Goal: Transaction & Acquisition: Purchase product/service

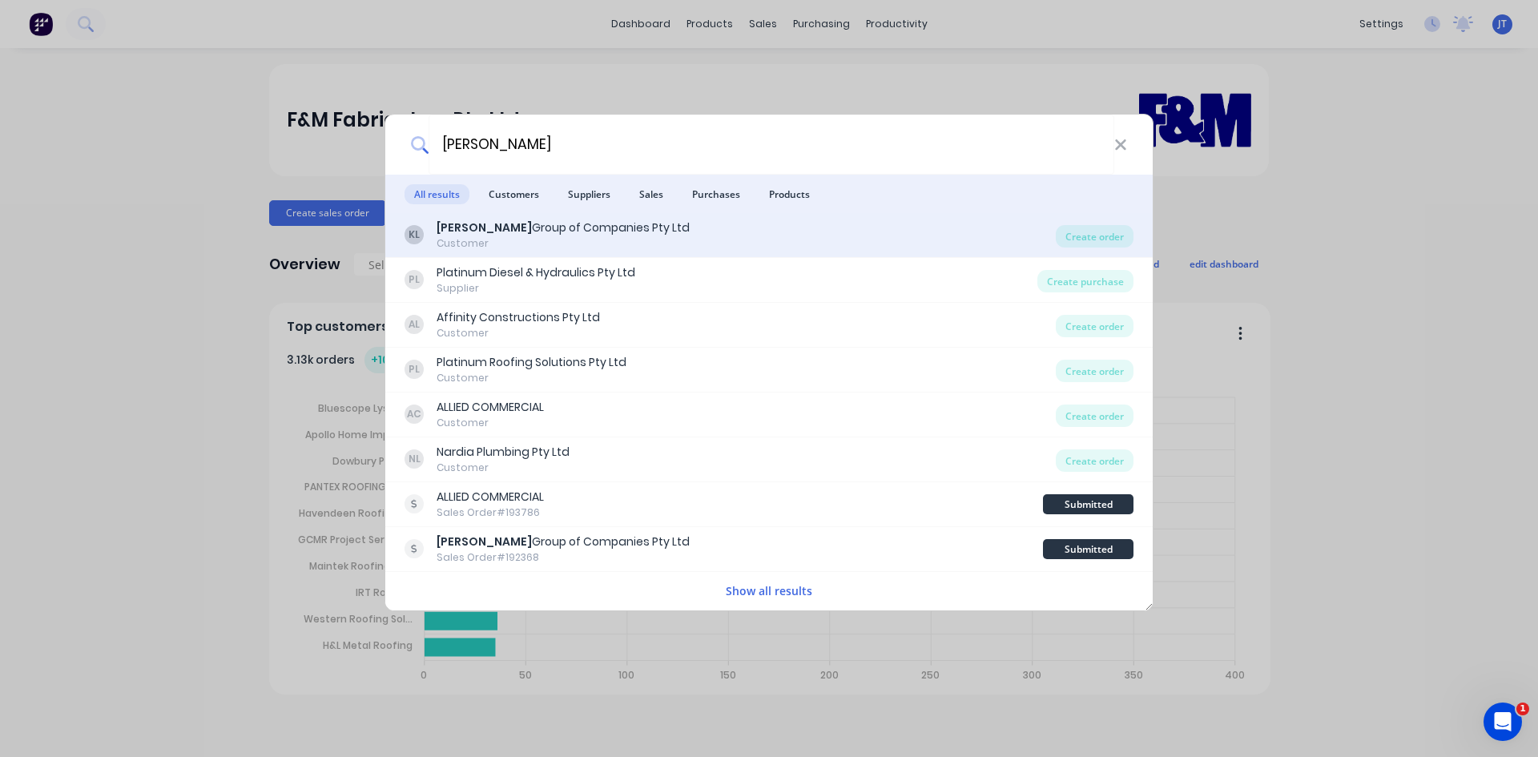
type input "[PERSON_NAME]"
click at [561, 228] on div "[PERSON_NAME] Group of Companies Pty Ltd" at bounding box center [563, 228] width 253 height 17
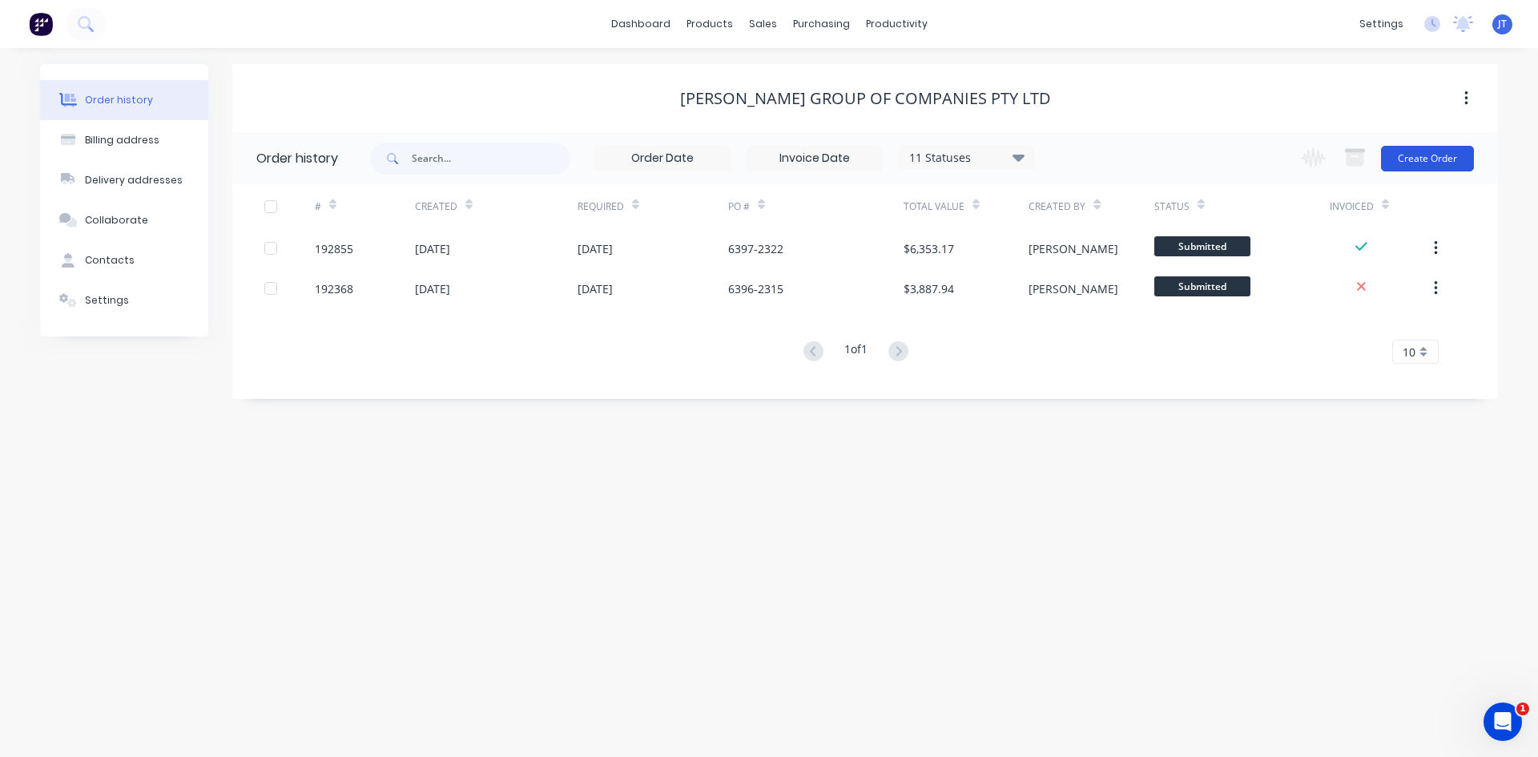
click at [1432, 151] on button "Create Order" at bounding box center [1427, 159] width 93 height 26
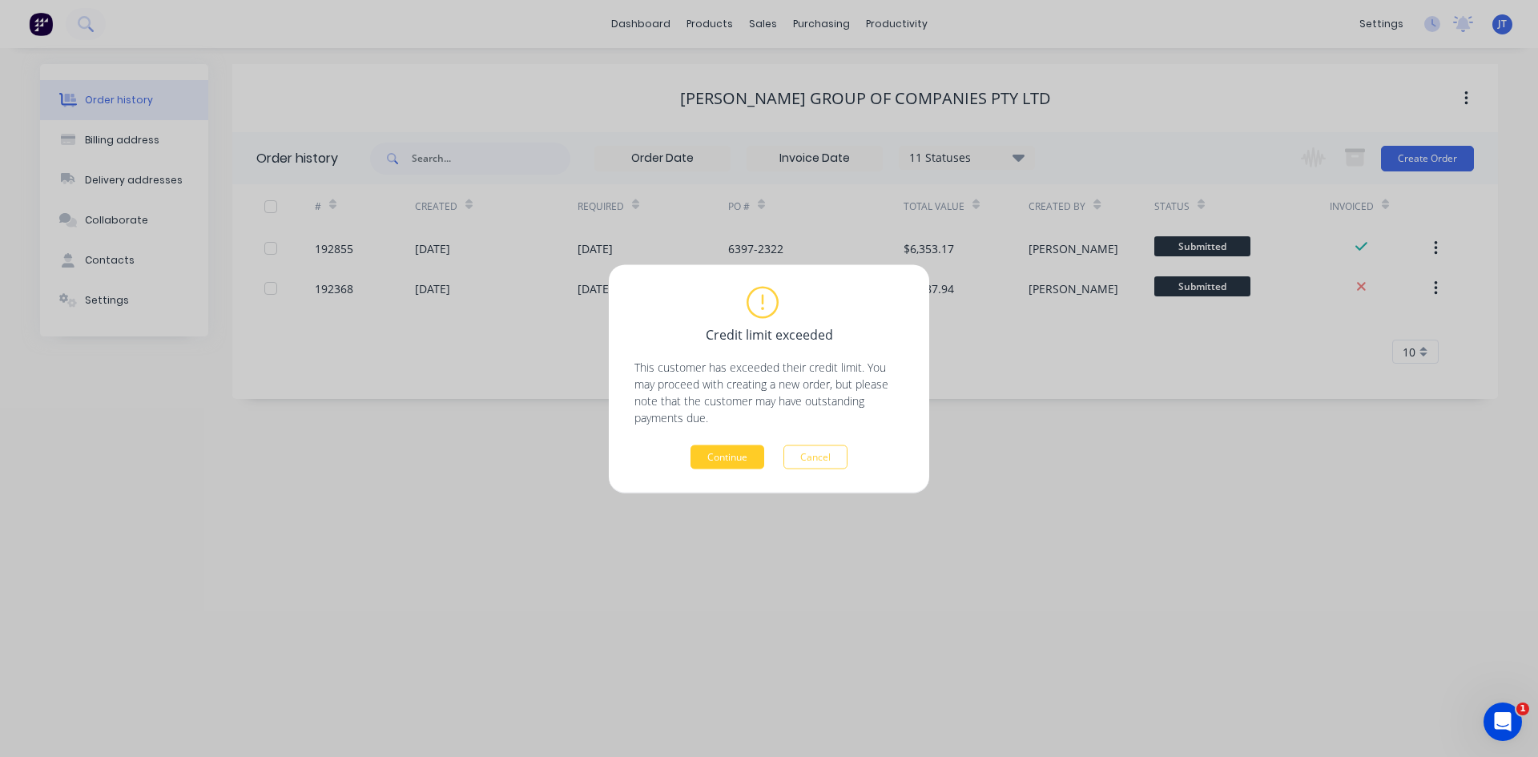
click at [722, 468] on button "Continue" at bounding box center [728, 457] width 74 height 24
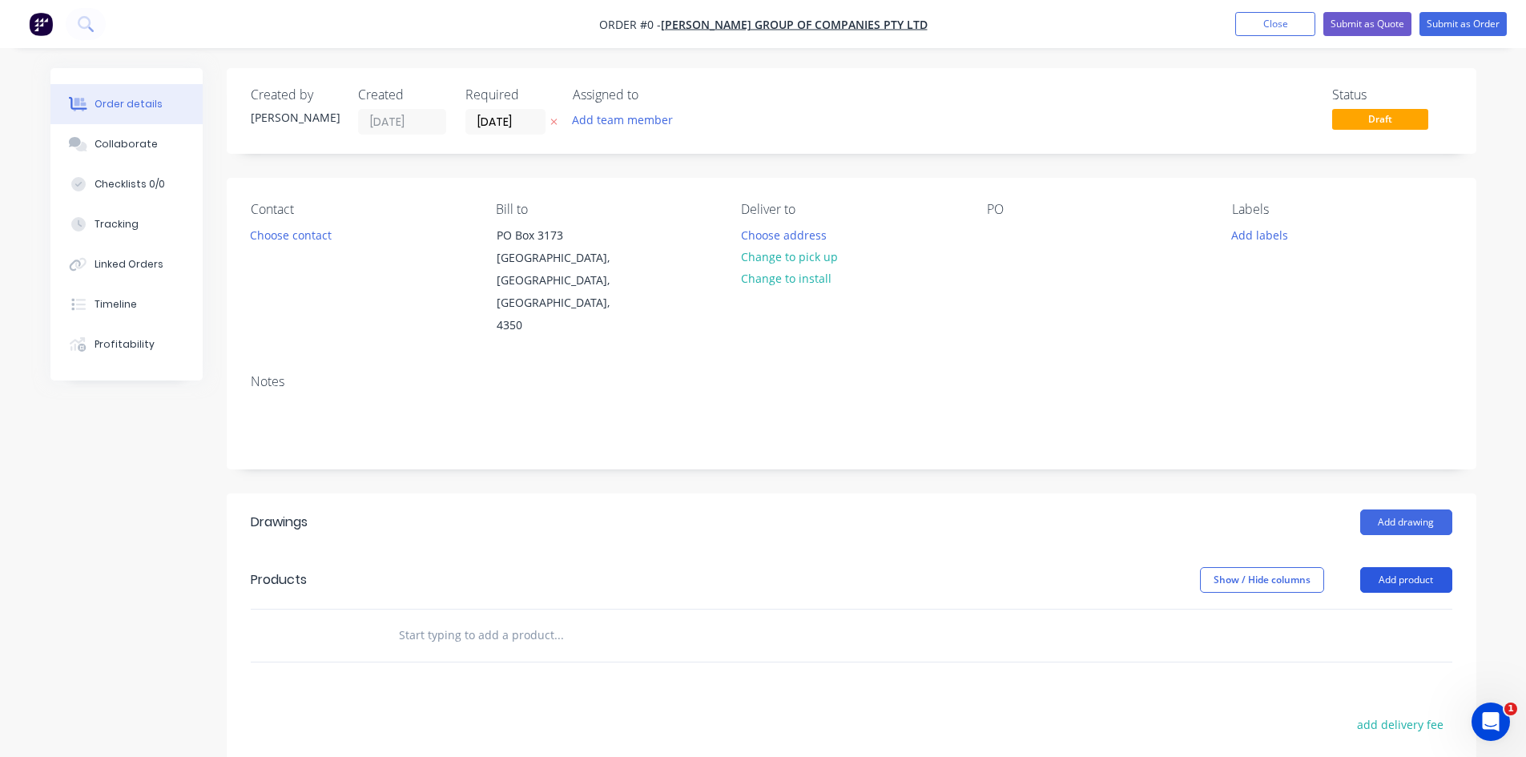
click at [1433, 567] on button "Add product" at bounding box center [1406, 580] width 92 height 26
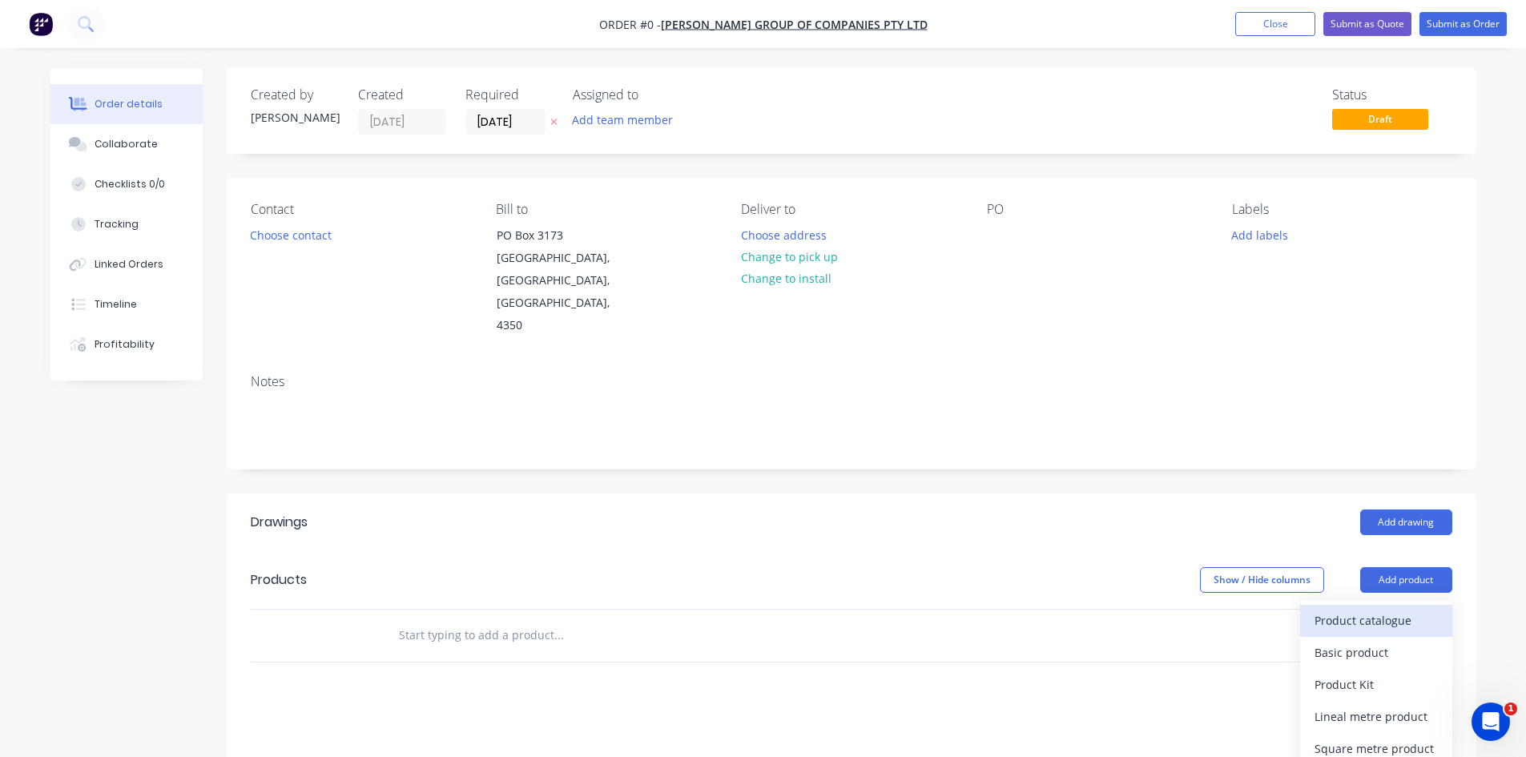
click at [1384, 609] on div "Product catalogue" at bounding box center [1376, 620] width 123 height 23
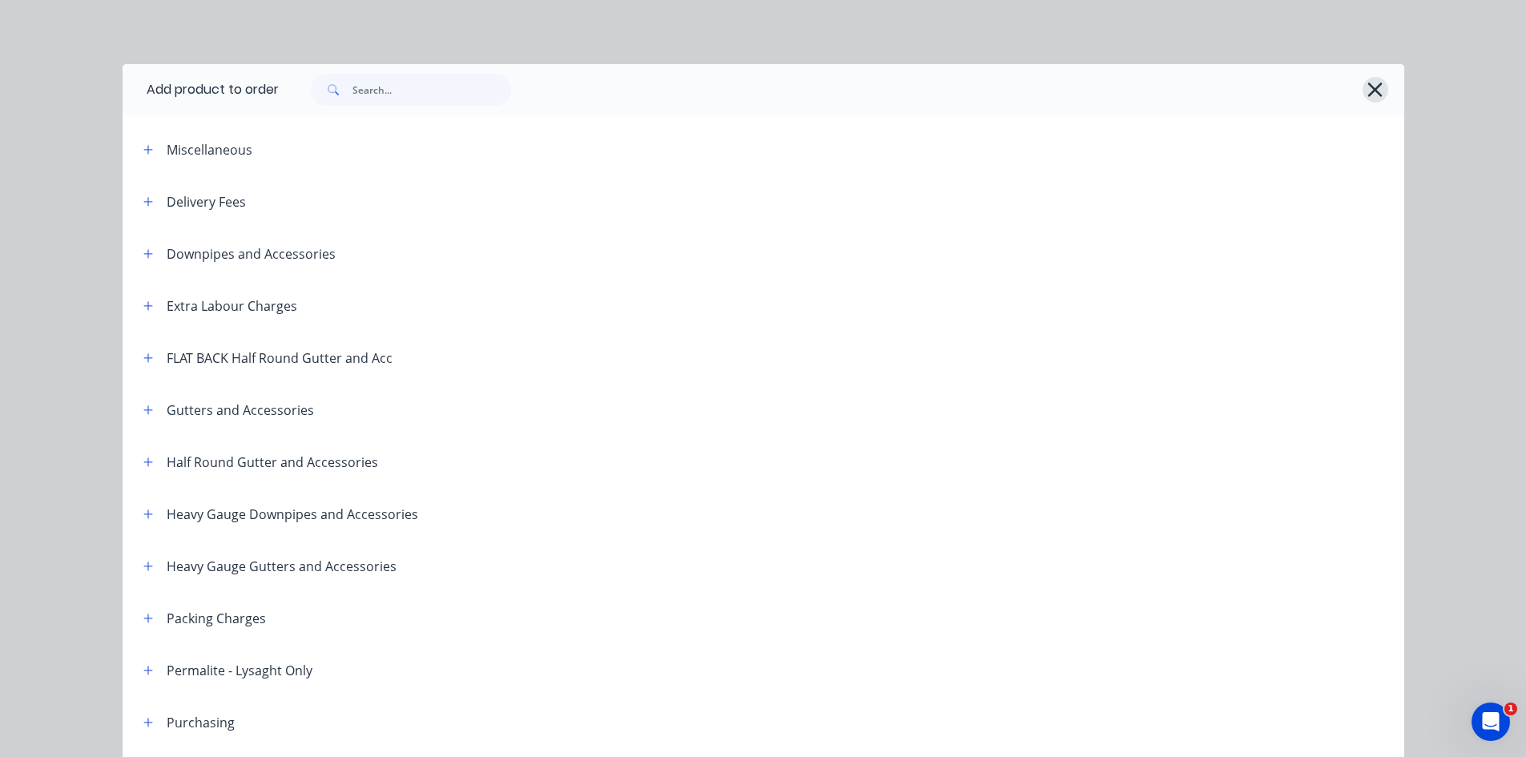
click at [1378, 97] on button "button" at bounding box center [1376, 90] width 26 height 26
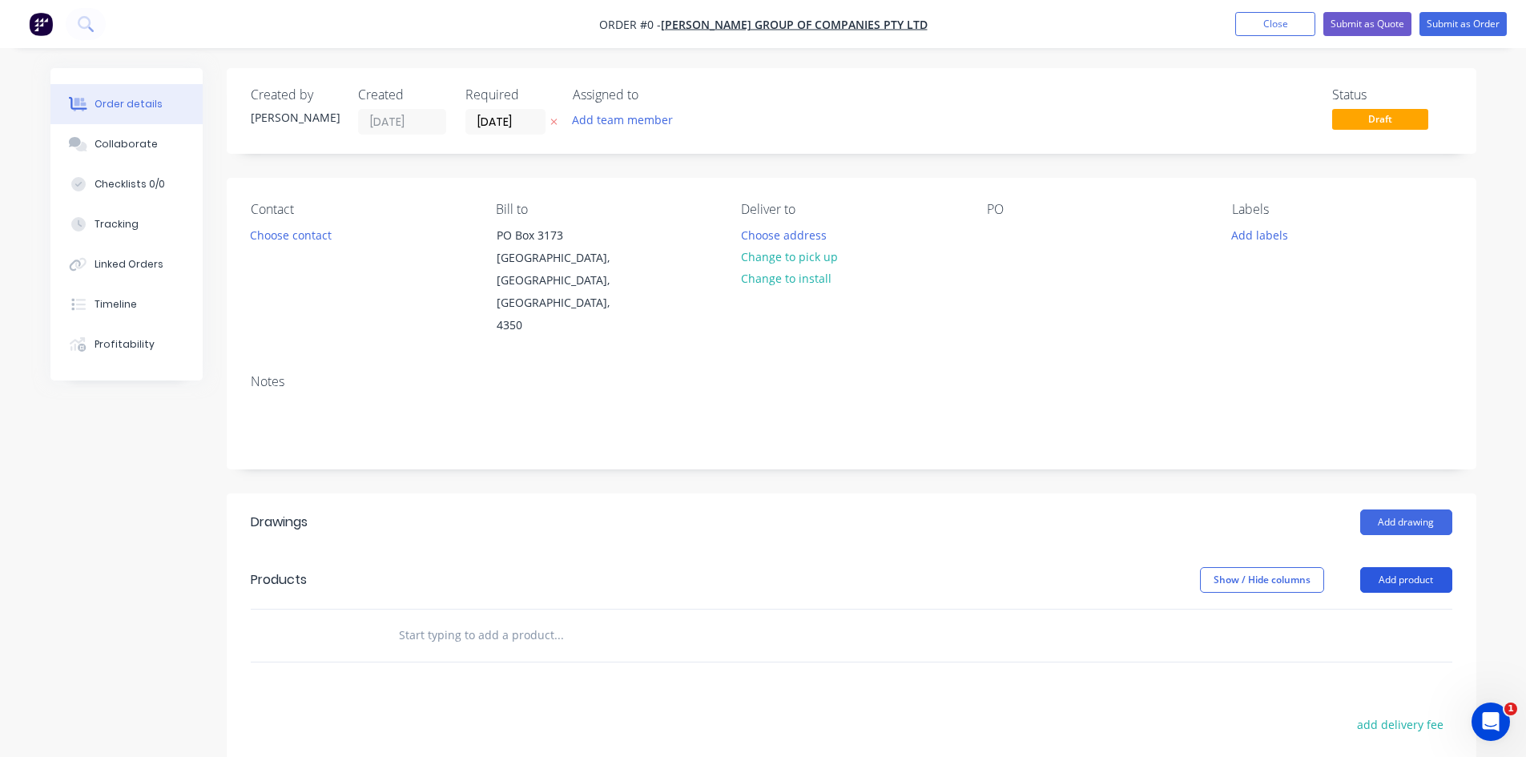
click at [1380, 567] on button "Add product" at bounding box center [1406, 580] width 92 height 26
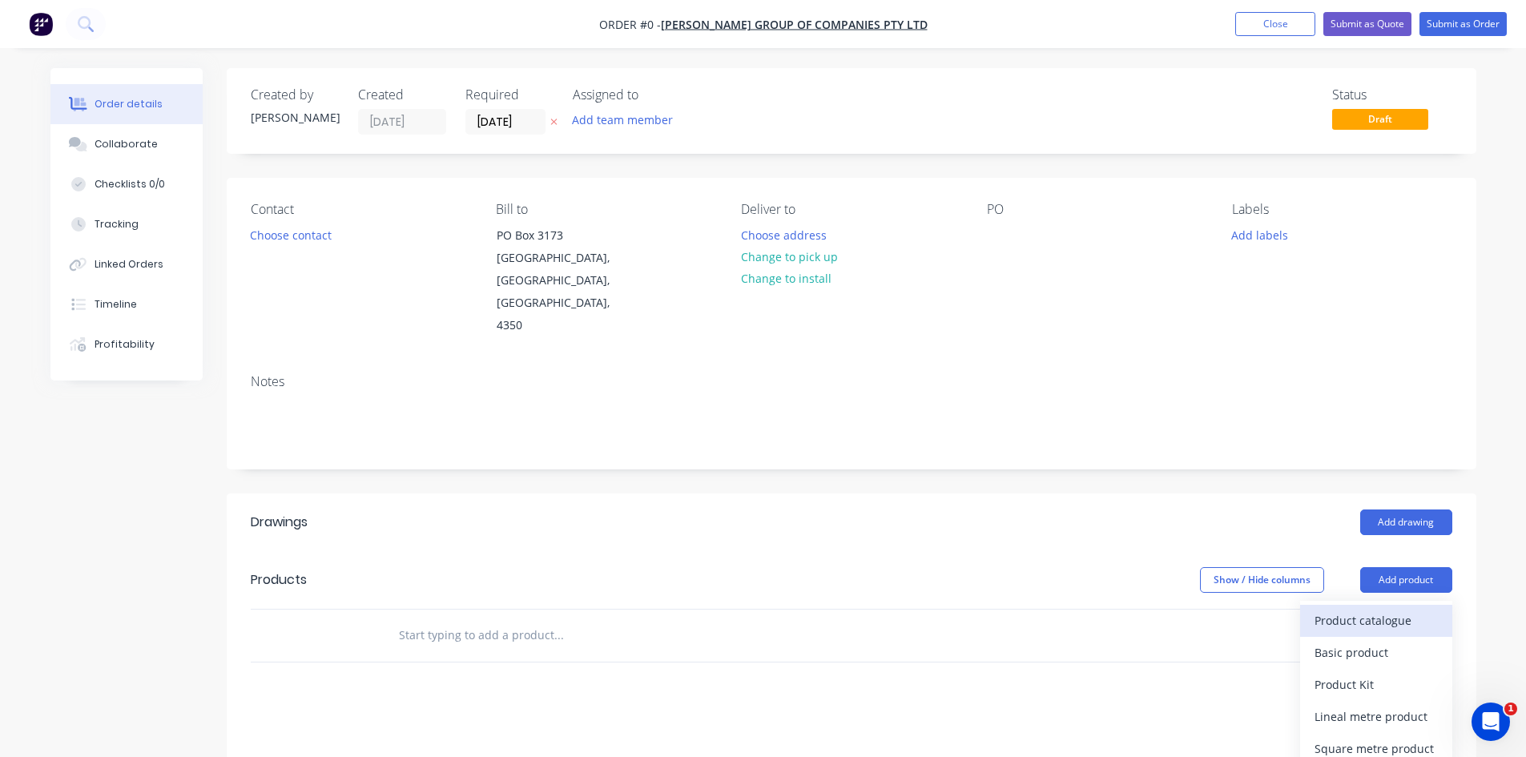
click at [1360, 609] on div "Product catalogue" at bounding box center [1376, 620] width 123 height 23
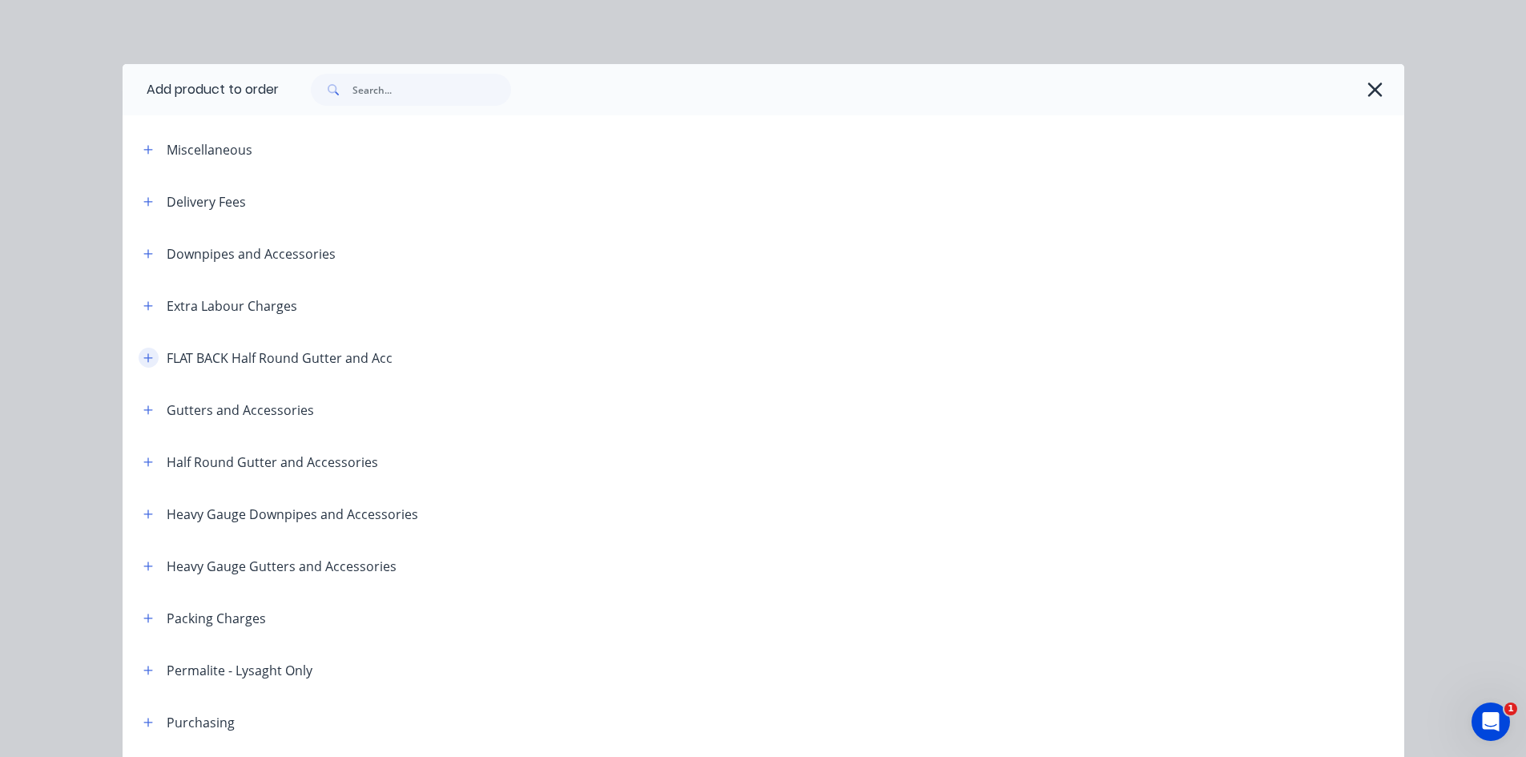
scroll to position [267, 0]
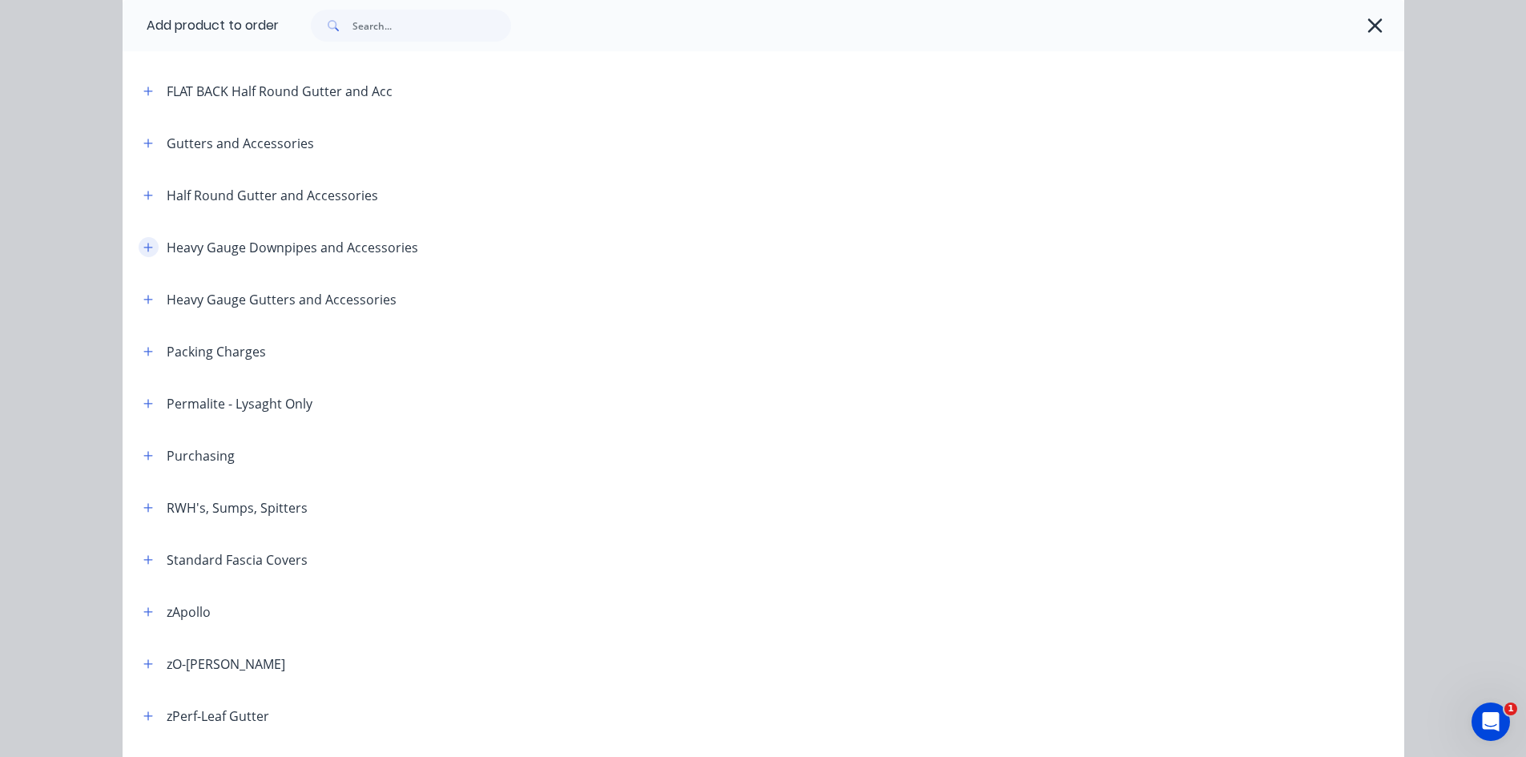
click at [139, 255] on button "button" at bounding box center [149, 247] width 20 height 20
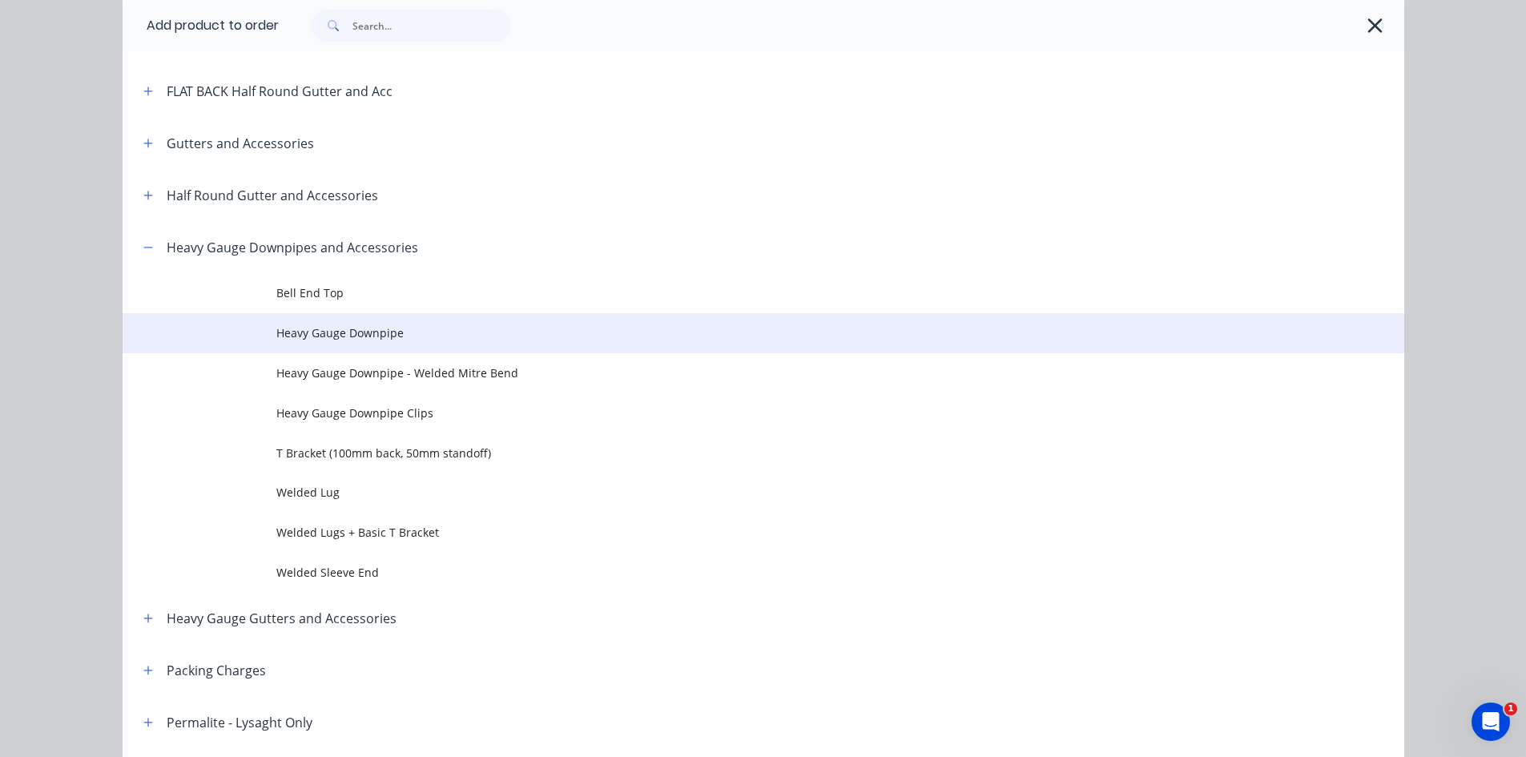
click at [418, 328] on span "Heavy Gauge Downpipe" at bounding box center [727, 332] width 902 height 17
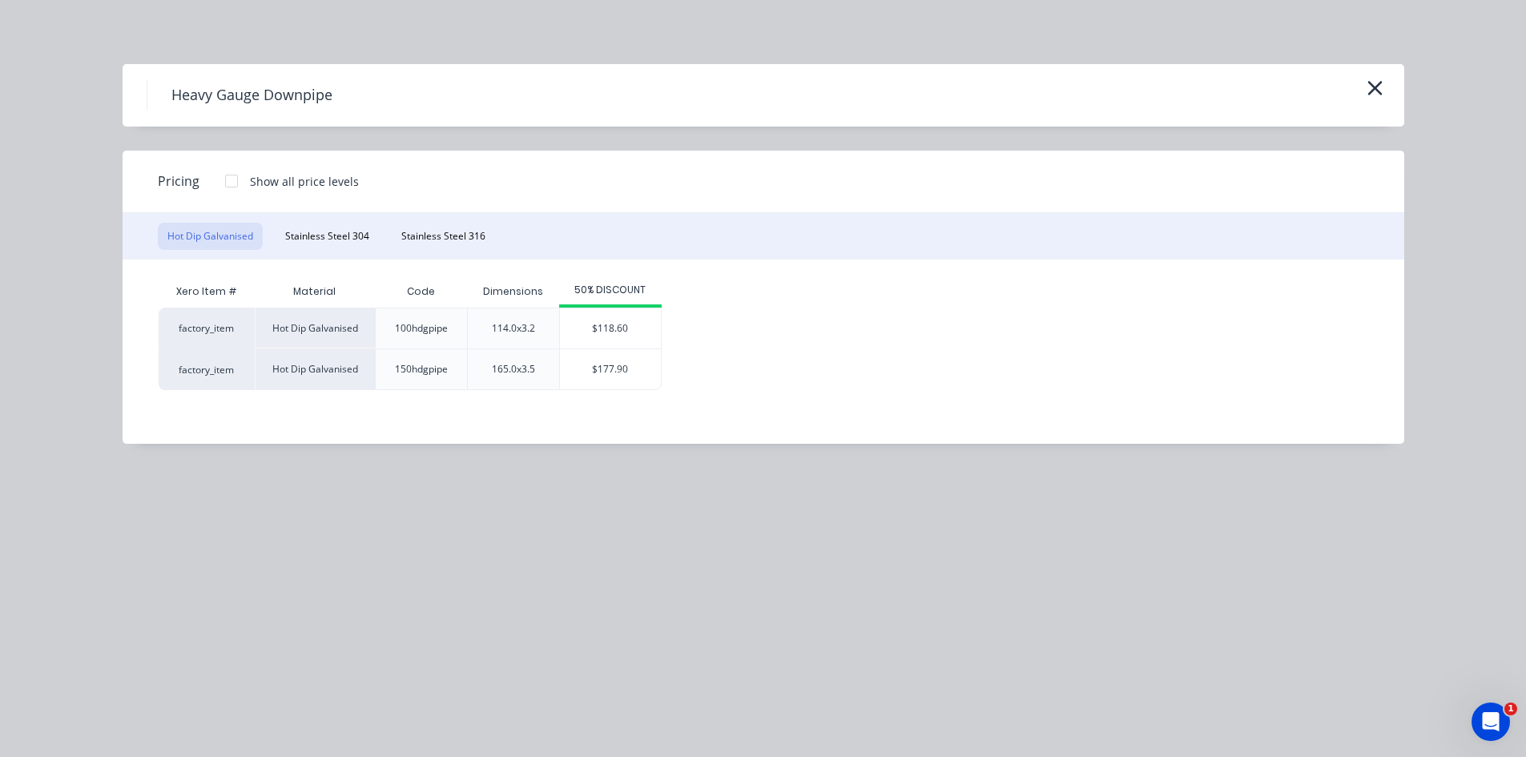
click at [1365, 99] on div "Heavy Gauge Downpipe" at bounding box center [764, 95] width 1234 height 30
click at [1372, 91] on icon "button" at bounding box center [1375, 88] width 14 height 14
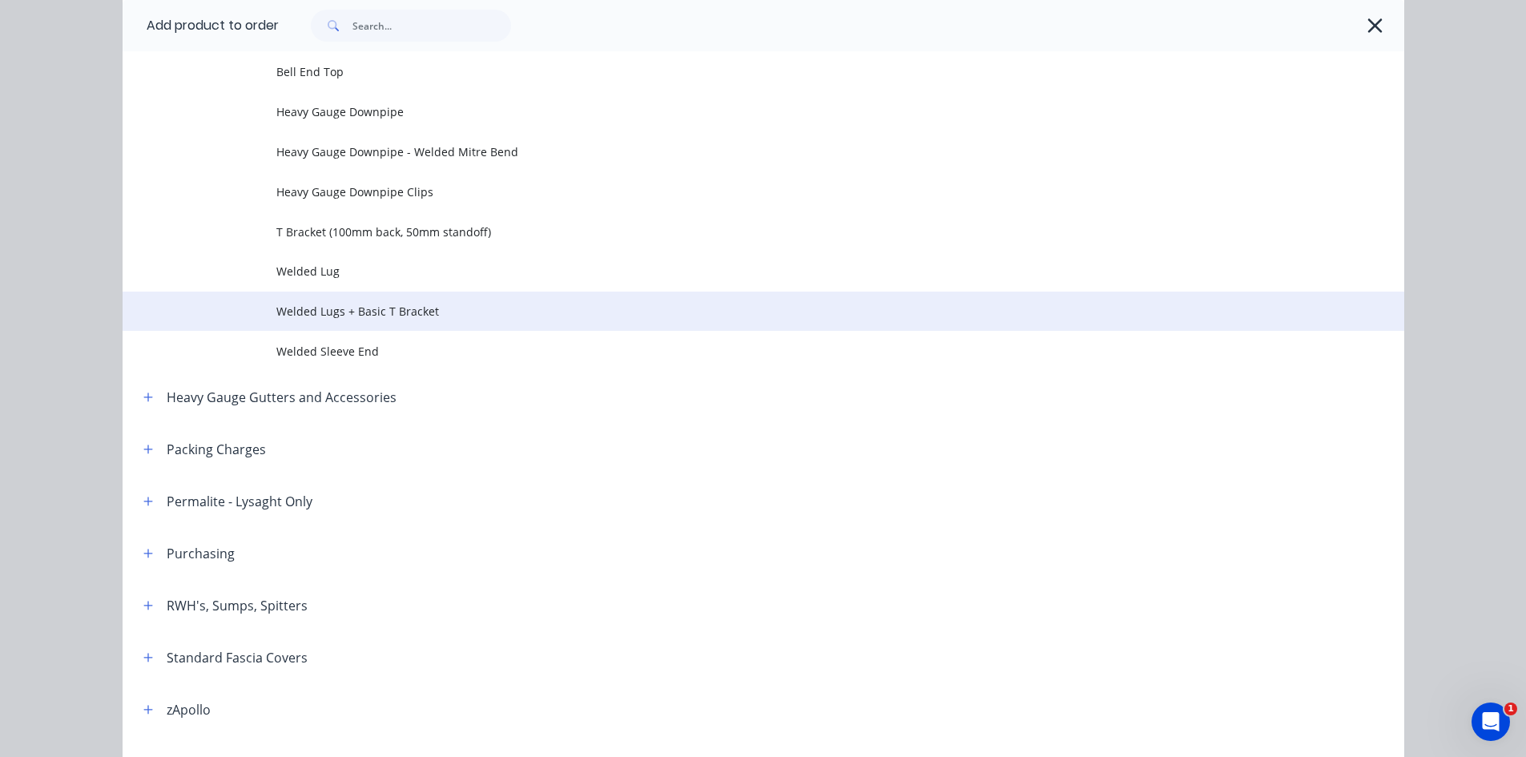
click at [386, 324] on td "Welded Lugs + Basic T Bracket" at bounding box center [840, 312] width 1128 height 40
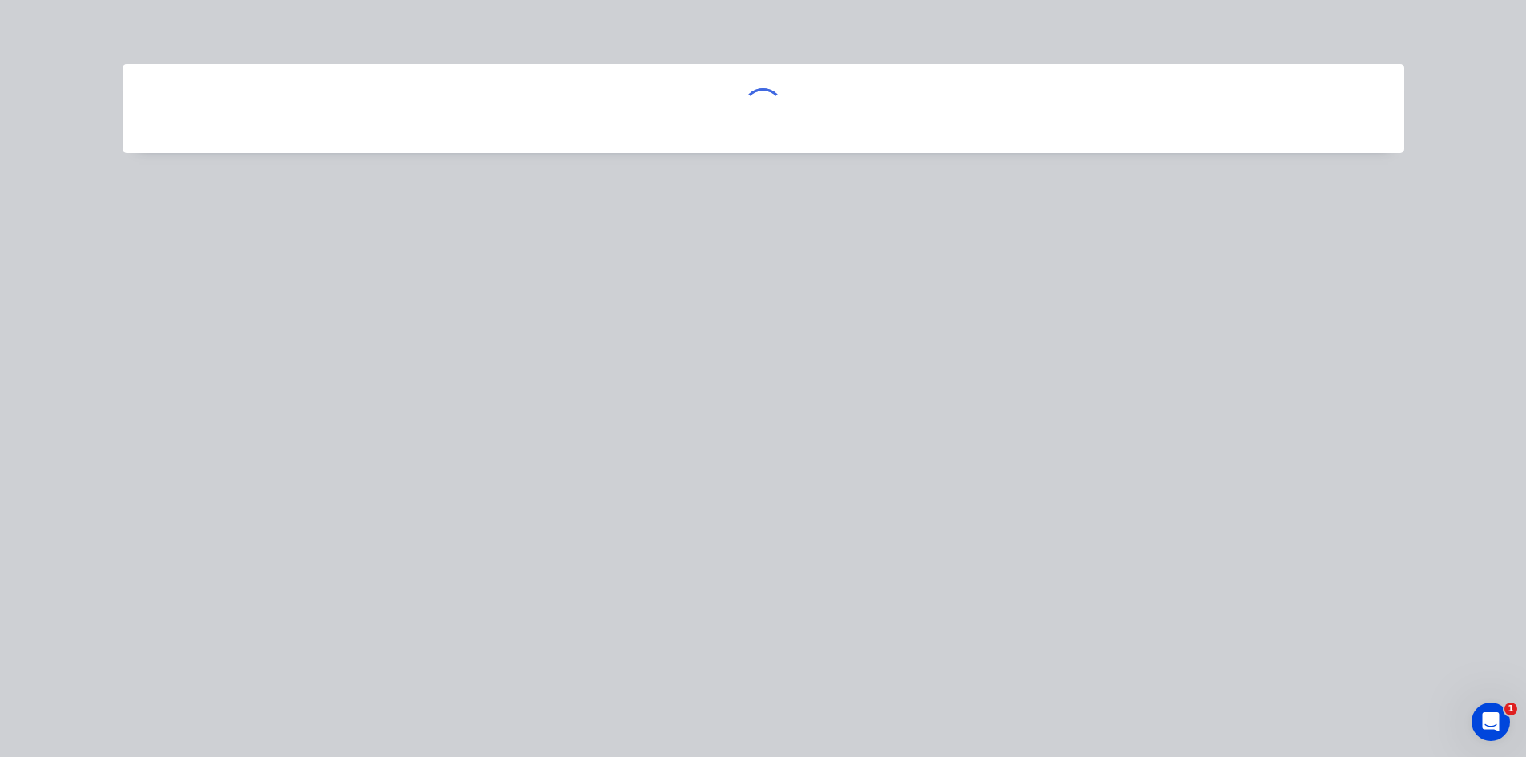
scroll to position [0, 0]
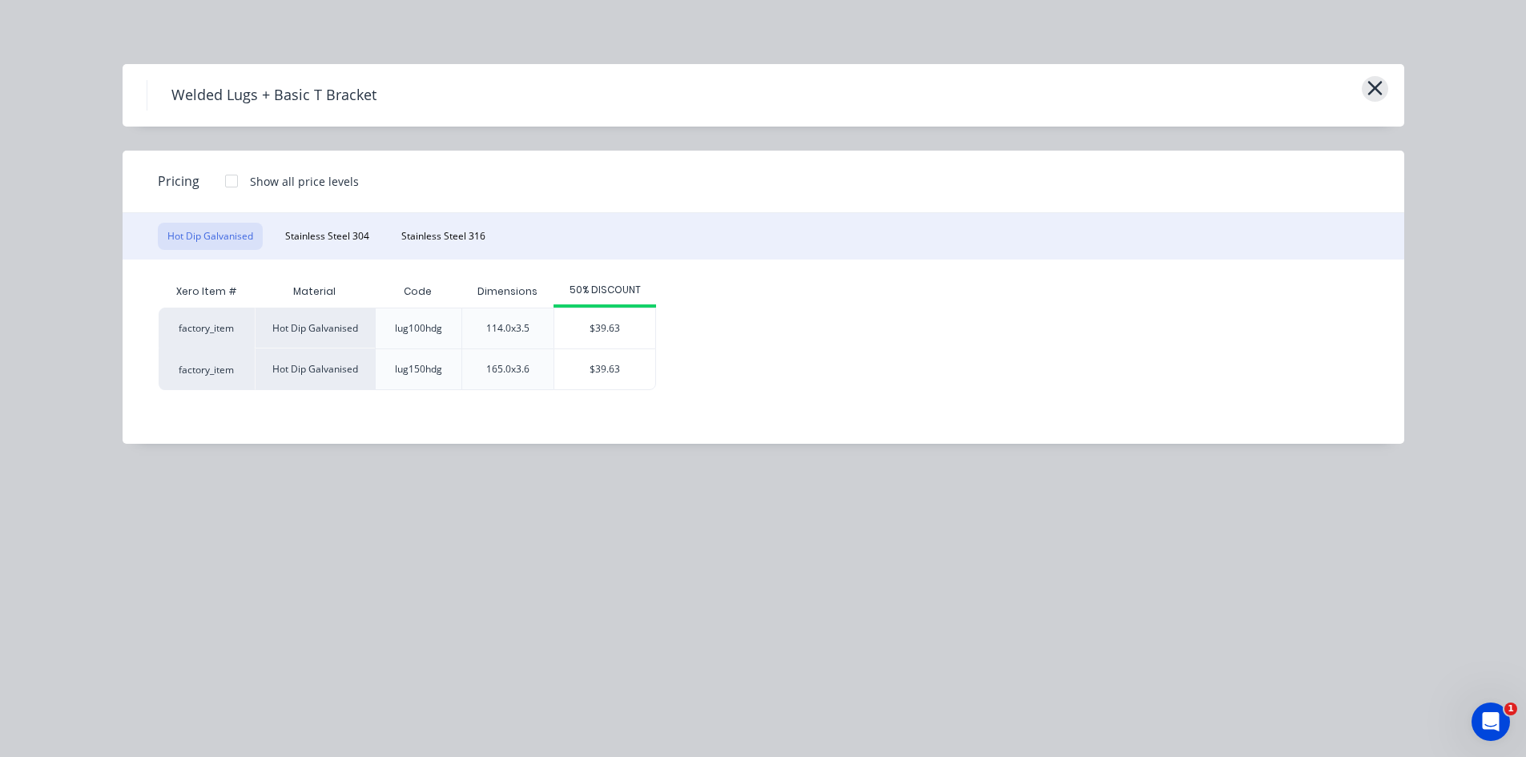
click at [1377, 78] on icon "button" at bounding box center [1375, 88] width 17 height 22
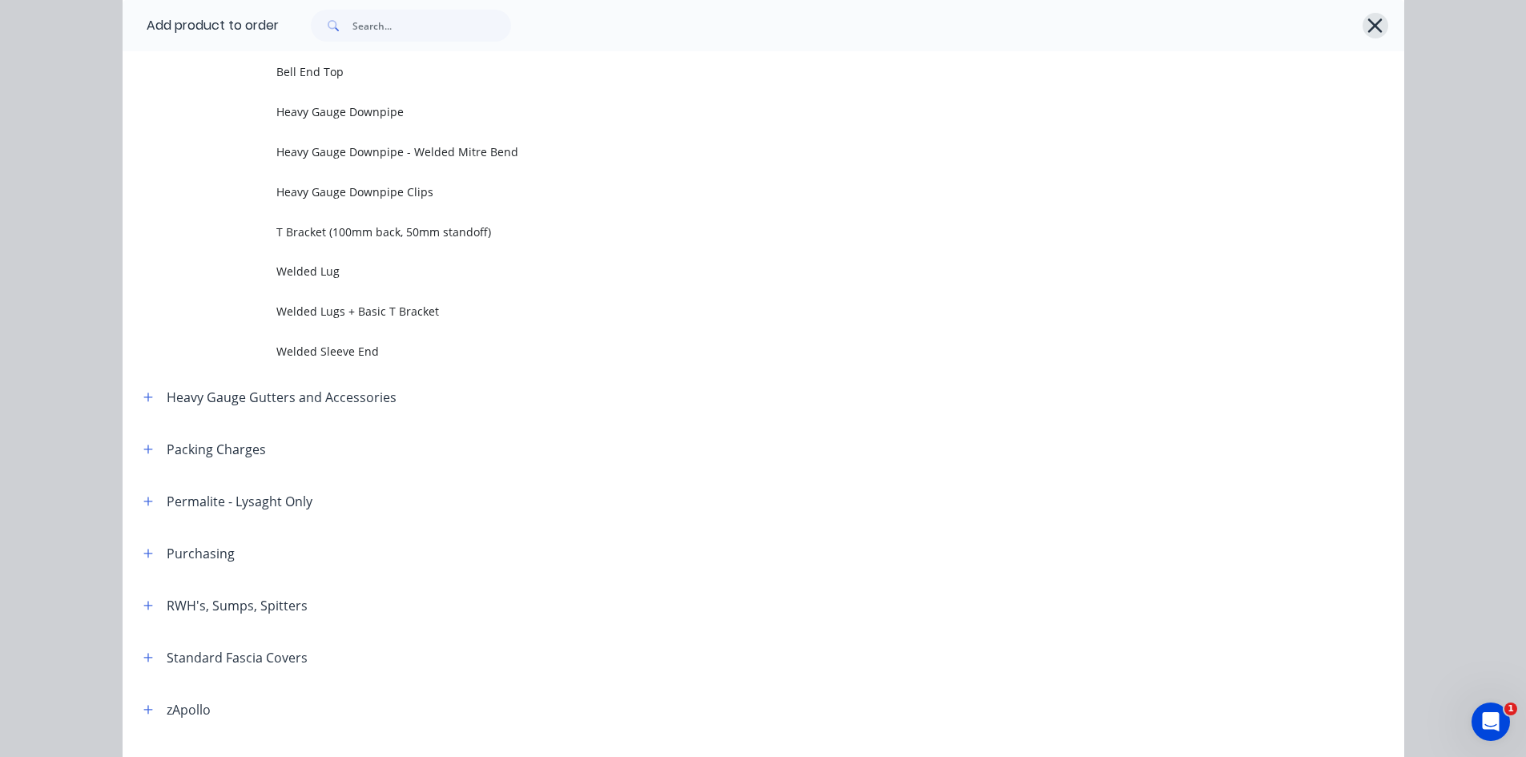
click at [1368, 29] on icon "button" at bounding box center [1375, 25] width 14 height 14
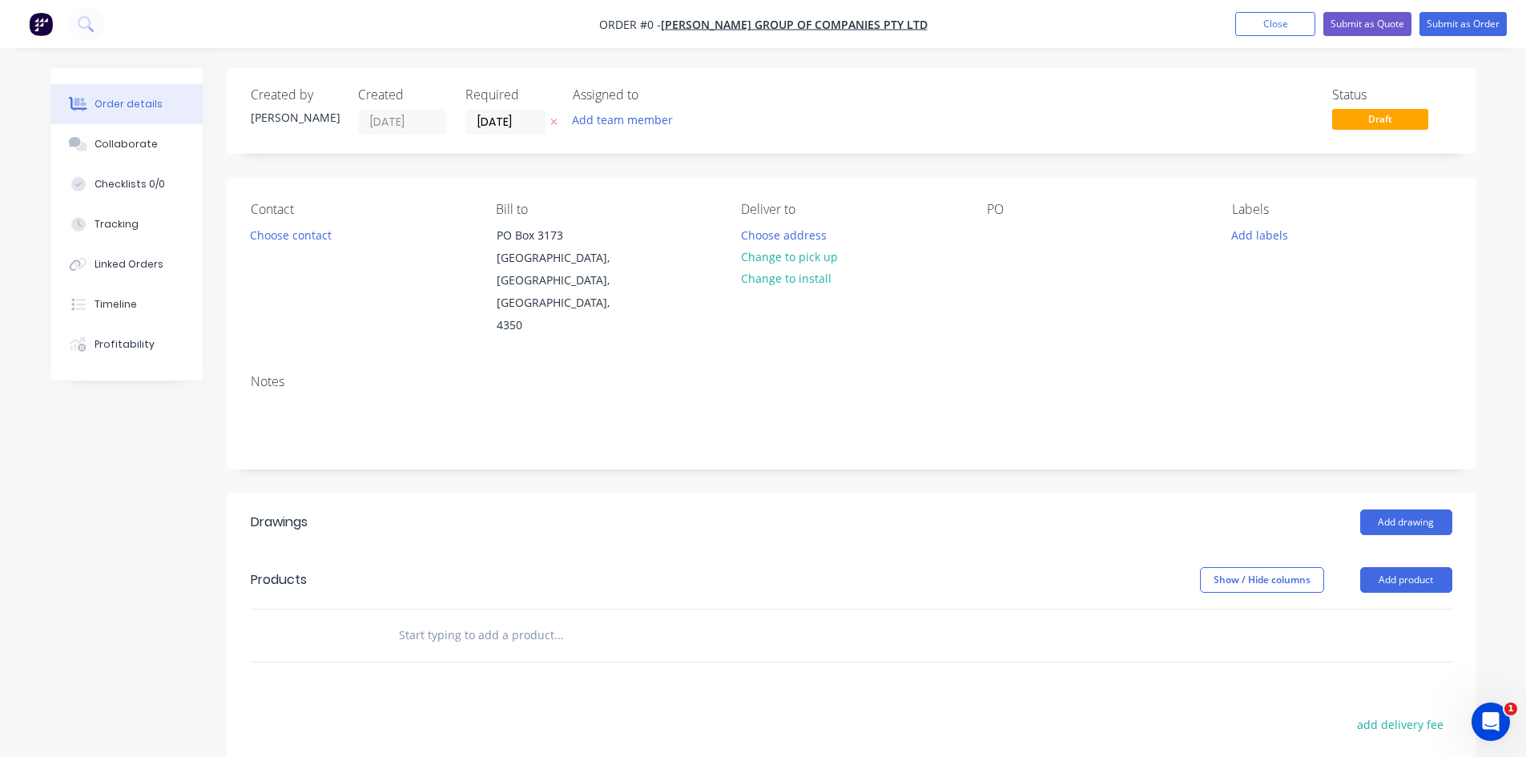
click at [537, 619] on input "text" at bounding box center [558, 635] width 320 height 32
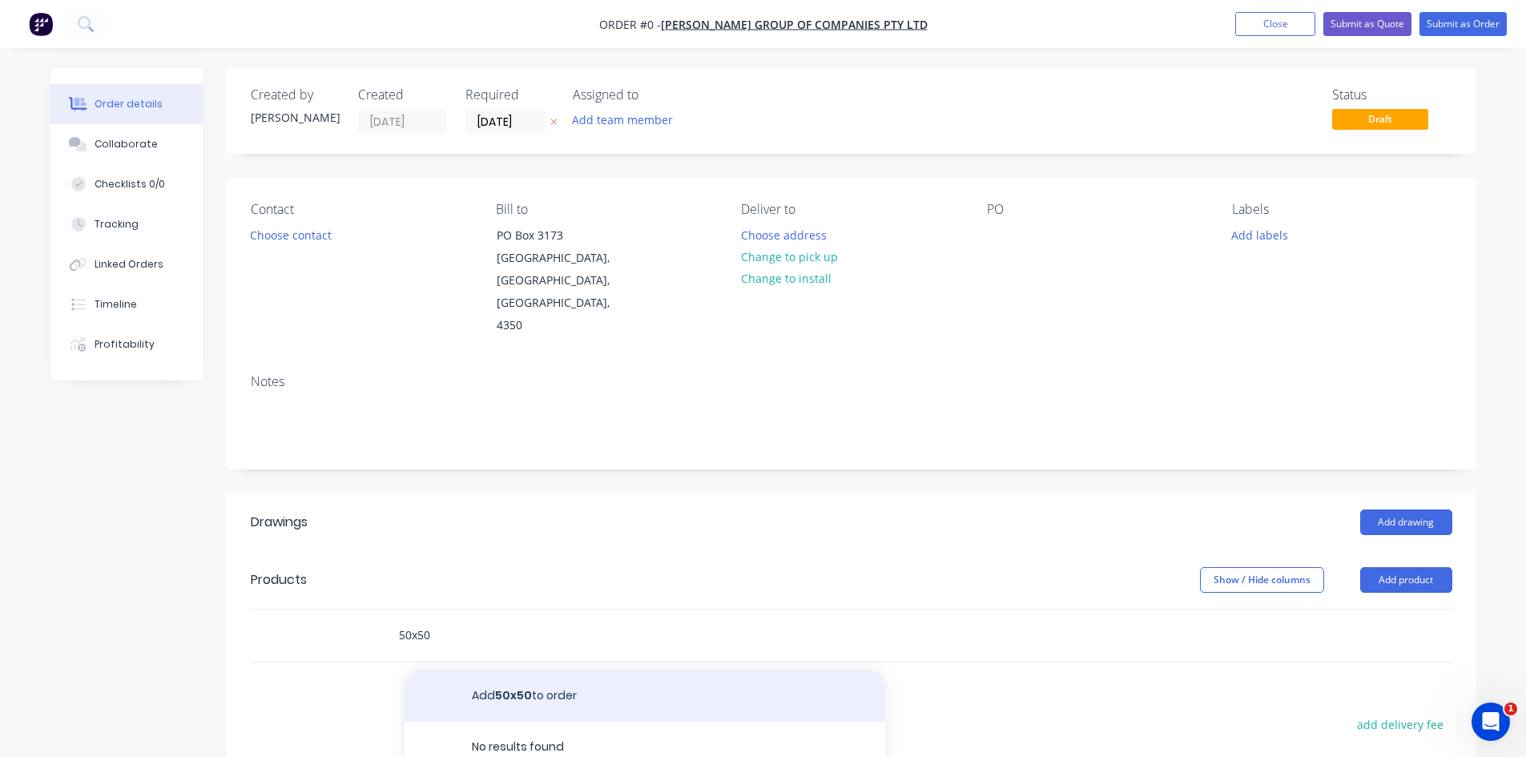
type input "50x50"
click at [511, 674] on button "Add 50x50 to order" at bounding box center [645, 696] width 481 height 51
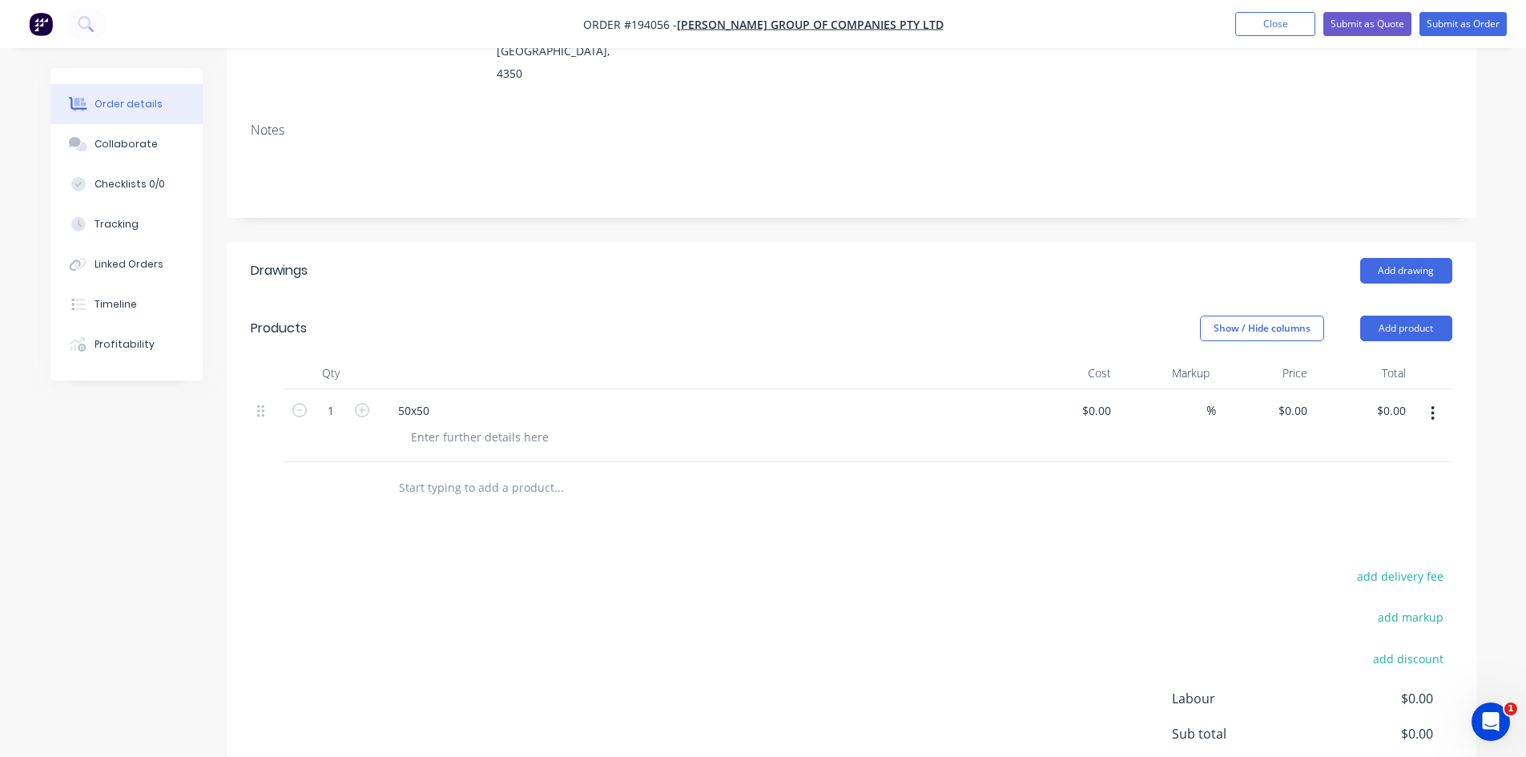
scroll to position [267, 0]
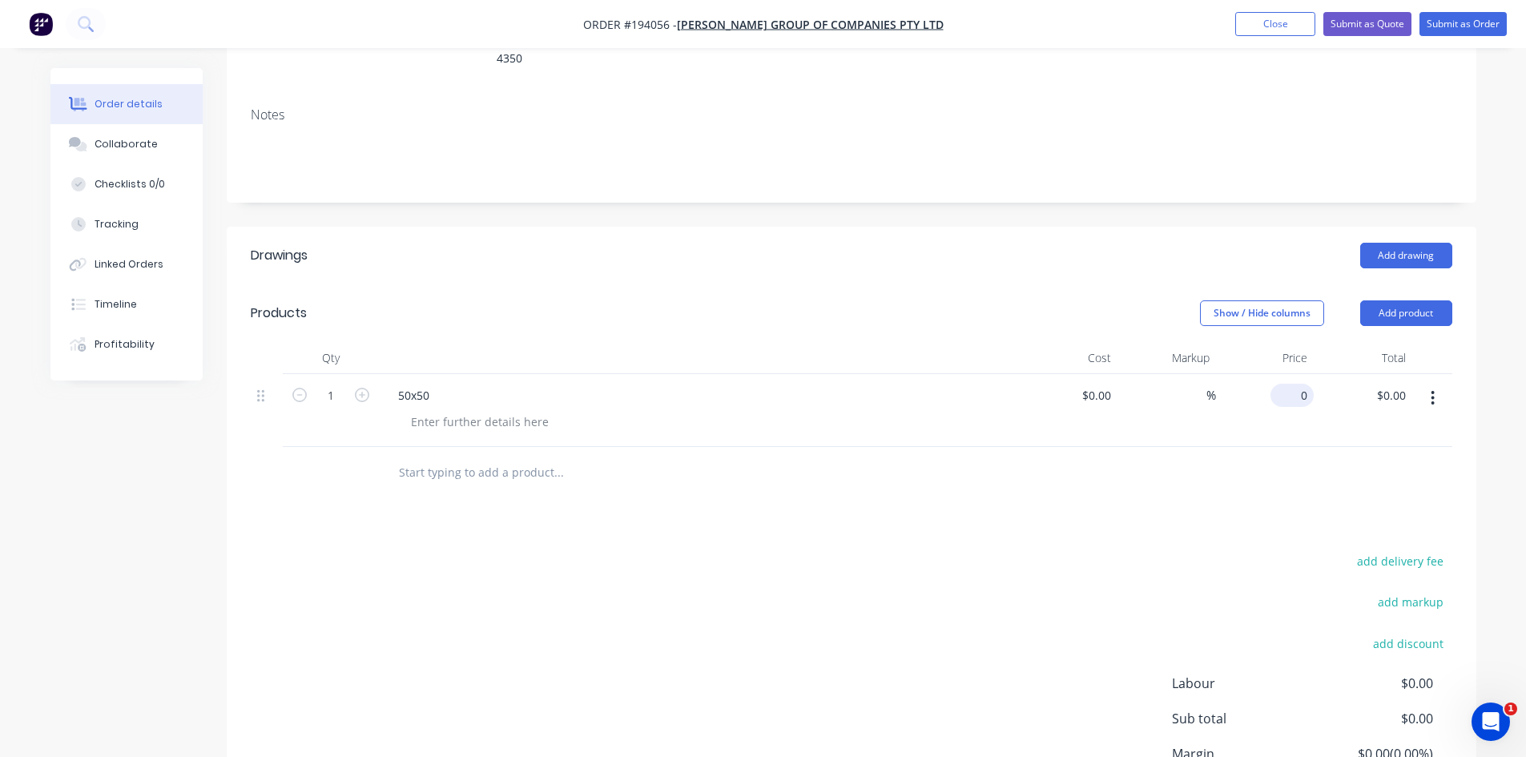
click at [1294, 384] on div "0 $0.00" at bounding box center [1292, 395] width 43 height 23
type input "$187.88"
drag, startPoint x: 1070, startPoint y: 505, endPoint x: 680, endPoint y: 455, distance: 393.3
click at [1062, 507] on div "Drawings Add drawing Products Show / Hide columns Add product Qty Cost Markup P…" at bounding box center [852, 555] width 1250 height 657
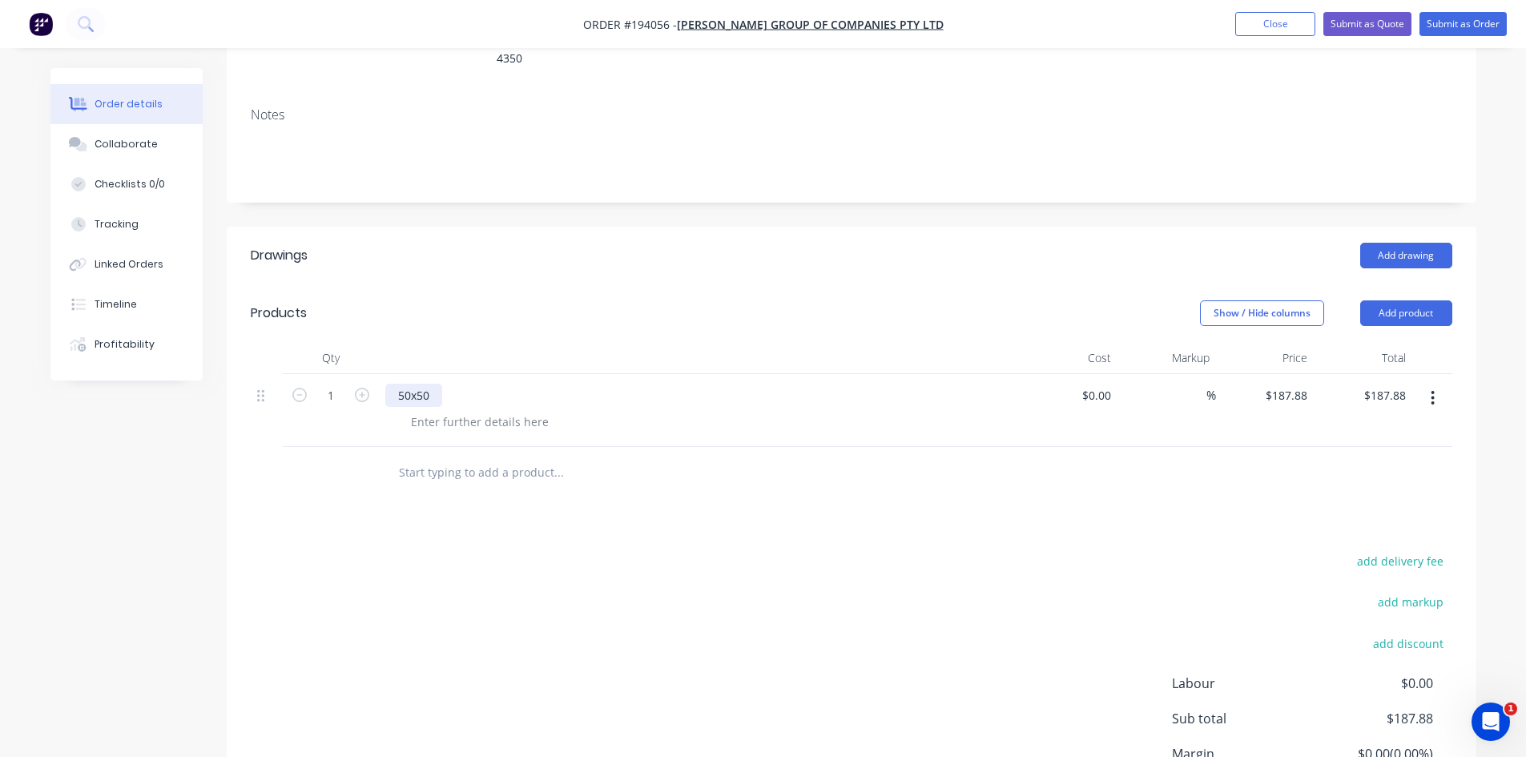
click at [433, 384] on div "50x50" at bounding box center [413, 395] width 57 height 23
click at [356, 388] on icon "button" at bounding box center [362, 395] width 14 height 14
type input "2"
type input "$375.76"
click at [988, 568] on div "add delivery fee add markup add discount Labour $0.00 Sub total $375.76 Margin …" at bounding box center [852, 704] width 1202 height 309
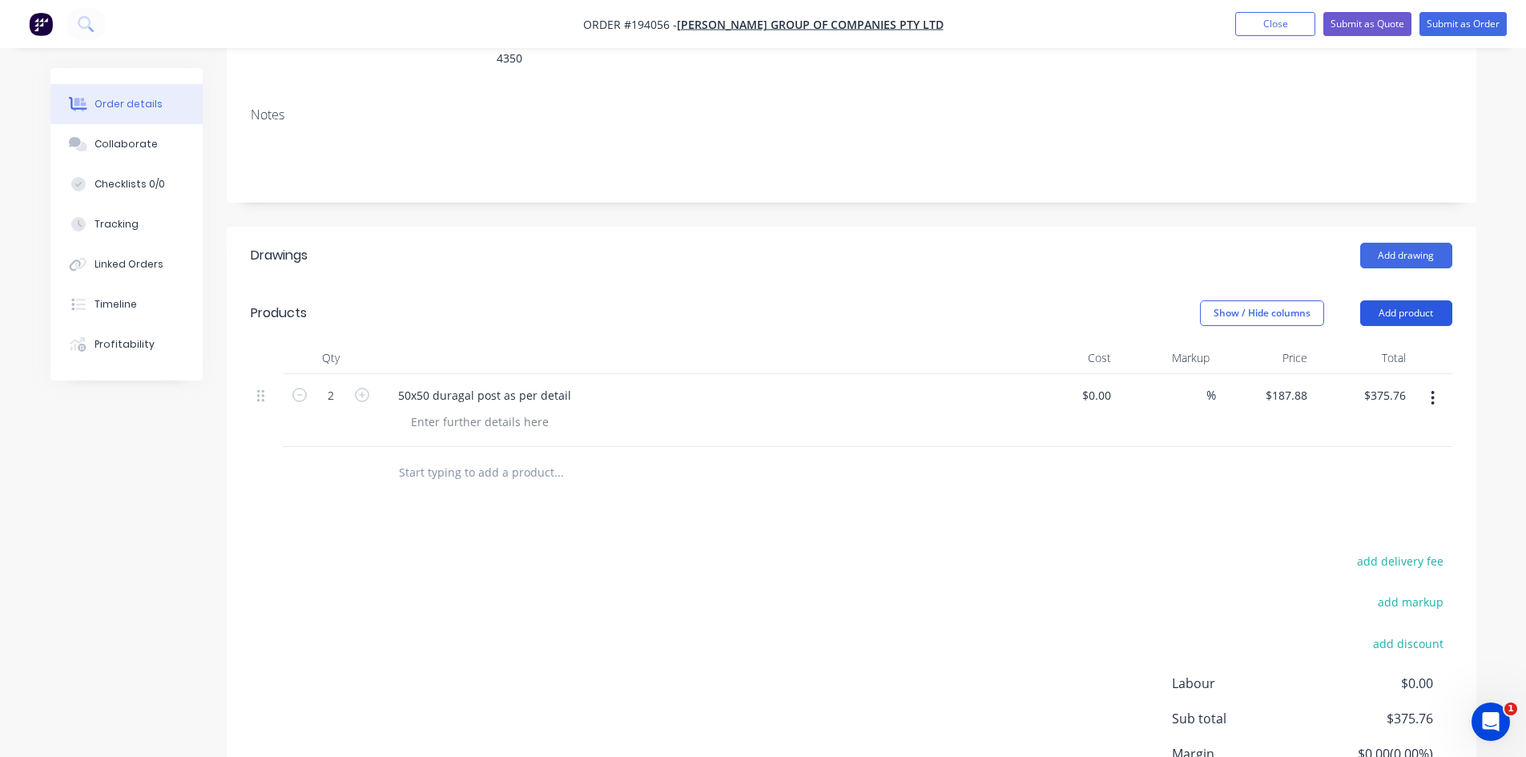
click at [1400, 300] on button "Add product" at bounding box center [1406, 313] width 92 height 26
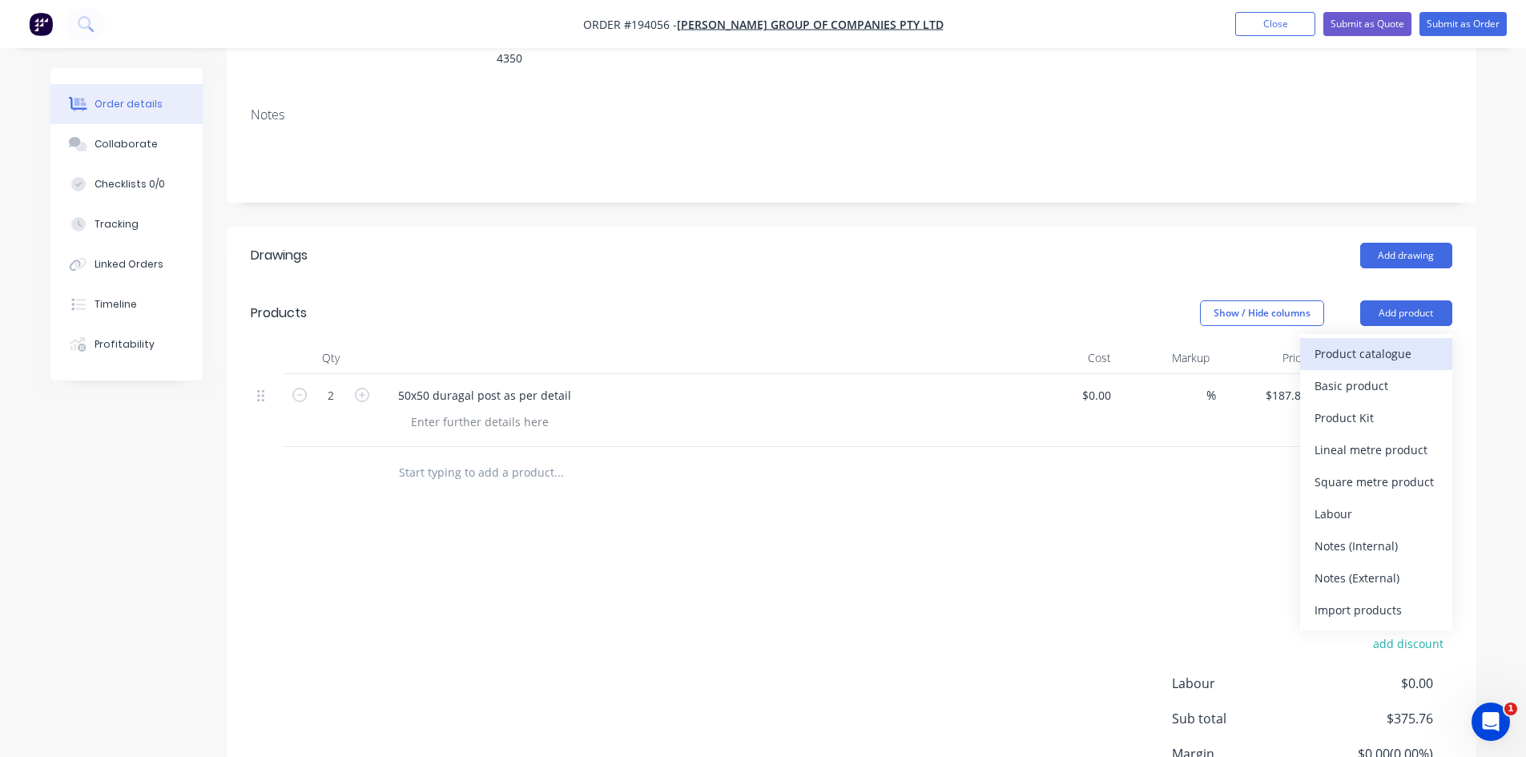
click at [1373, 342] on div "Product catalogue" at bounding box center [1376, 353] width 123 height 23
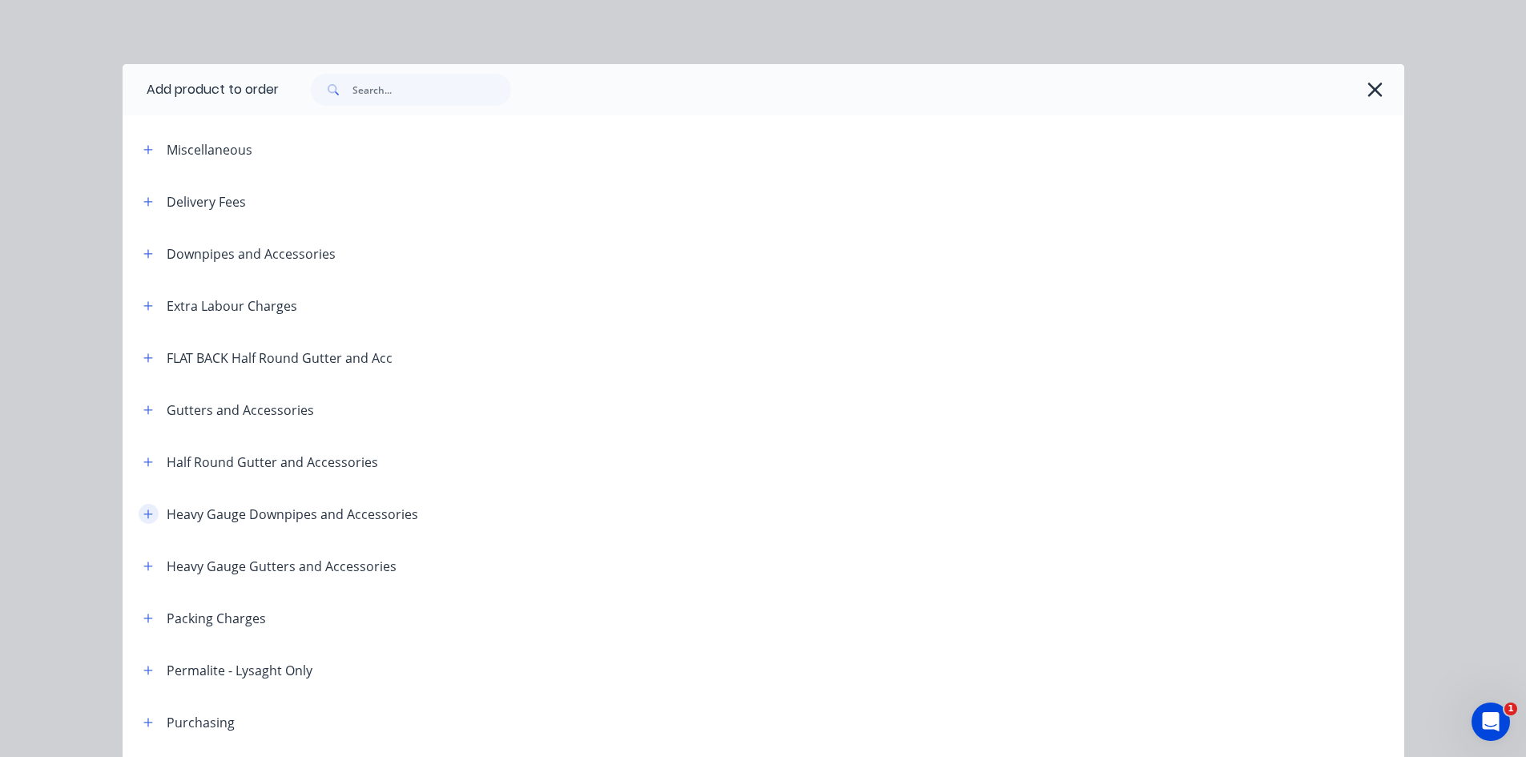
click at [143, 521] on button "button" at bounding box center [149, 514] width 20 height 20
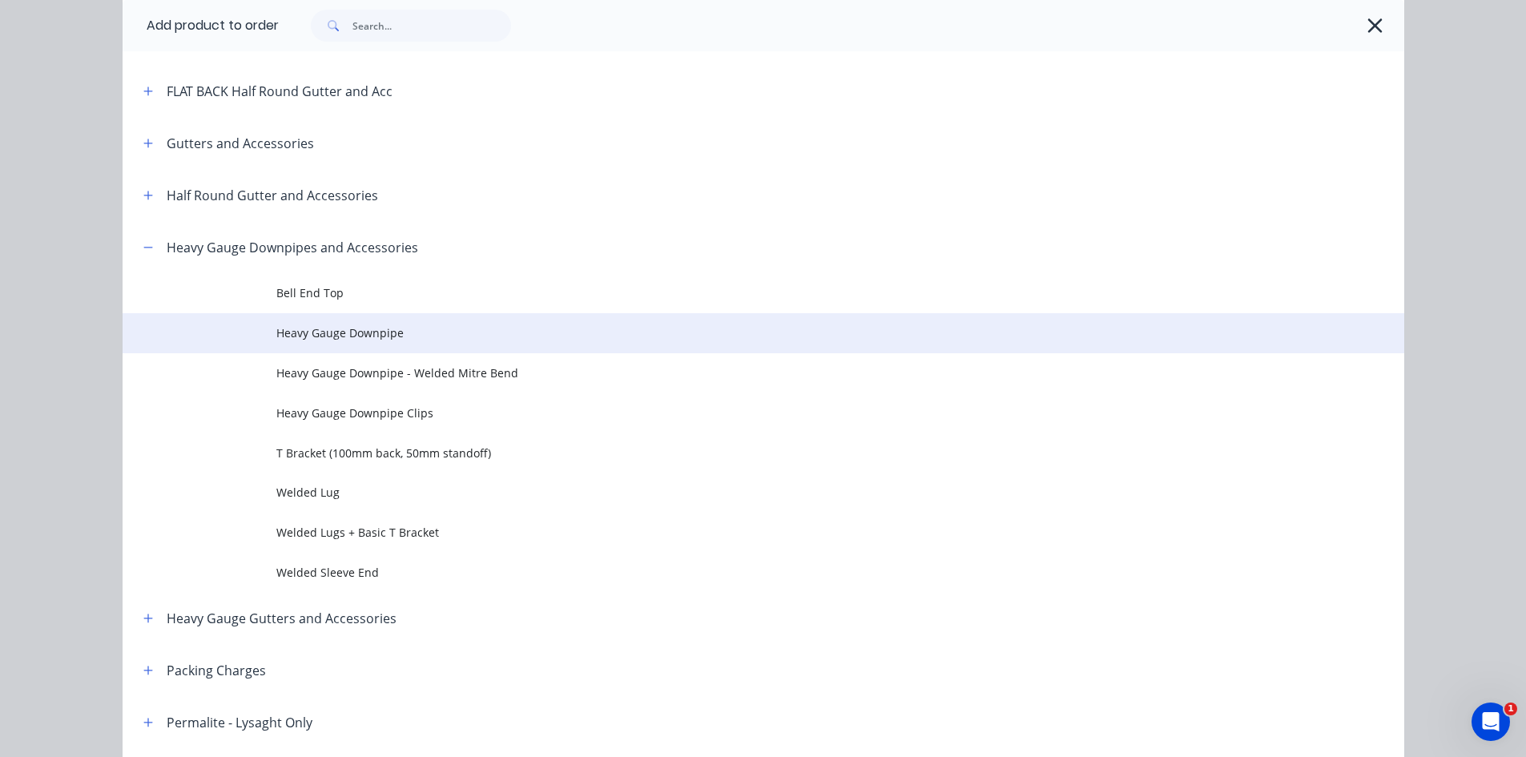
click at [385, 340] on span "Heavy Gauge Downpipe" at bounding box center [727, 332] width 902 height 17
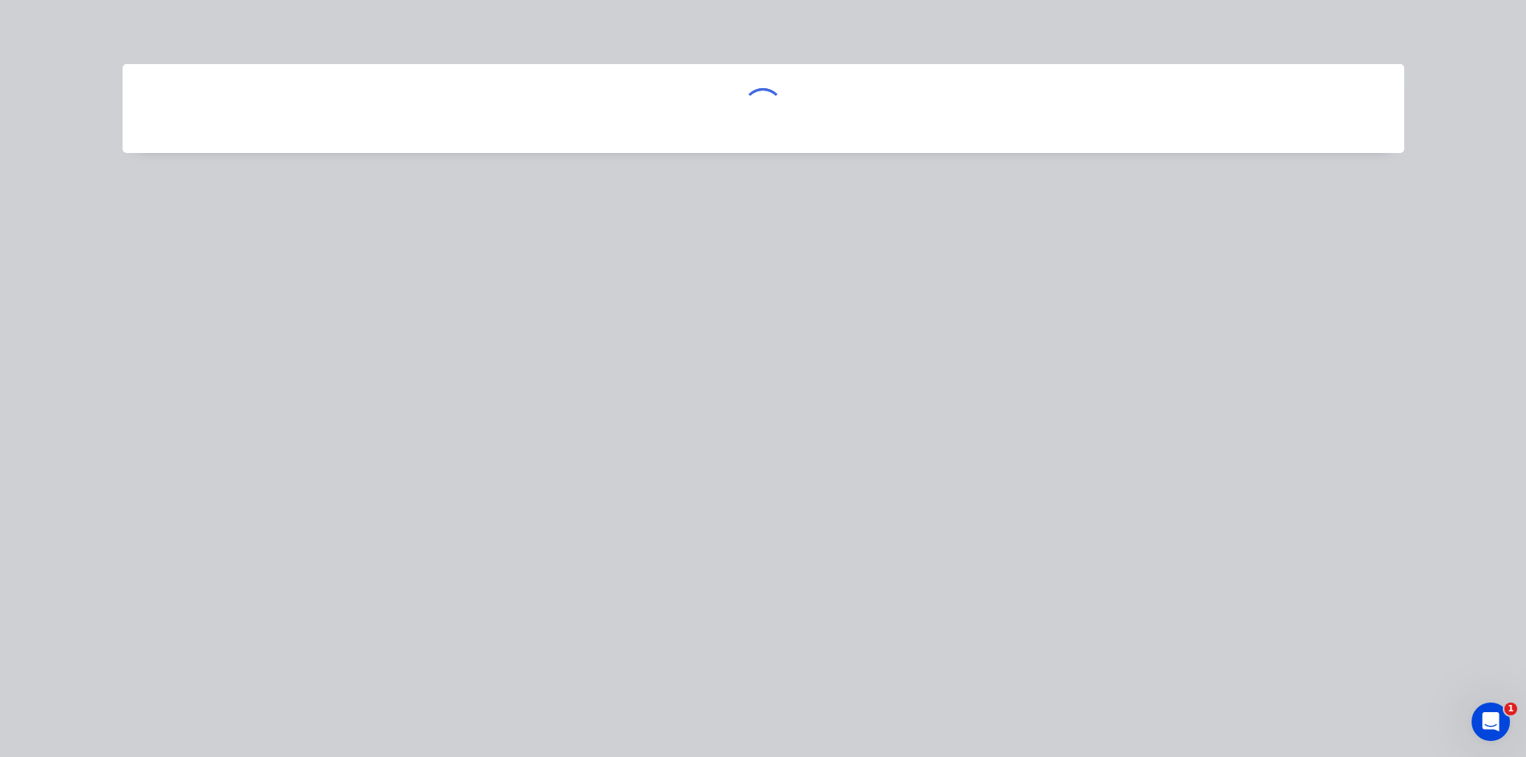
scroll to position [0, 0]
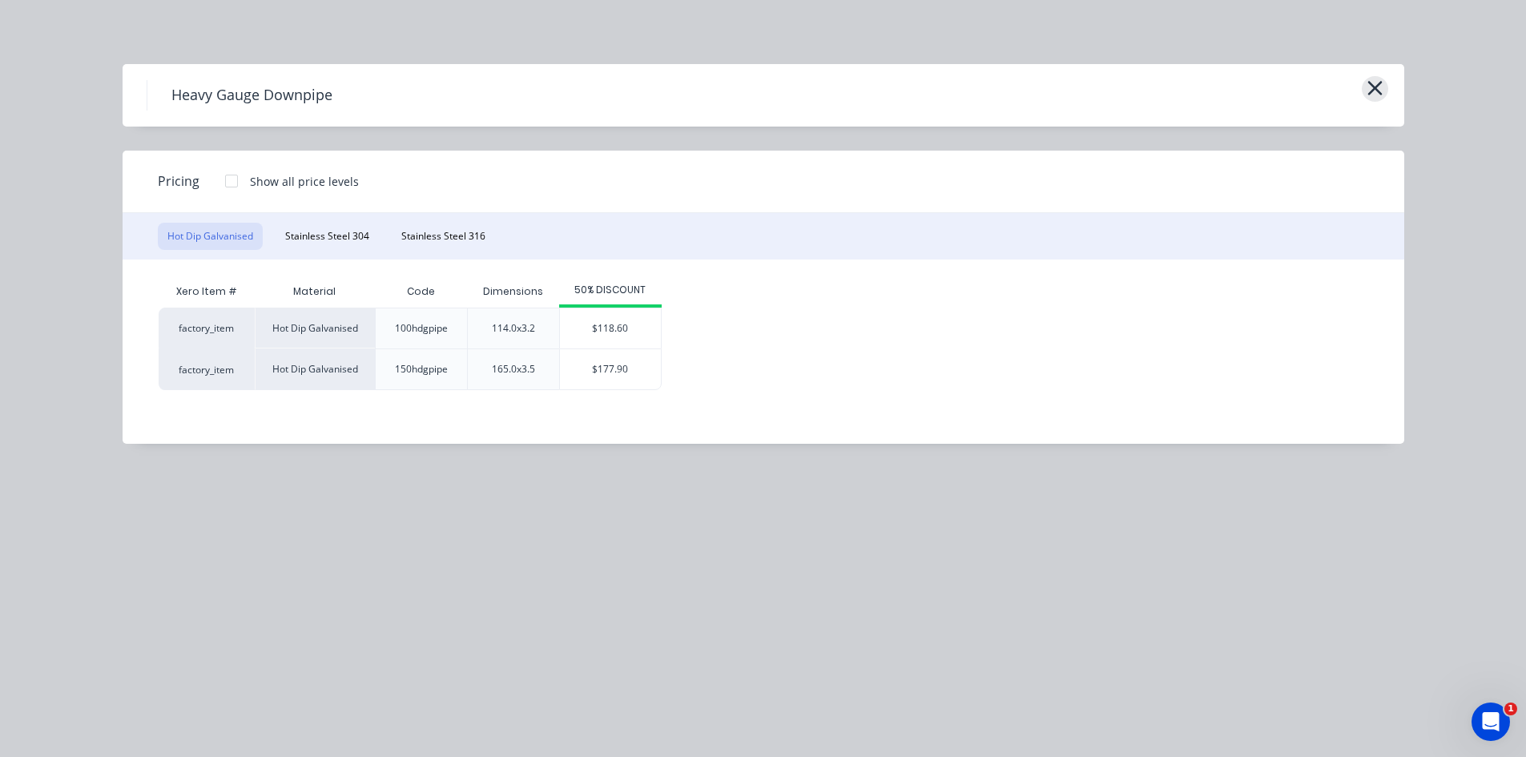
click at [1376, 85] on icon "button" at bounding box center [1375, 88] width 17 height 22
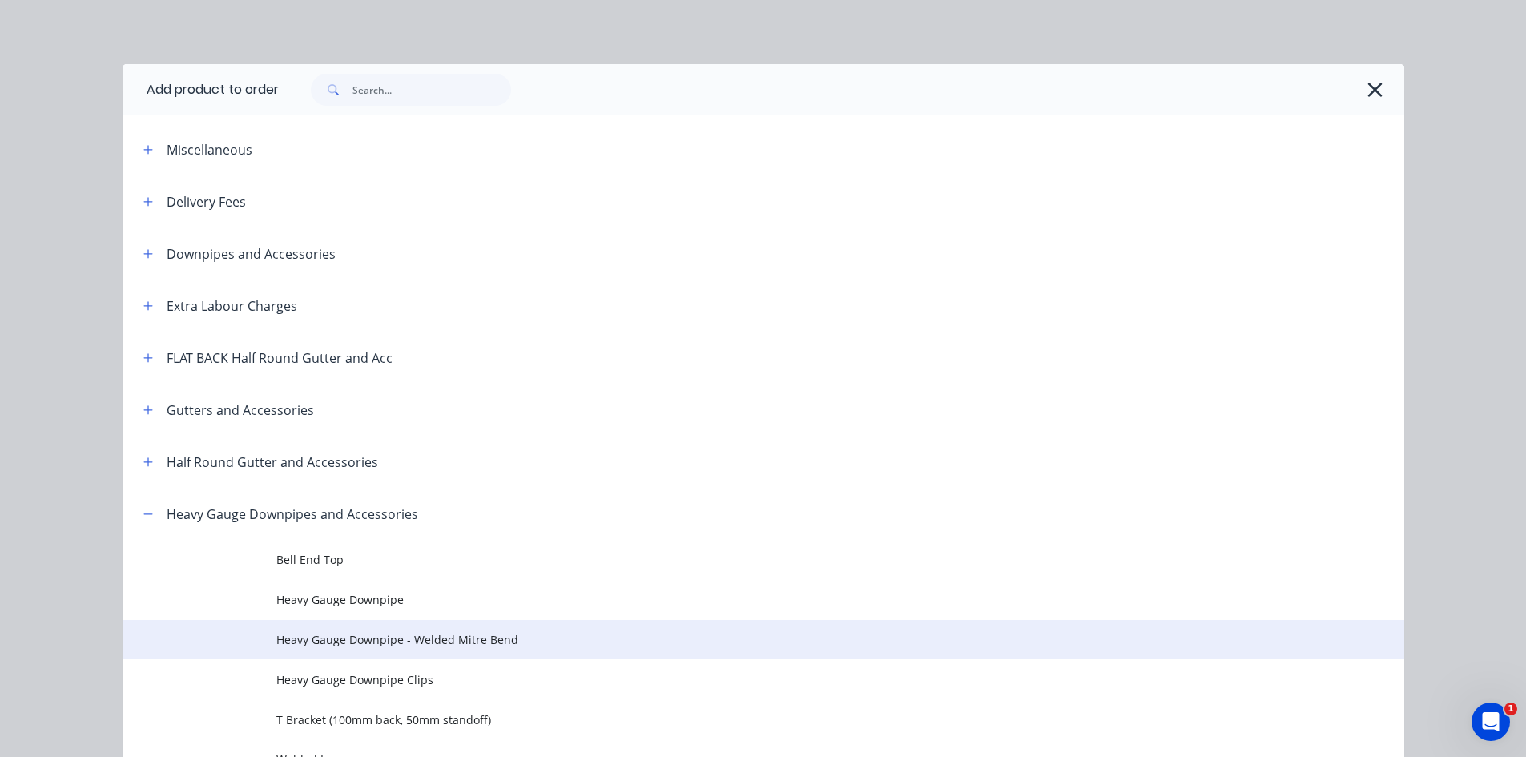
scroll to position [488, 0]
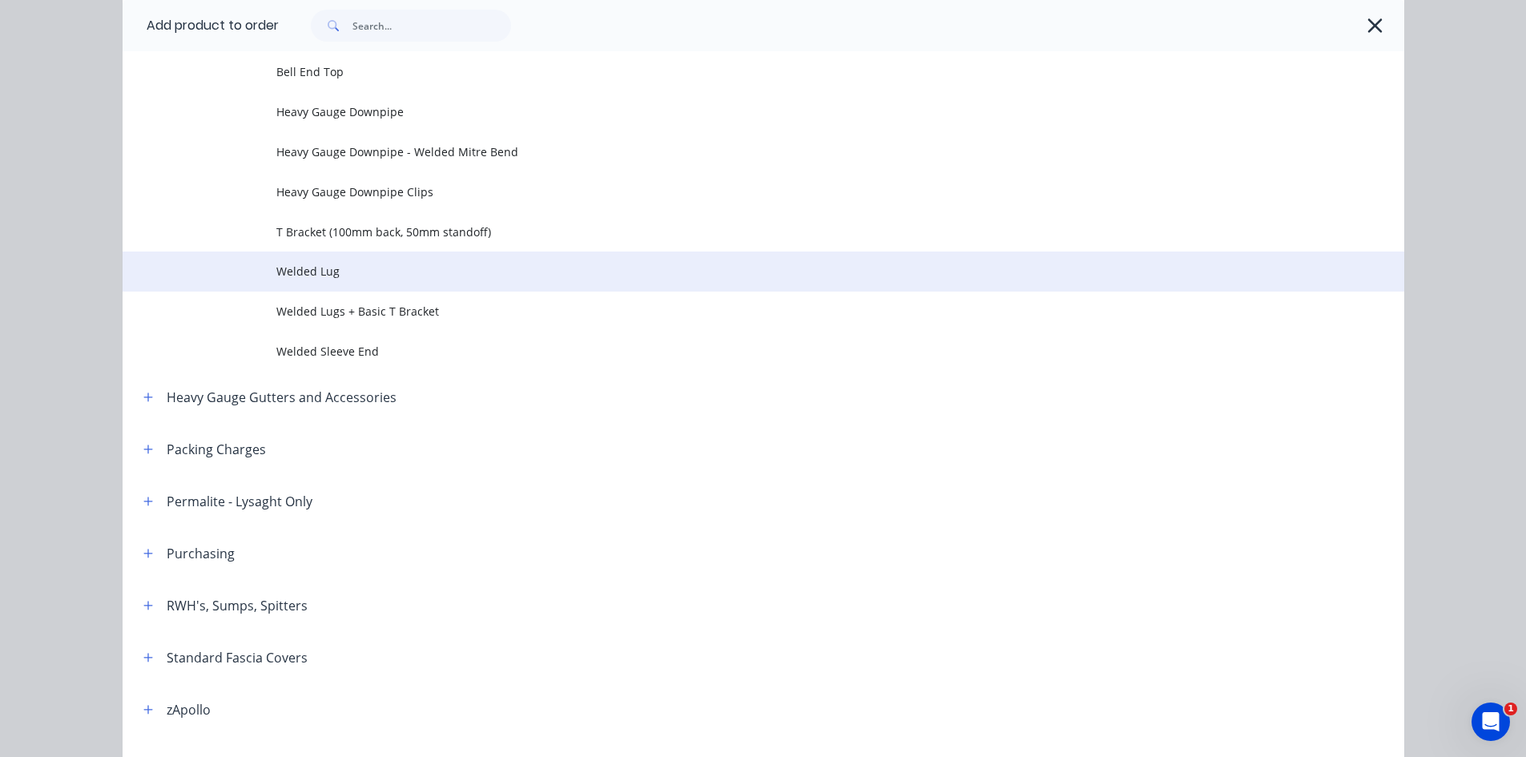
click at [464, 263] on span "Welded Lug" at bounding box center [727, 271] width 902 height 17
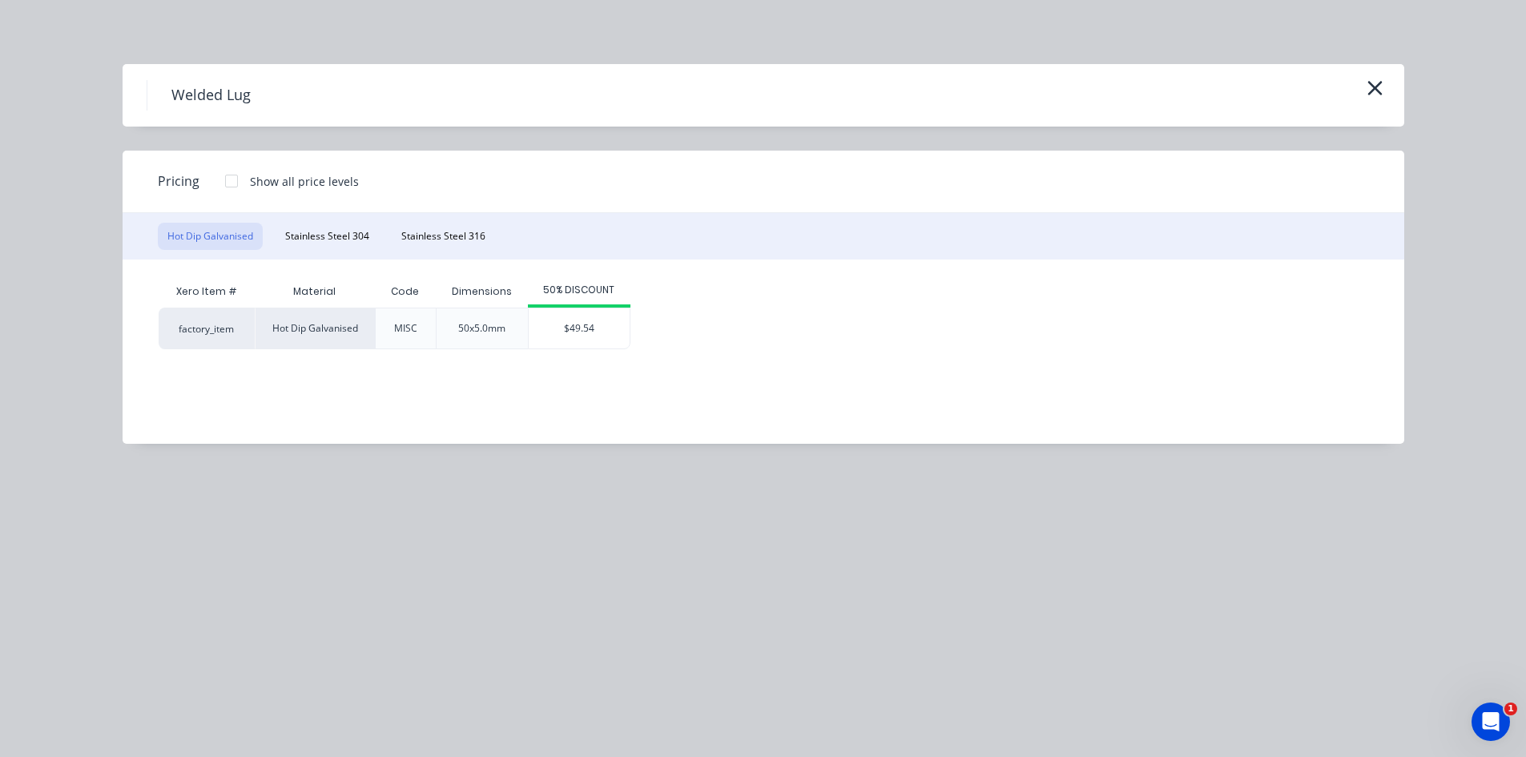
click at [1386, 79] on div "Welded Lug" at bounding box center [764, 95] width 1282 height 62
click at [1369, 85] on icon "button" at bounding box center [1375, 88] width 17 height 22
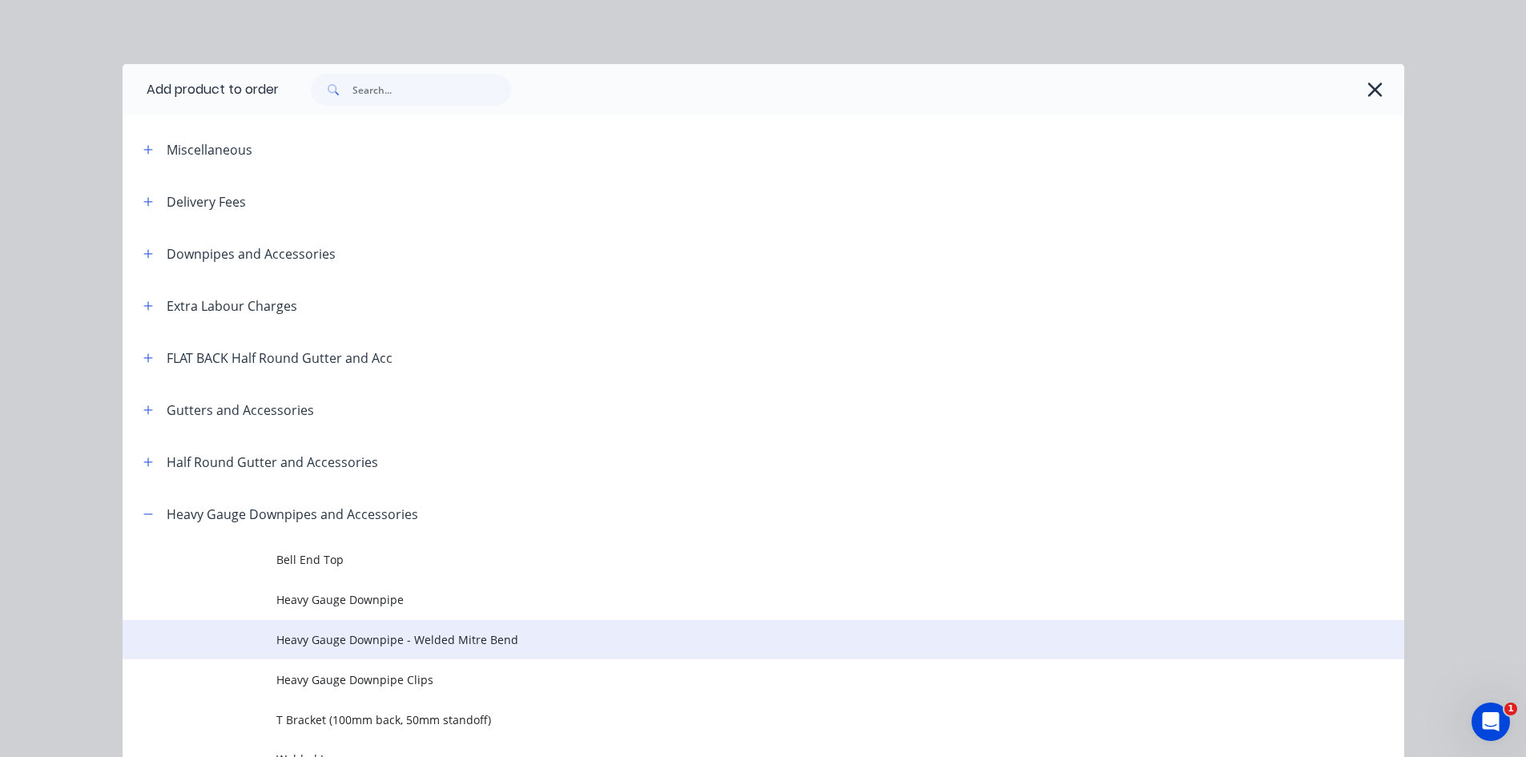
scroll to position [488, 0]
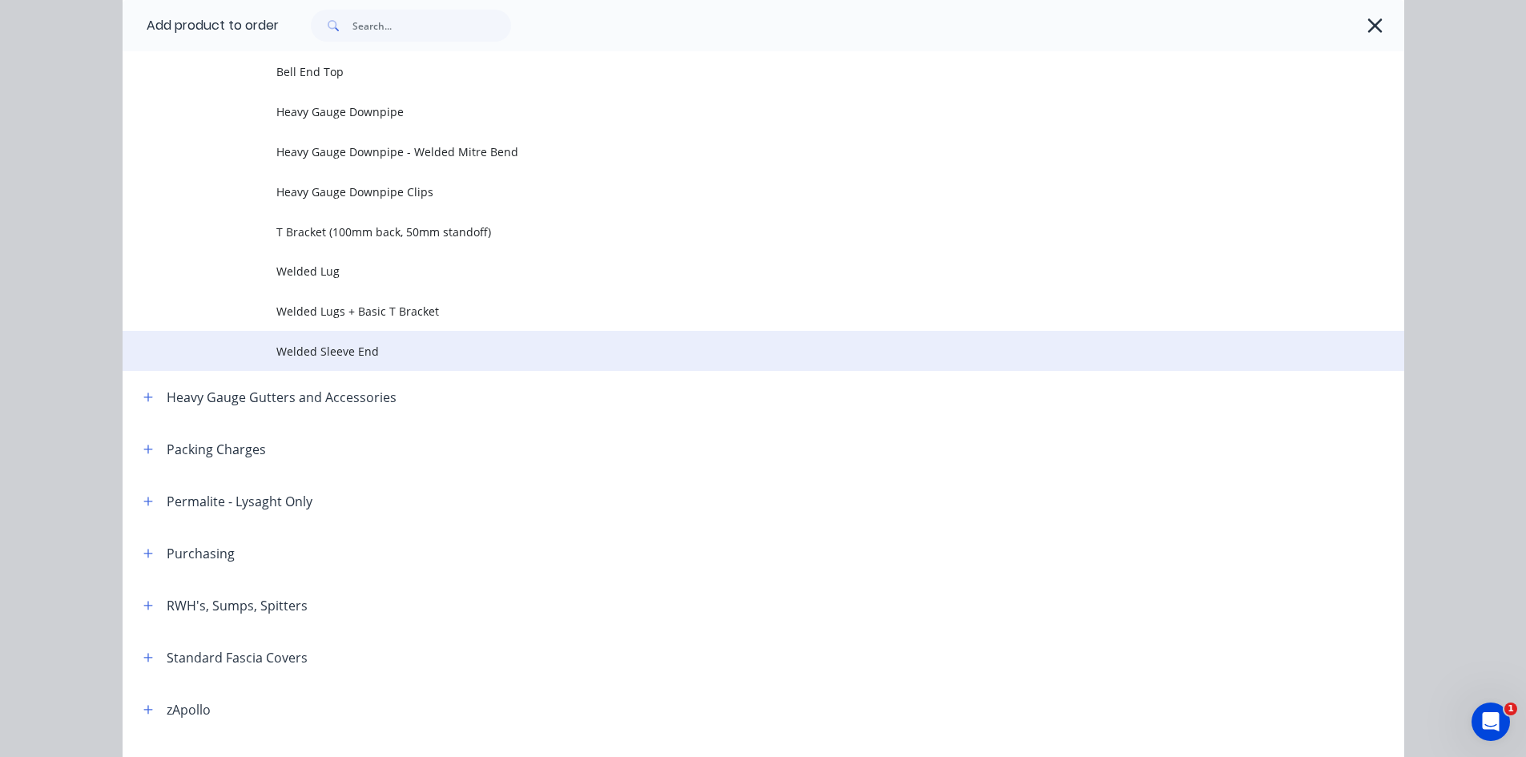
click at [353, 349] on span "Welded Sleeve End" at bounding box center [727, 351] width 902 height 17
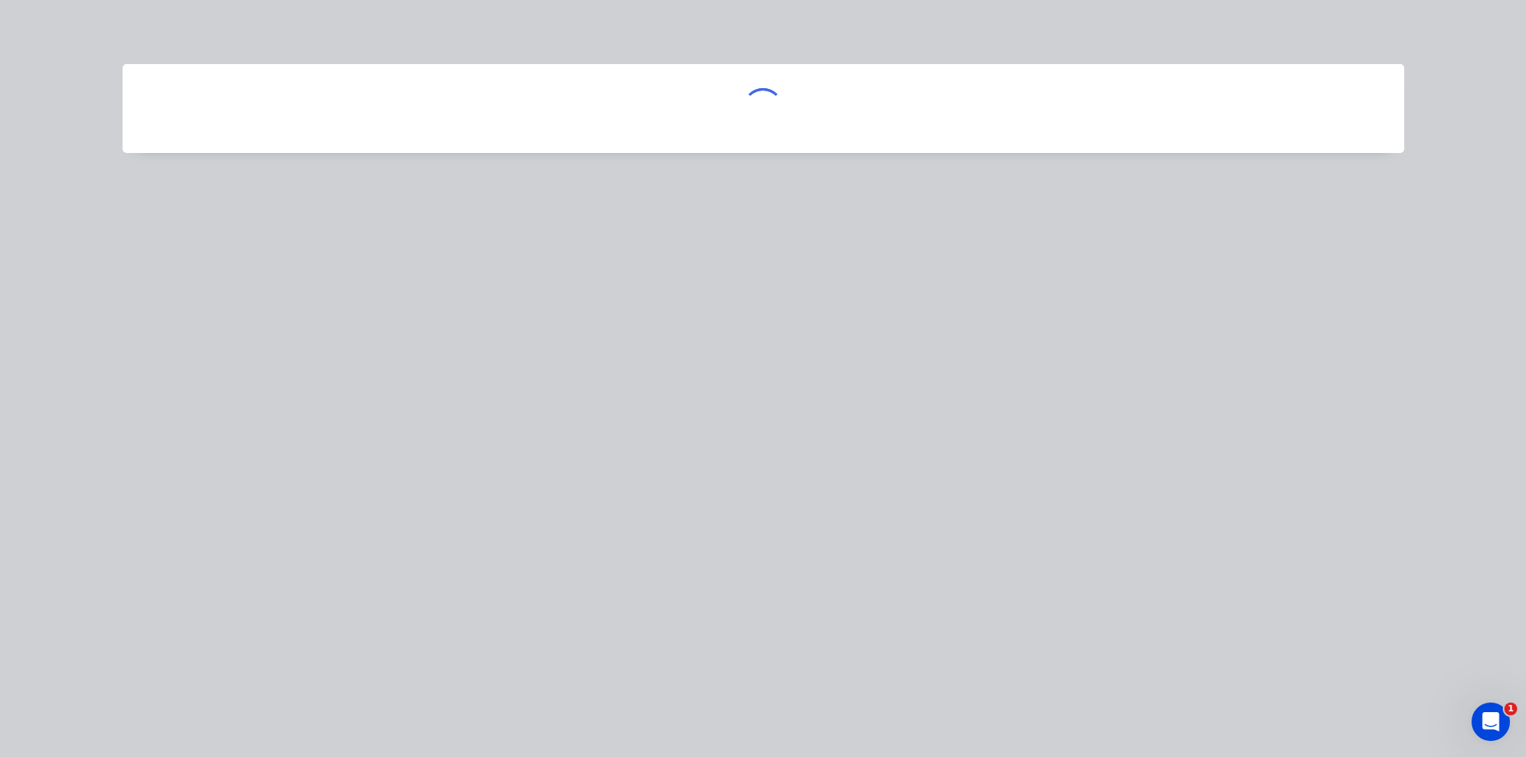
scroll to position [0, 0]
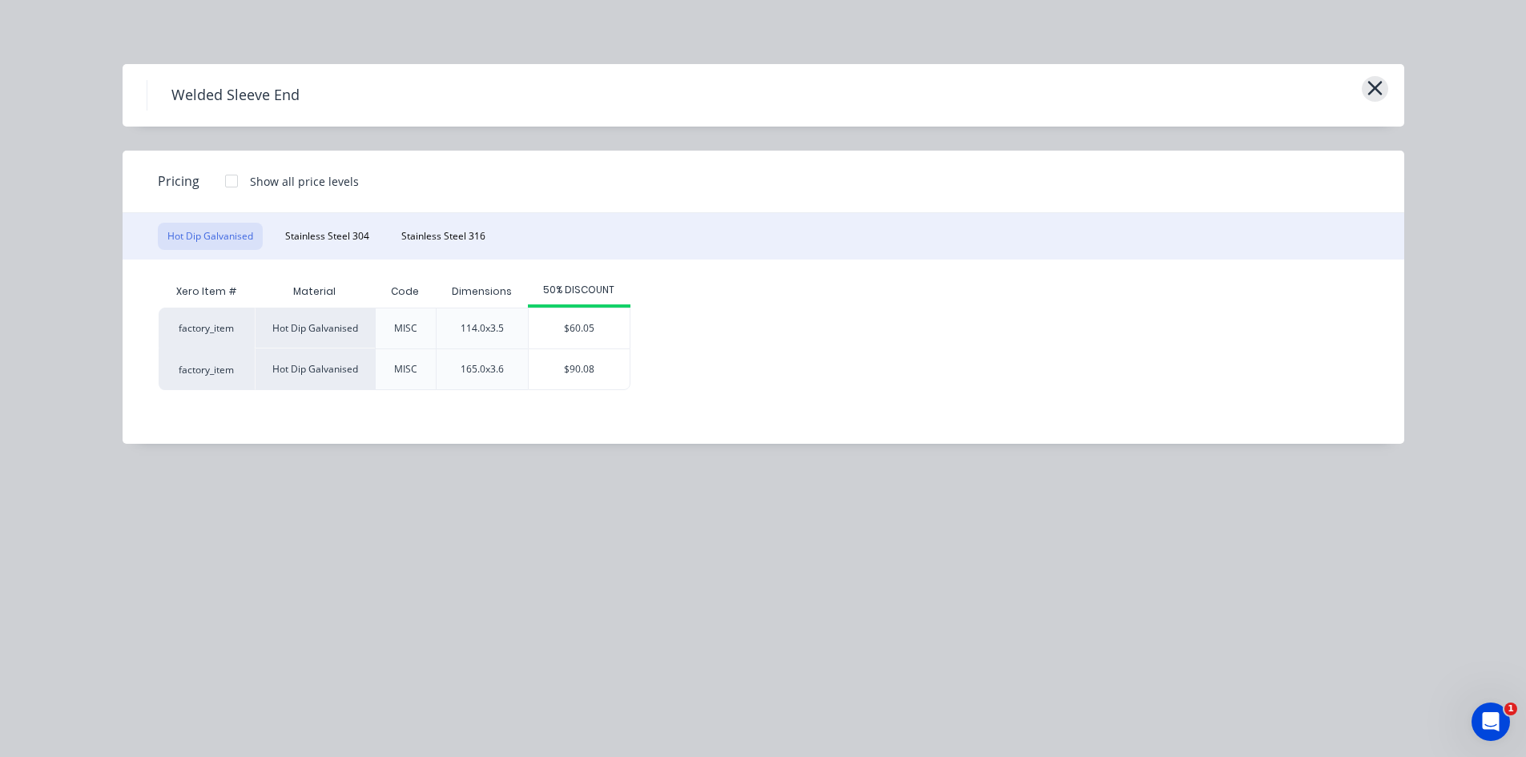
click at [1374, 91] on icon "button" at bounding box center [1375, 88] width 14 height 14
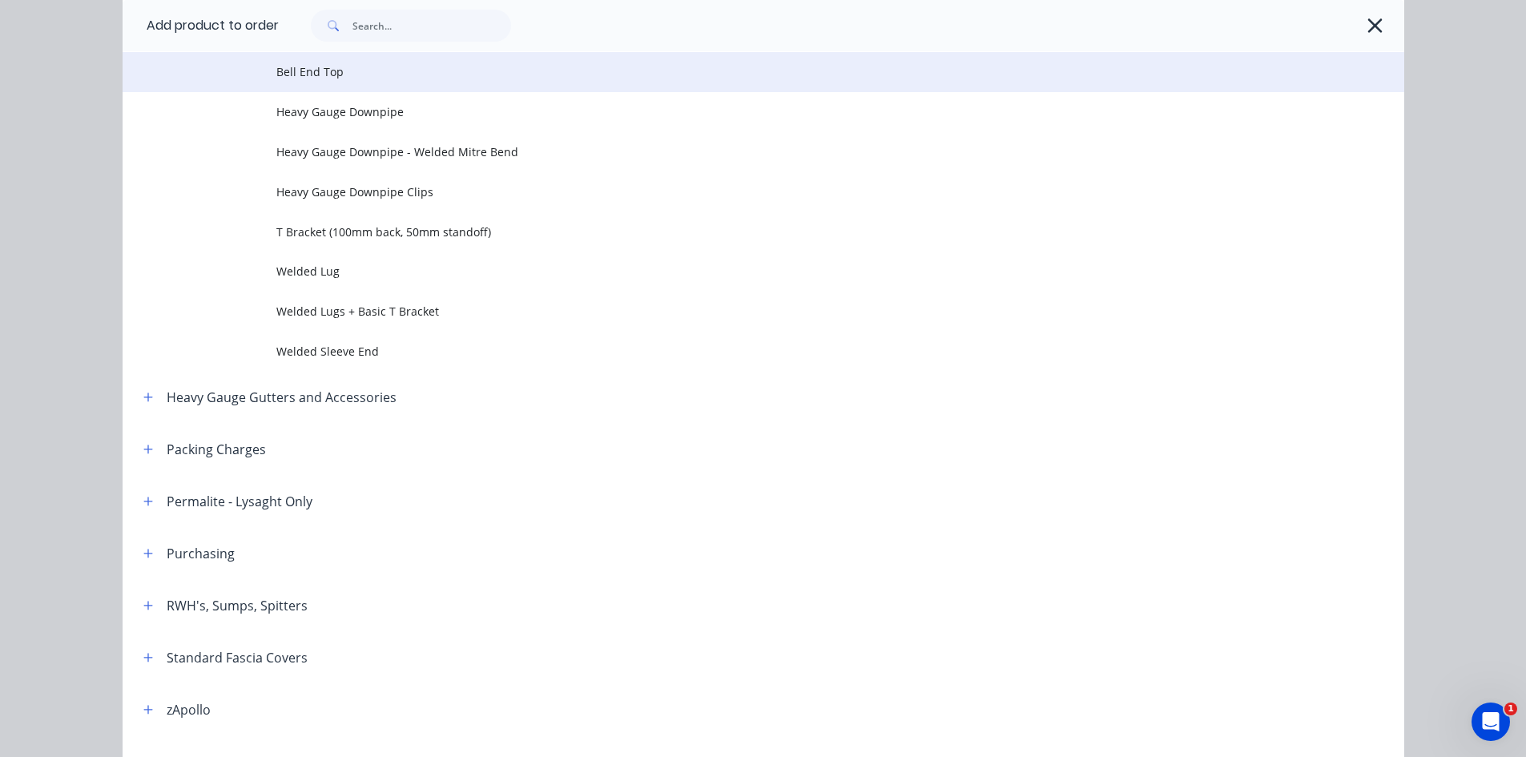
click at [441, 81] on td "Bell End Top" at bounding box center [840, 72] width 1128 height 40
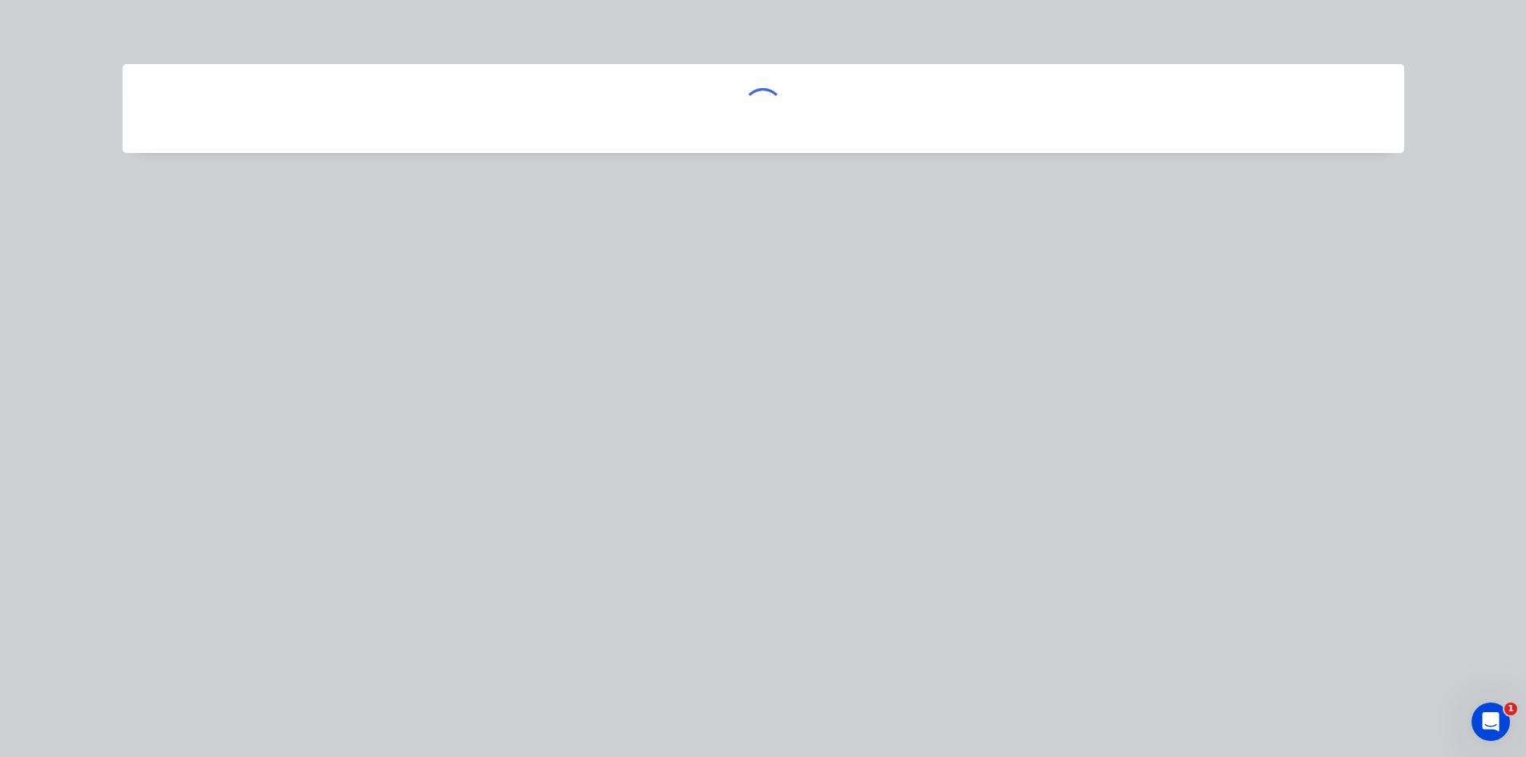
scroll to position [0, 0]
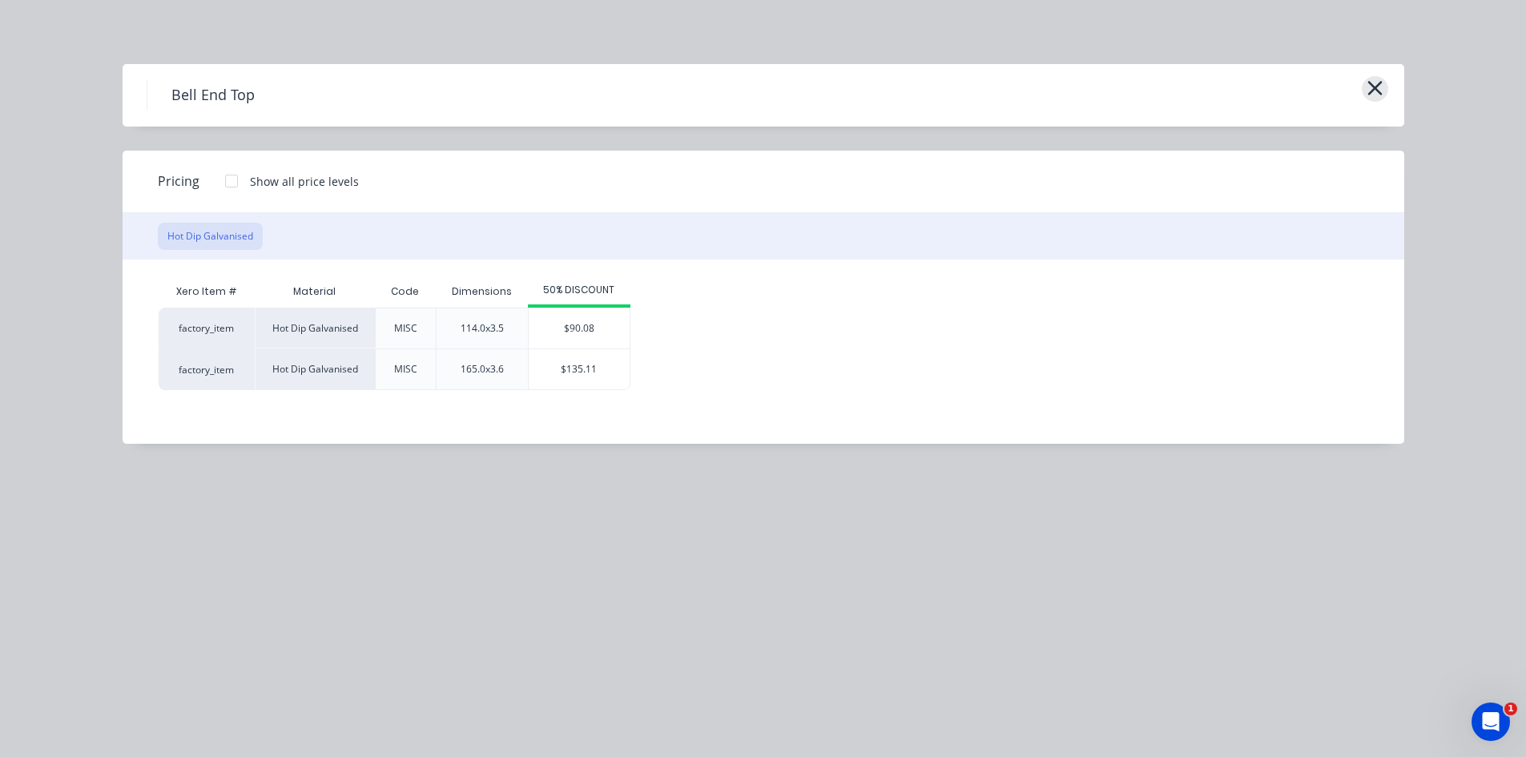
click at [1370, 88] on icon "button" at bounding box center [1375, 88] width 17 height 22
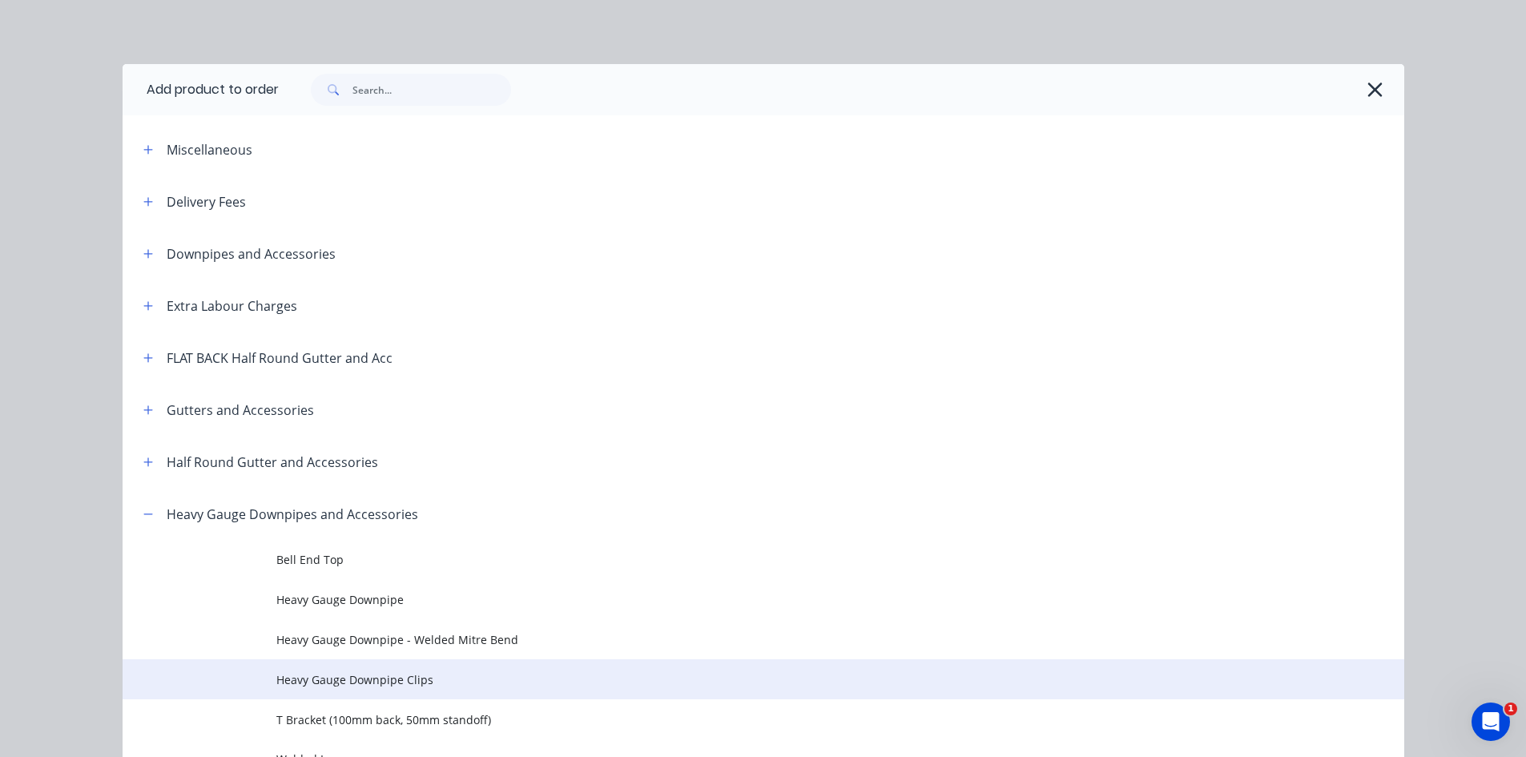
scroll to position [488, 0]
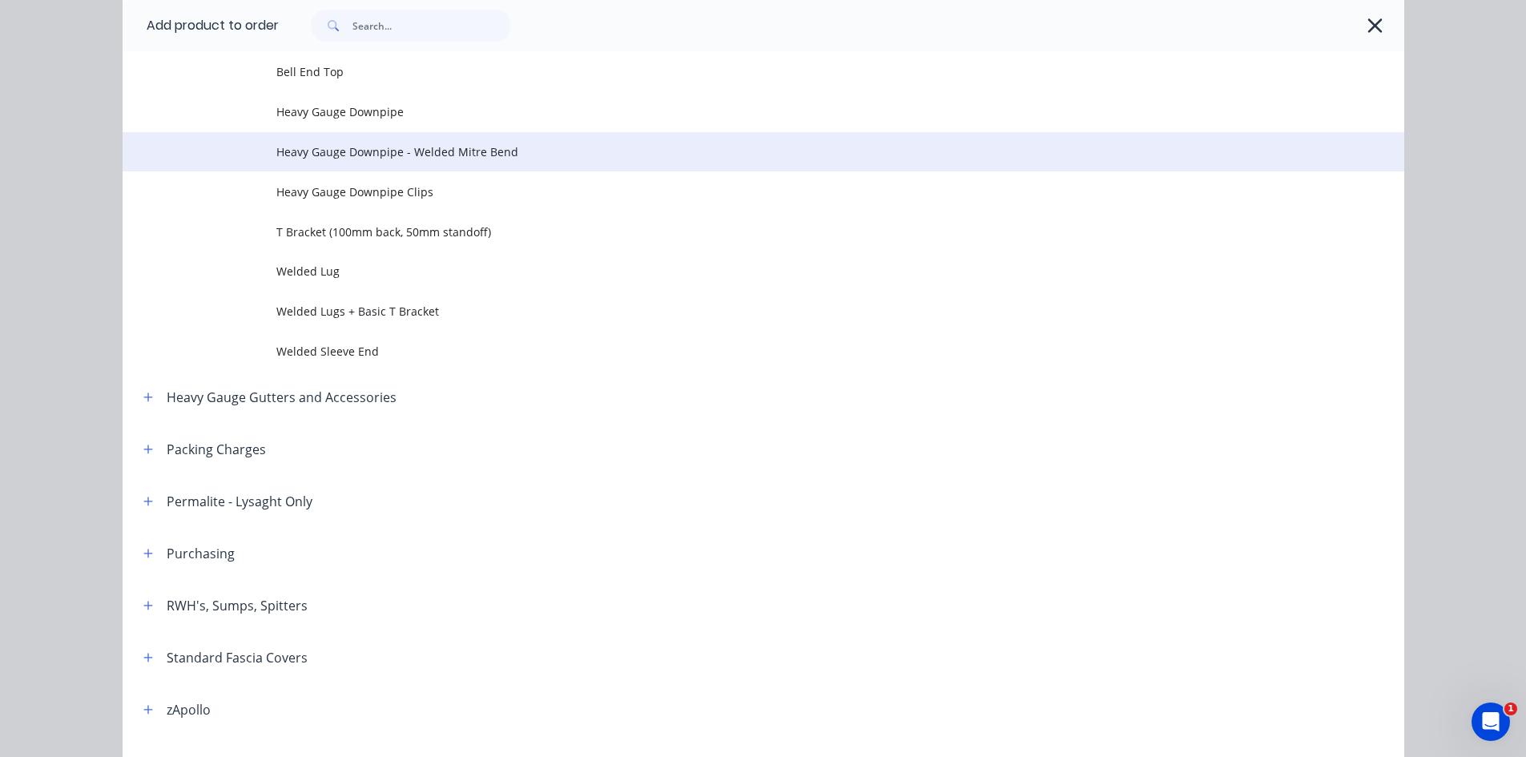
click at [541, 150] on span "Heavy Gauge Downpipe - Welded Mitre Bend" at bounding box center [727, 151] width 902 height 17
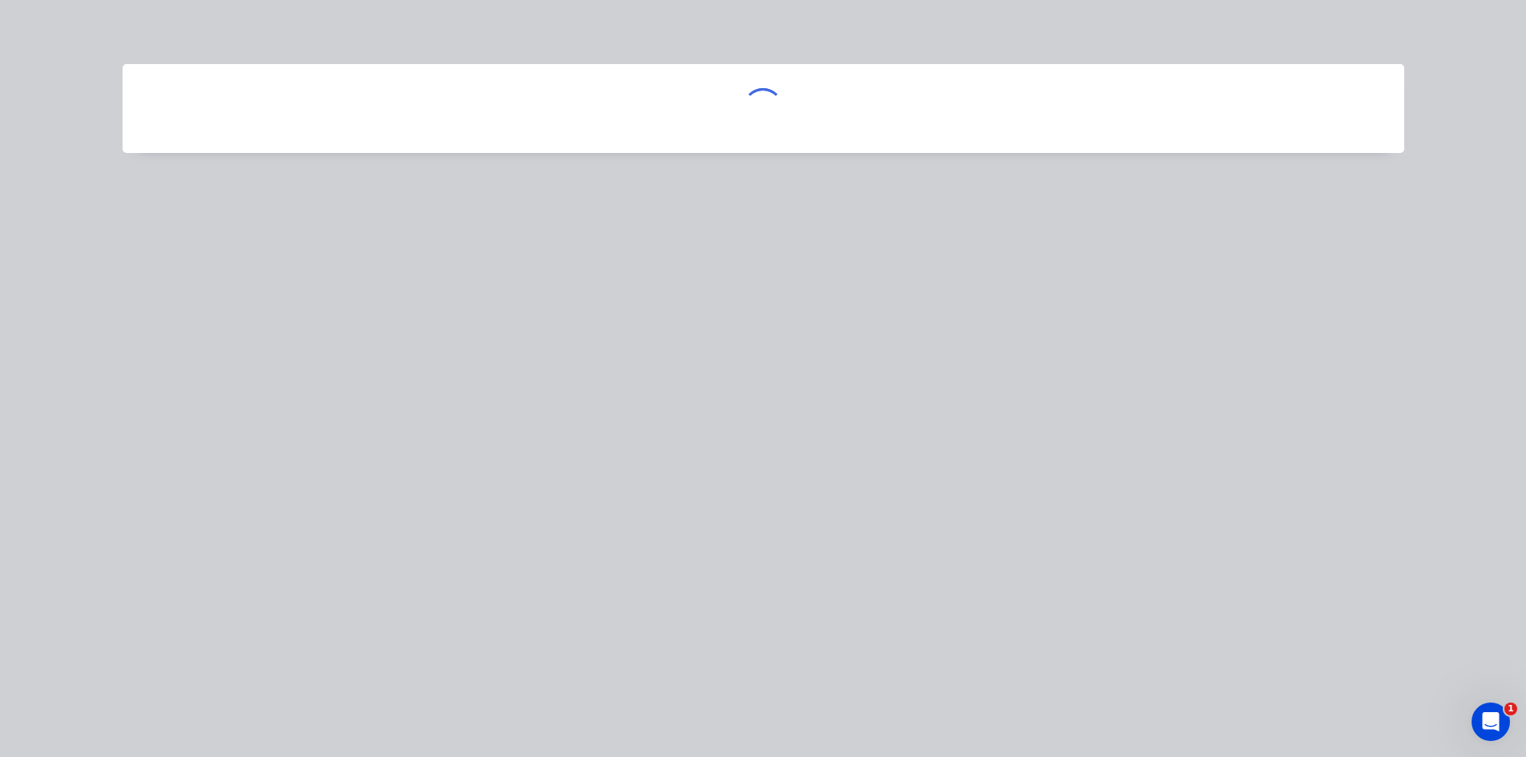
scroll to position [0, 0]
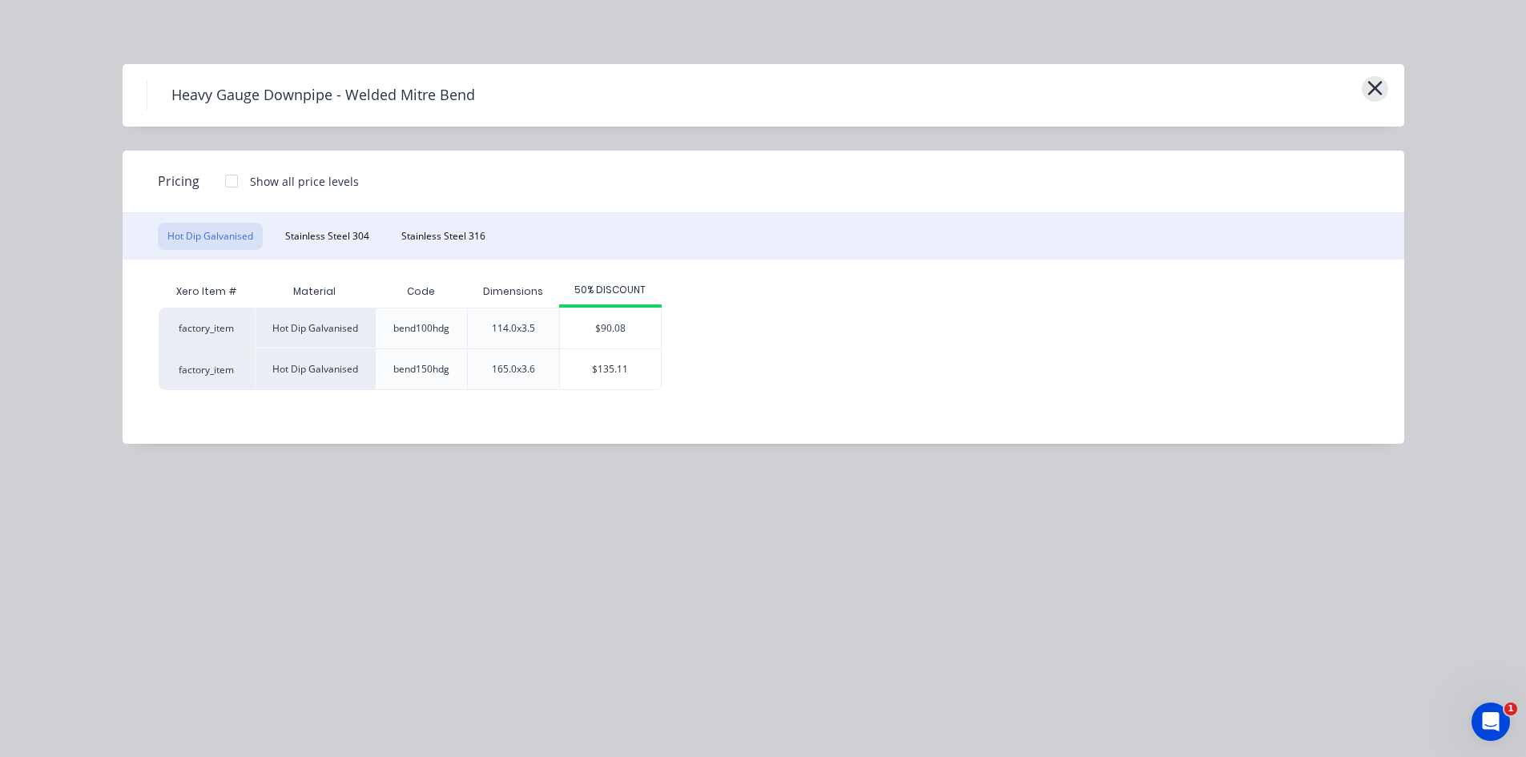
click at [1386, 83] on button "button" at bounding box center [1375, 89] width 26 height 26
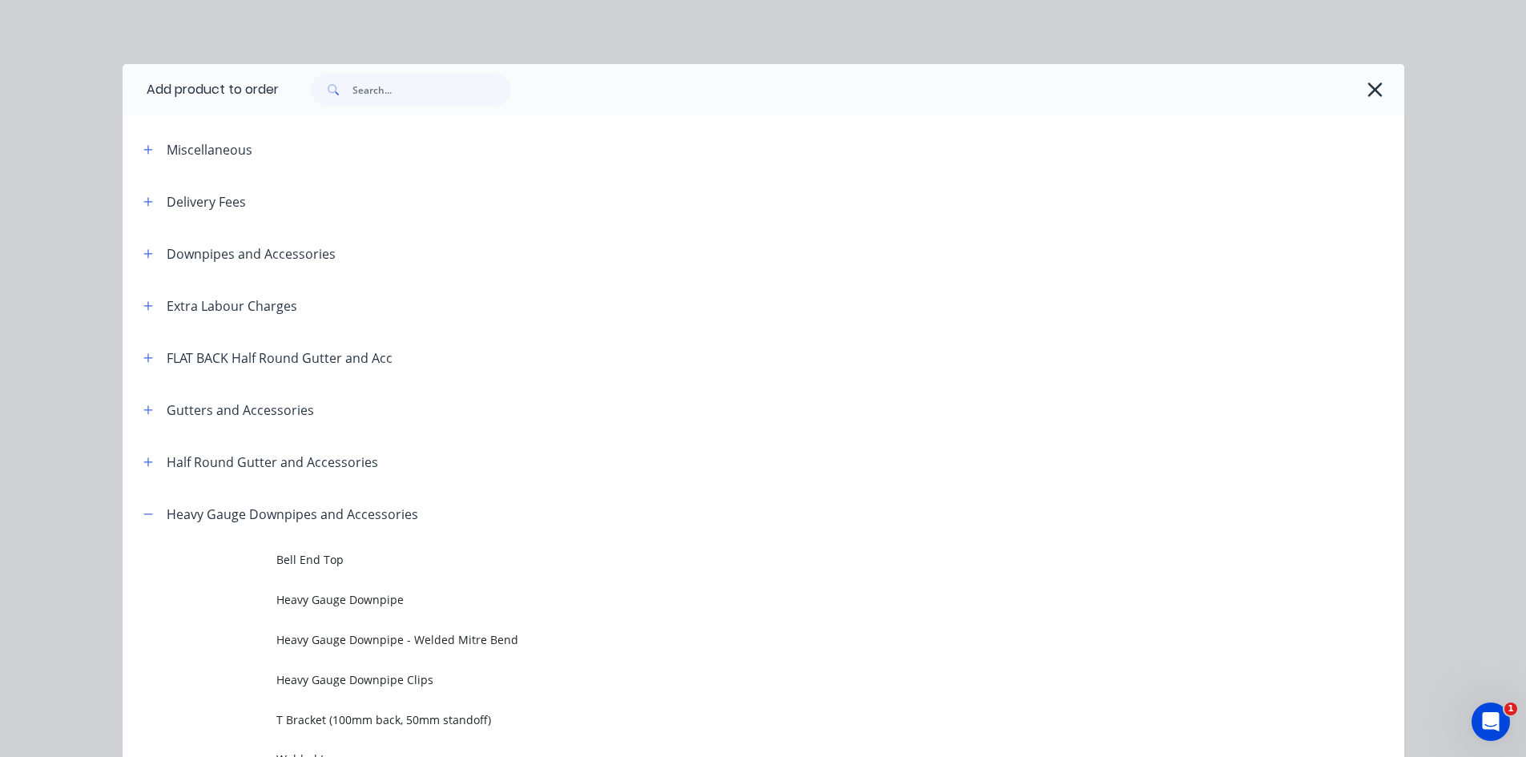
scroll to position [488, 0]
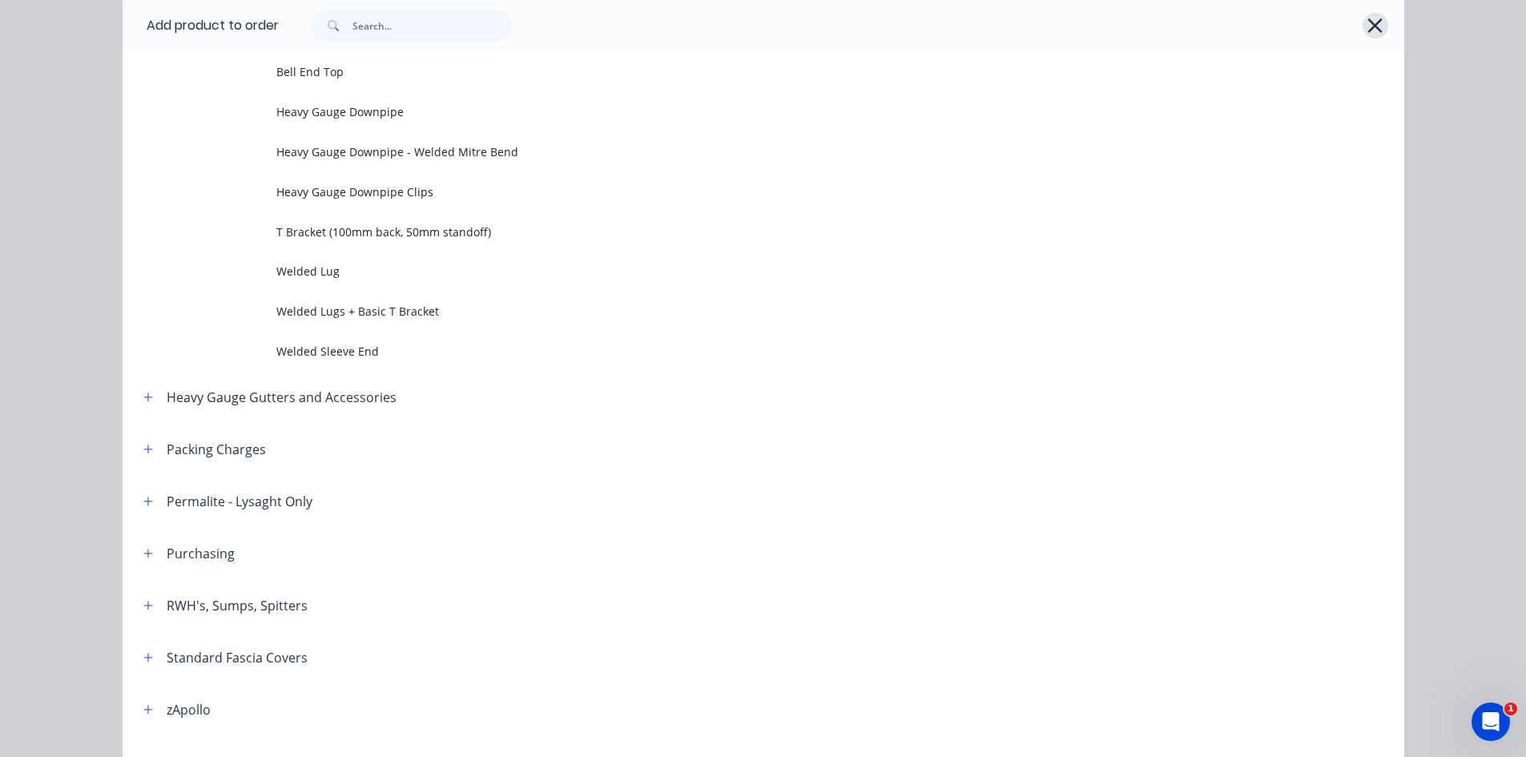
click at [1380, 30] on button "button" at bounding box center [1376, 26] width 26 height 26
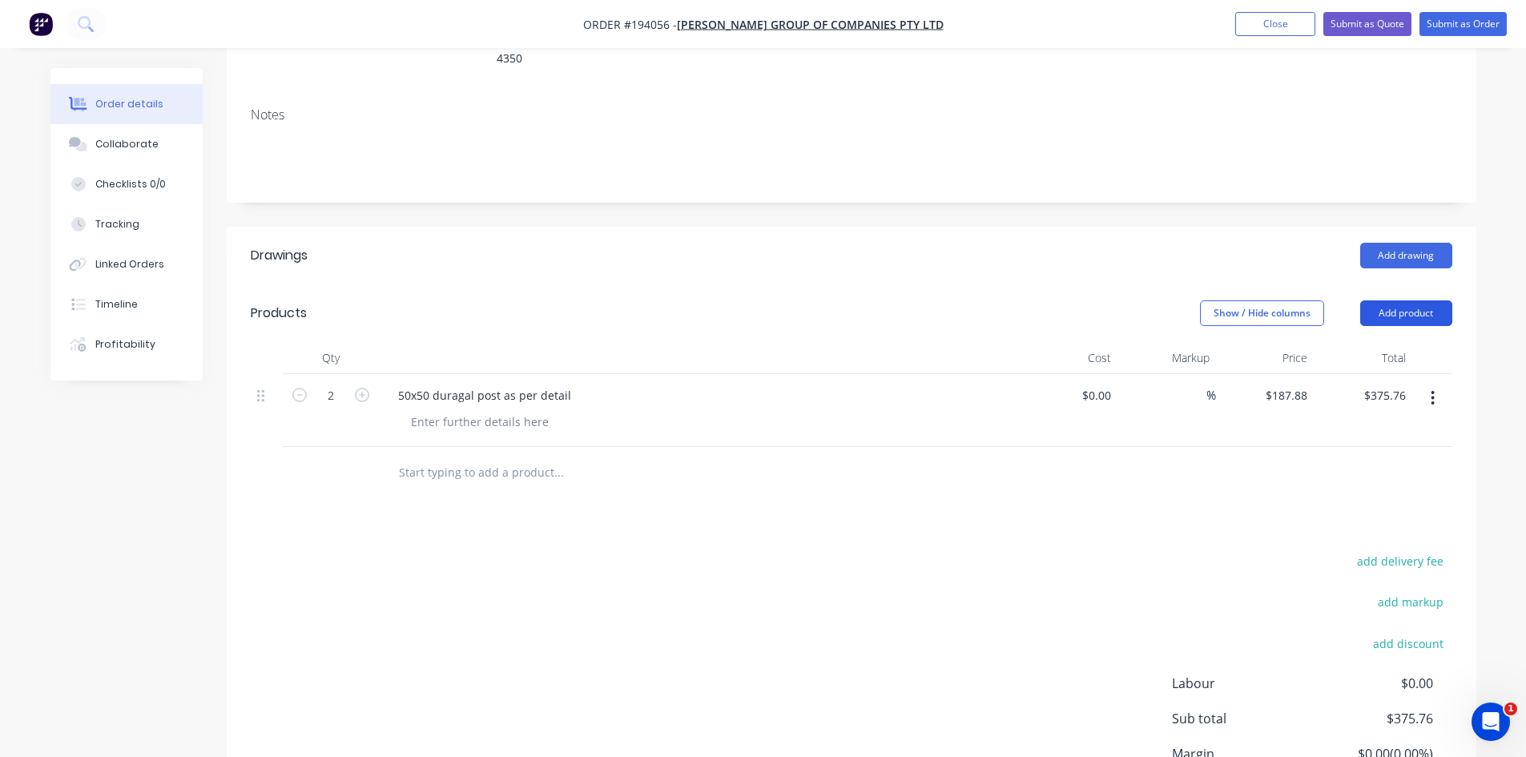
click at [1420, 300] on button "Add product" at bounding box center [1406, 313] width 92 height 26
click at [1408, 342] on div "Product catalogue" at bounding box center [1376, 353] width 123 height 23
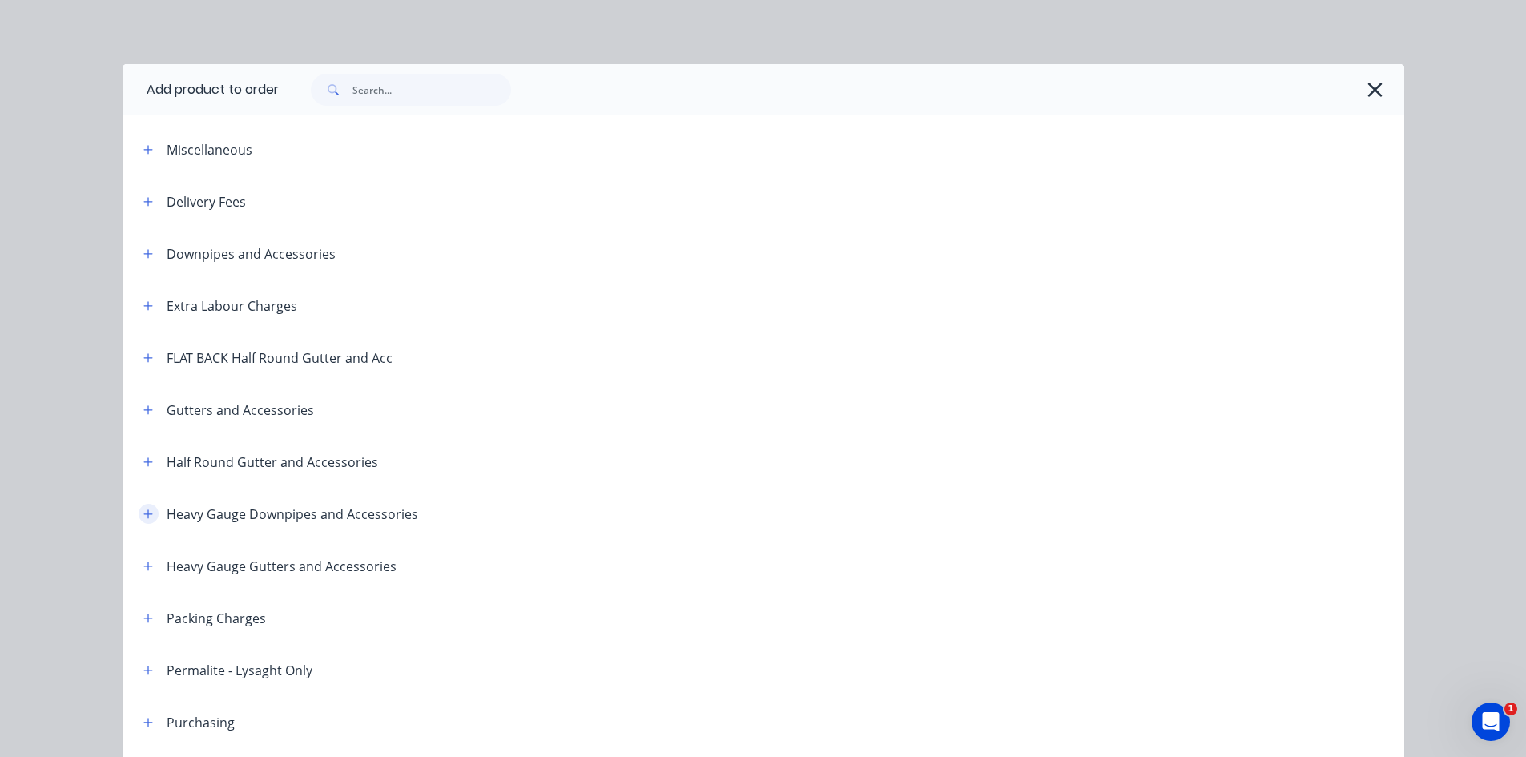
click at [139, 514] on button "button" at bounding box center [149, 514] width 20 height 20
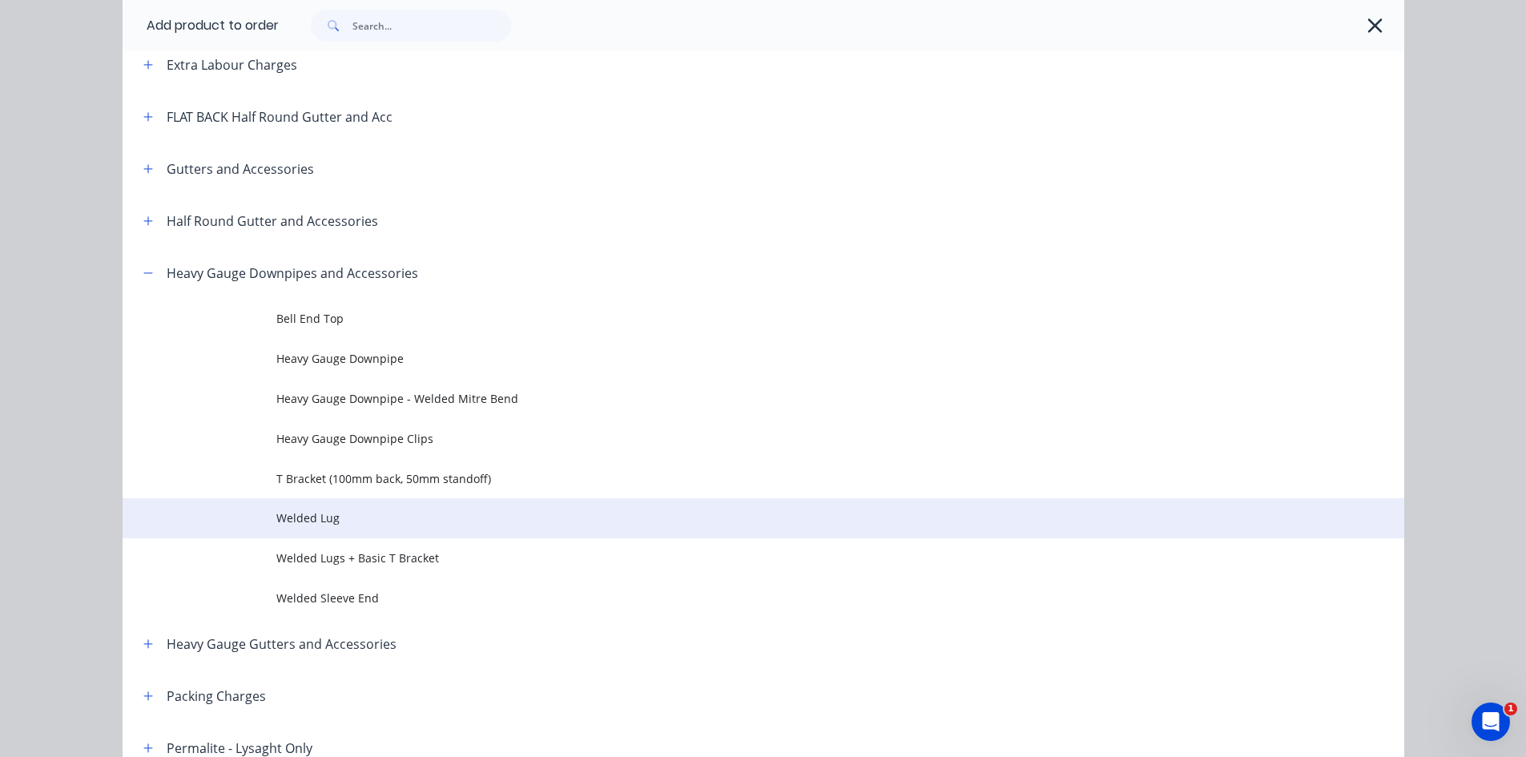
scroll to position [267, 0]
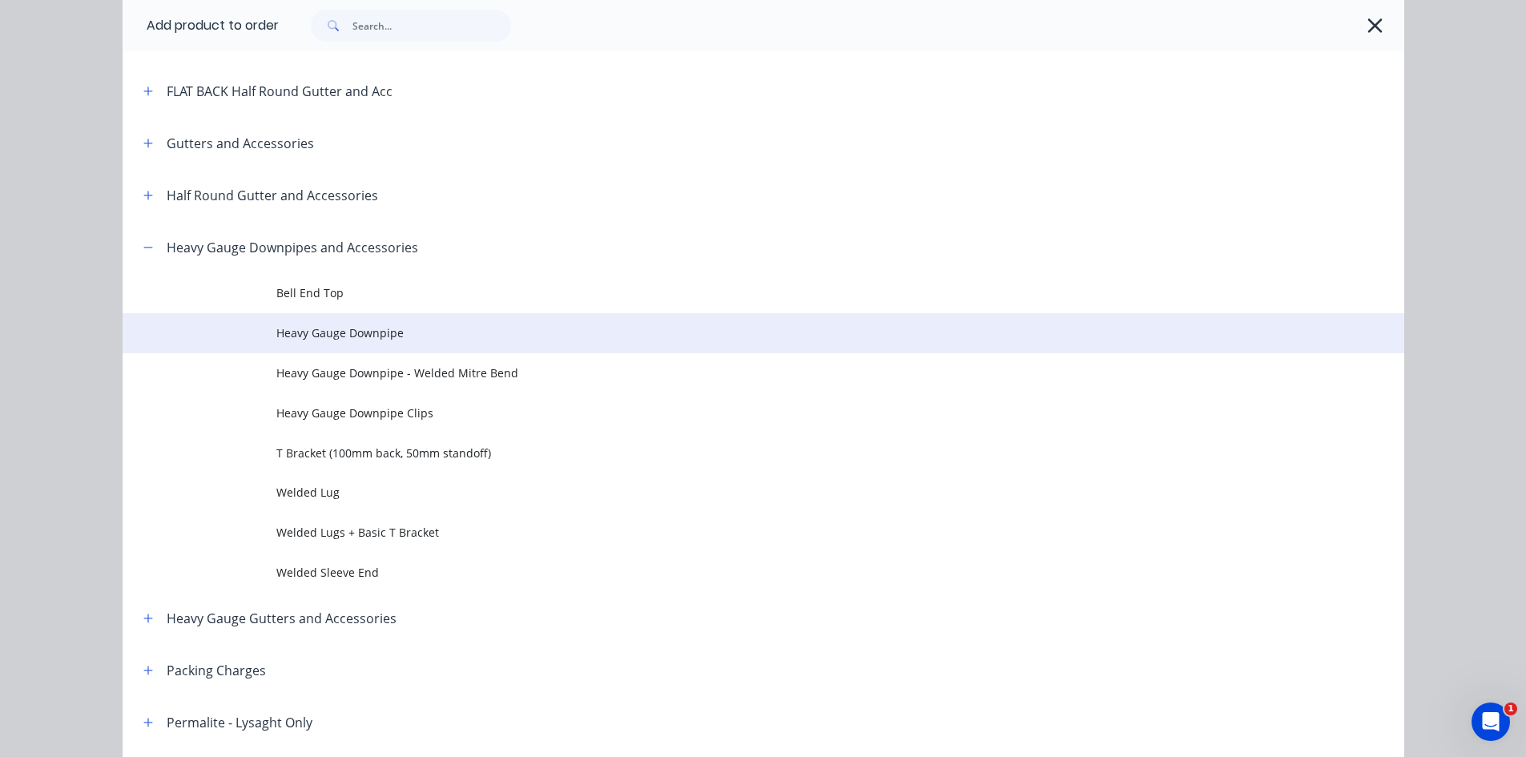
click at [502, 330] on span "Heavy Gauge Downpipe" at bounding box center [727, 332] width 902 height 17
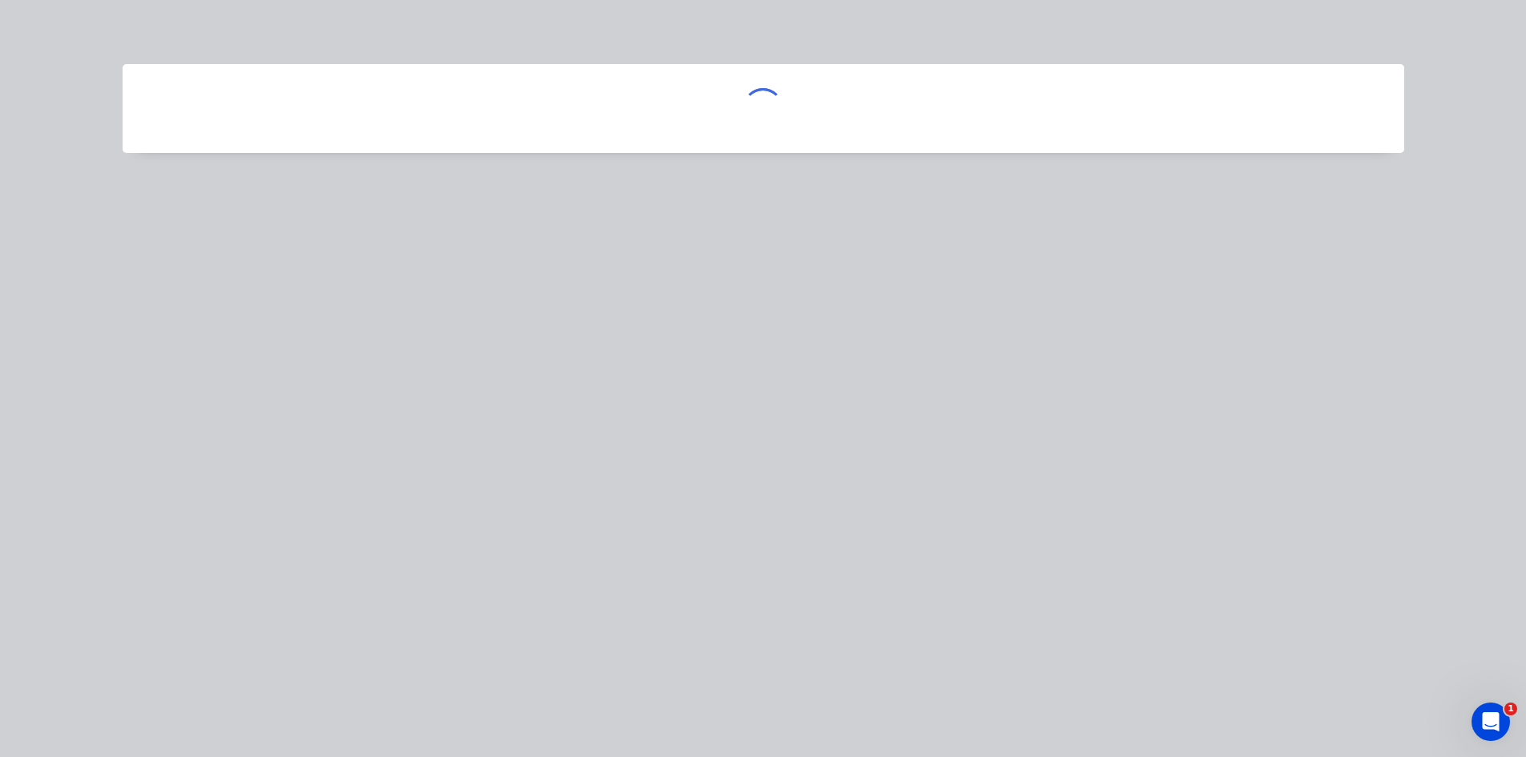
scroll to position [0, 0]
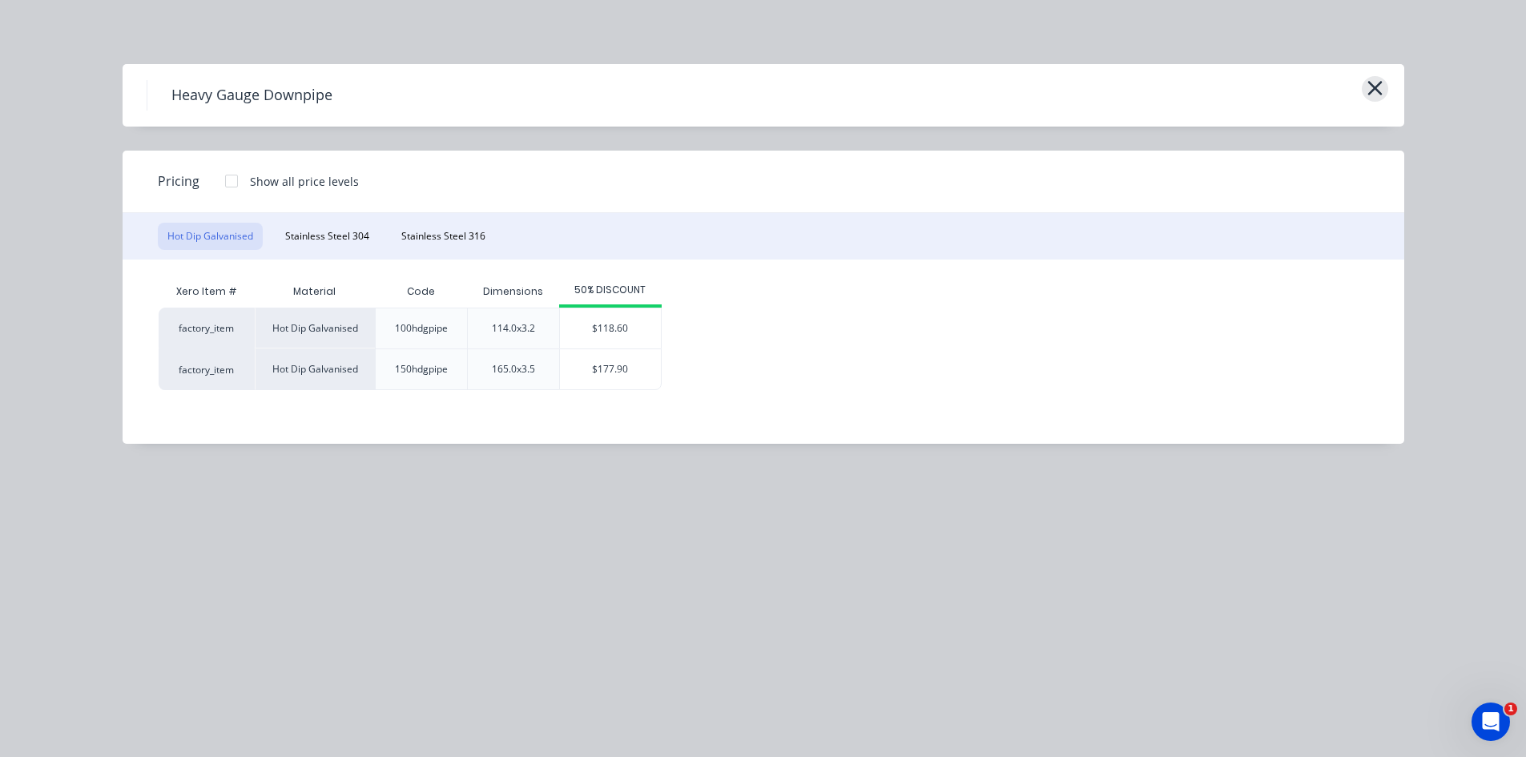
click at [1380, 99] on icon "button" at bounding box center [1375, 88] width 17 height 22
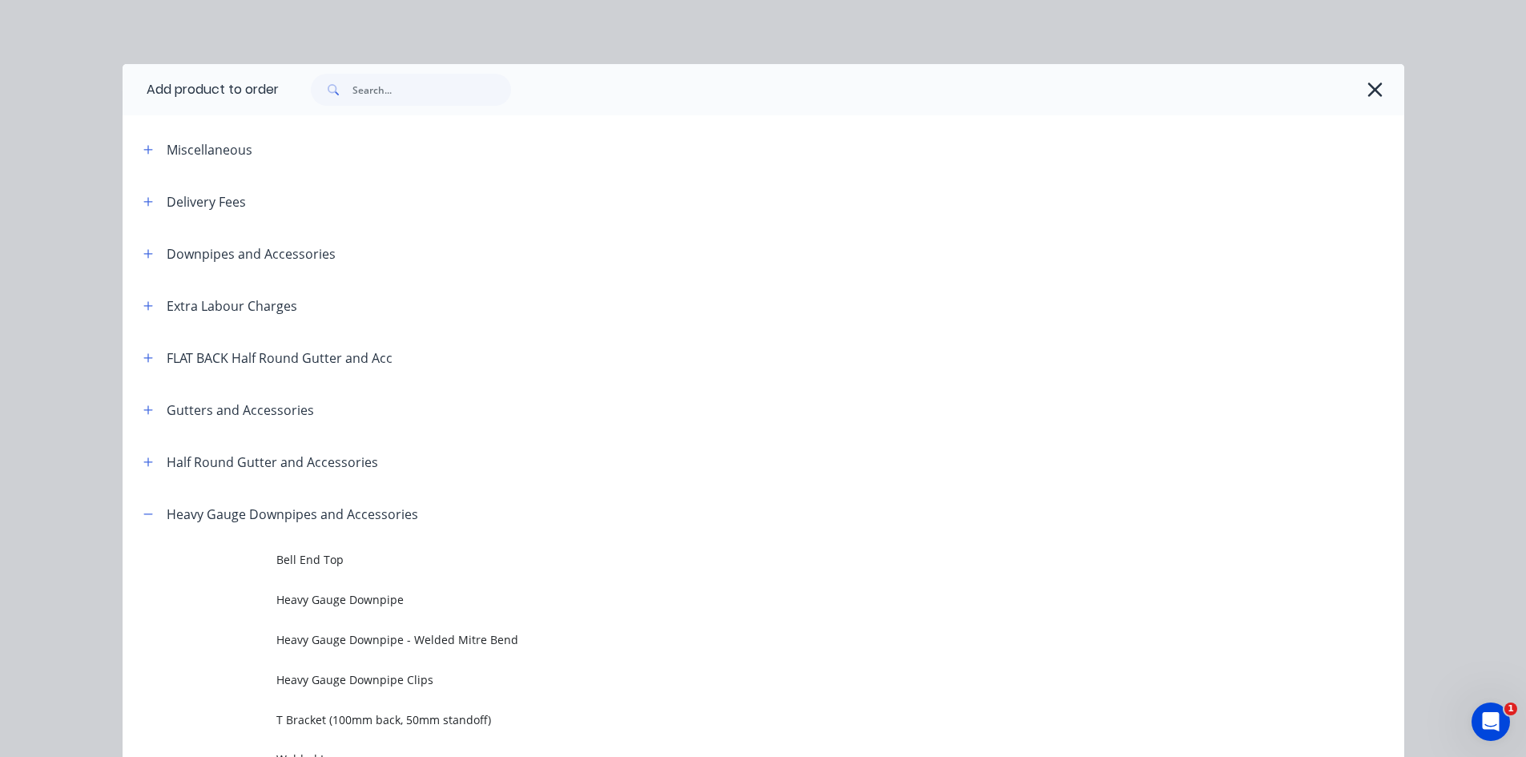
scroll to position [488, 0]
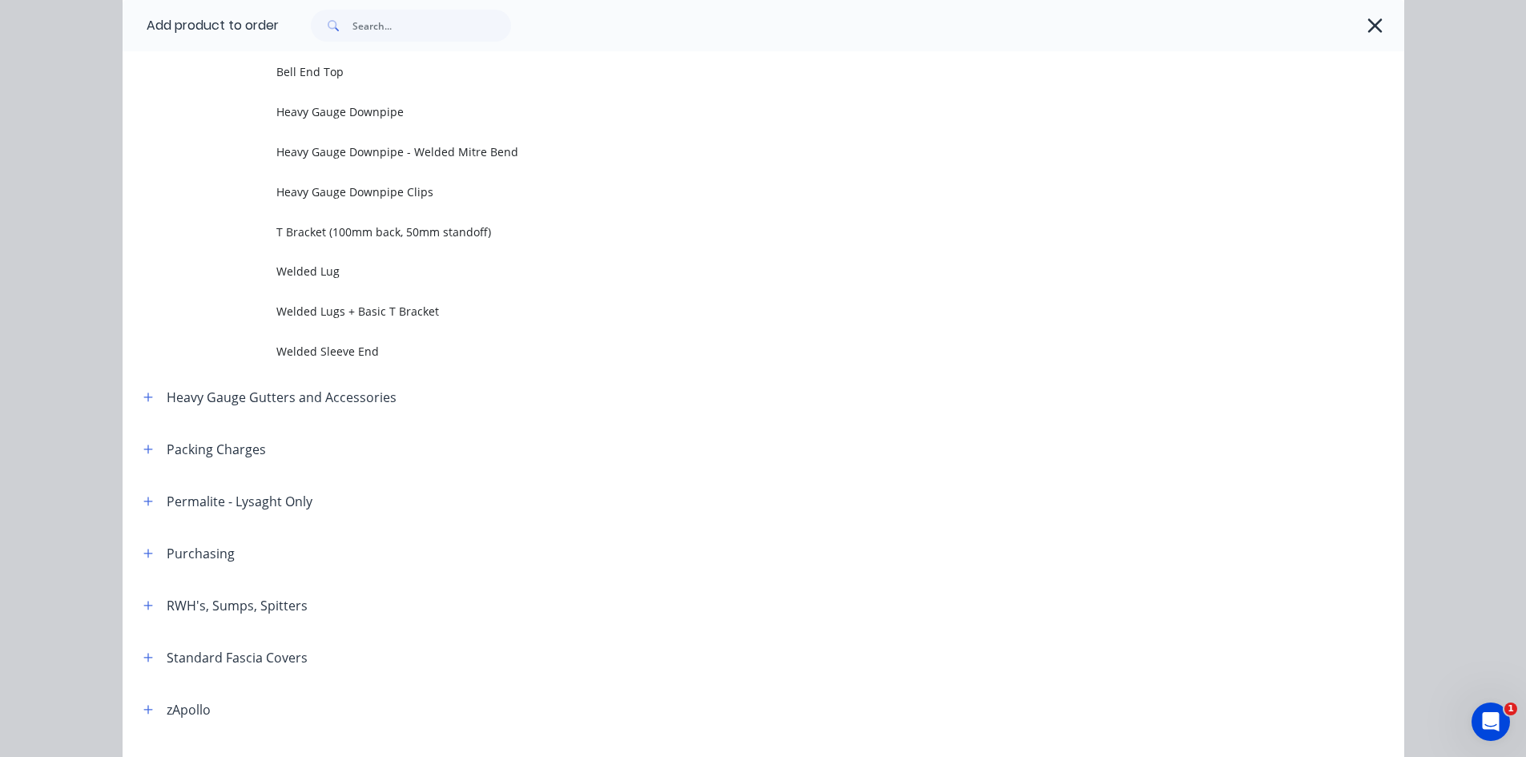
click at [1384, 22] on div at bounding box center [842, 25] width 1126 height 51
click at [1368, 27] on icon "button" at bounding box center [1375, 25] width 14 height 14
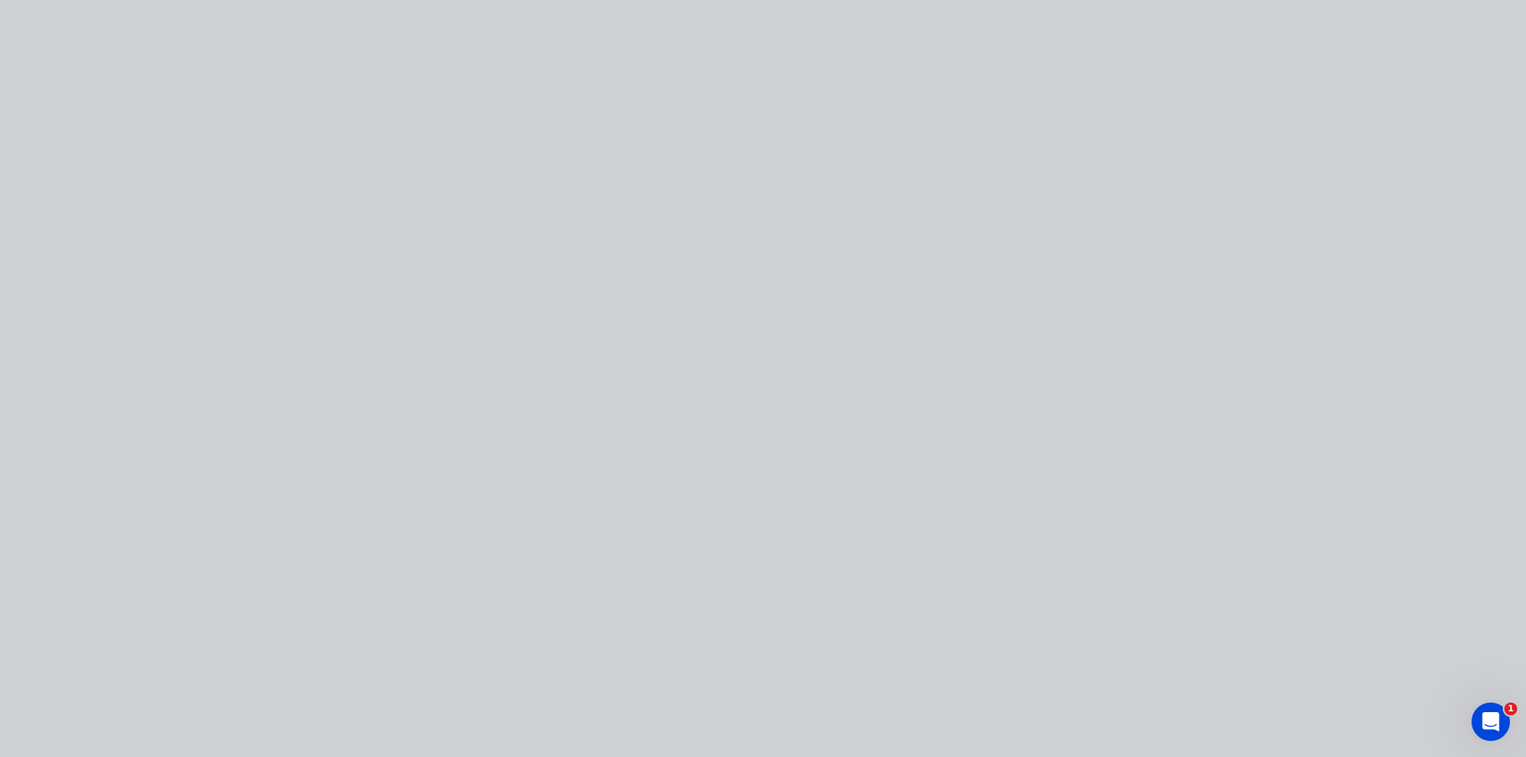
scroll to position [0, 0]
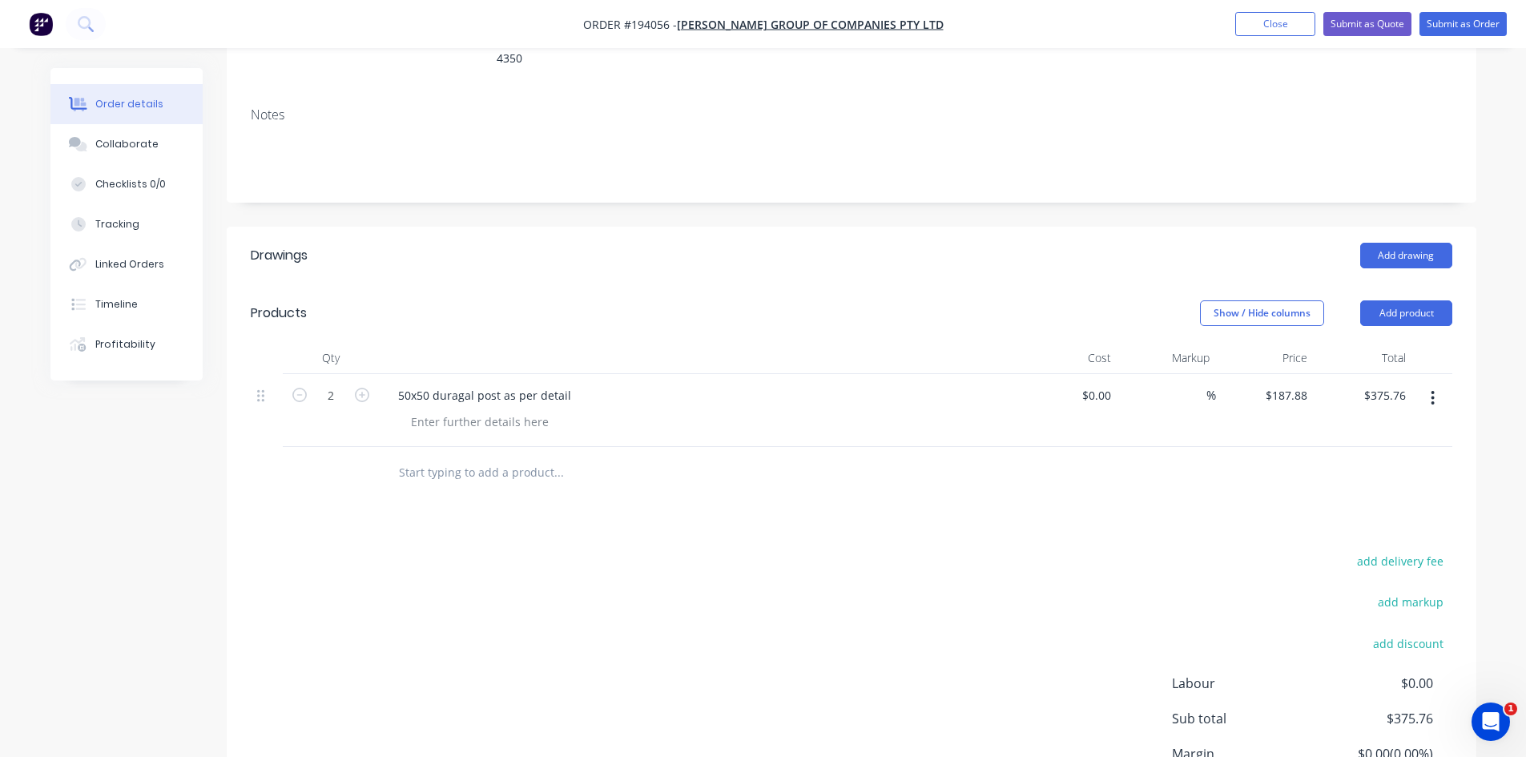
click at [513, 457] on input "text" at bounding box center [558, 473] width 320 height 32
type input "165dia x 3.5mm hot dip gal tube as attached"
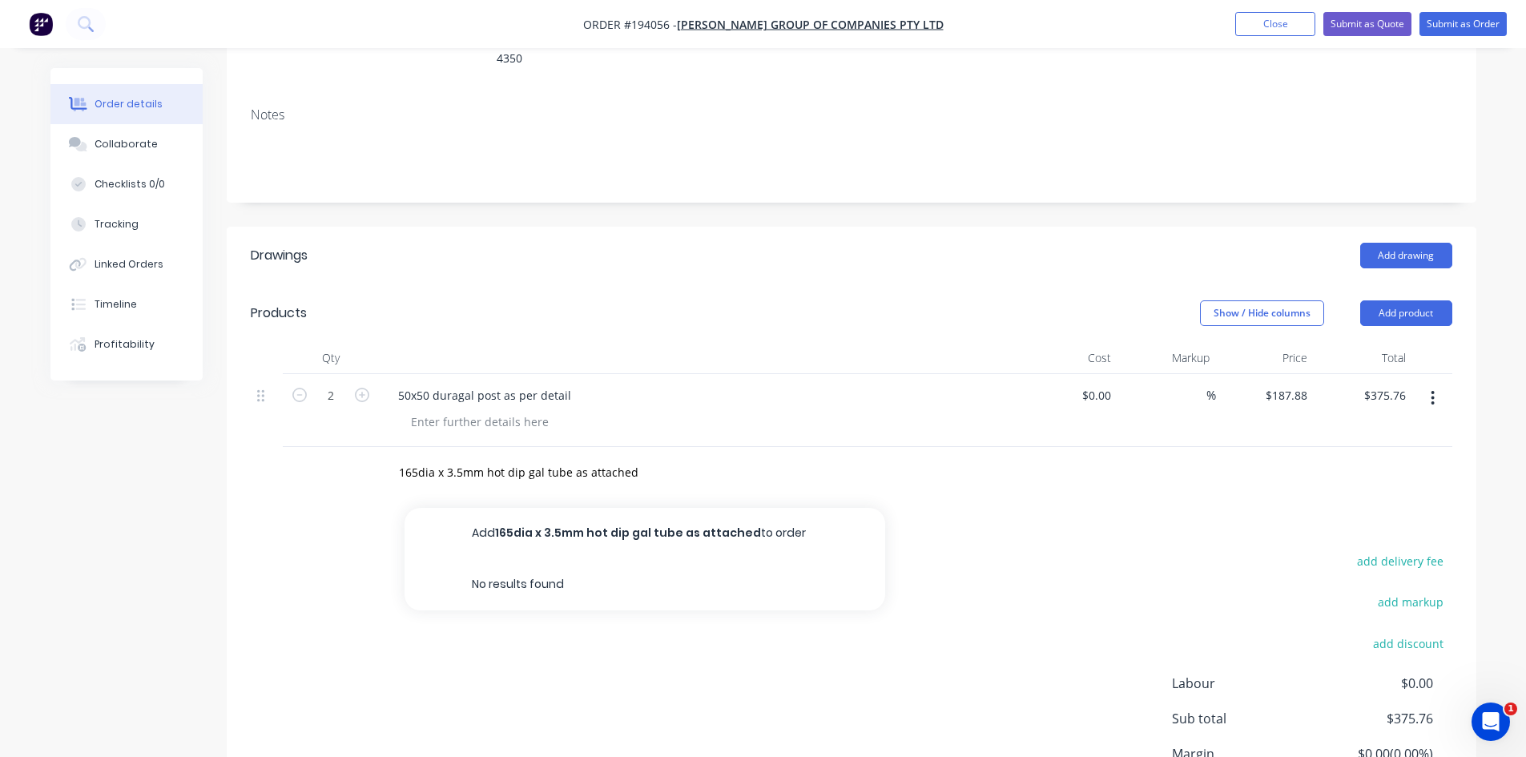
click at [558, 374] on div "50x50 duragal post as per detail" at bounding box center [699, 410] width 641 height 73
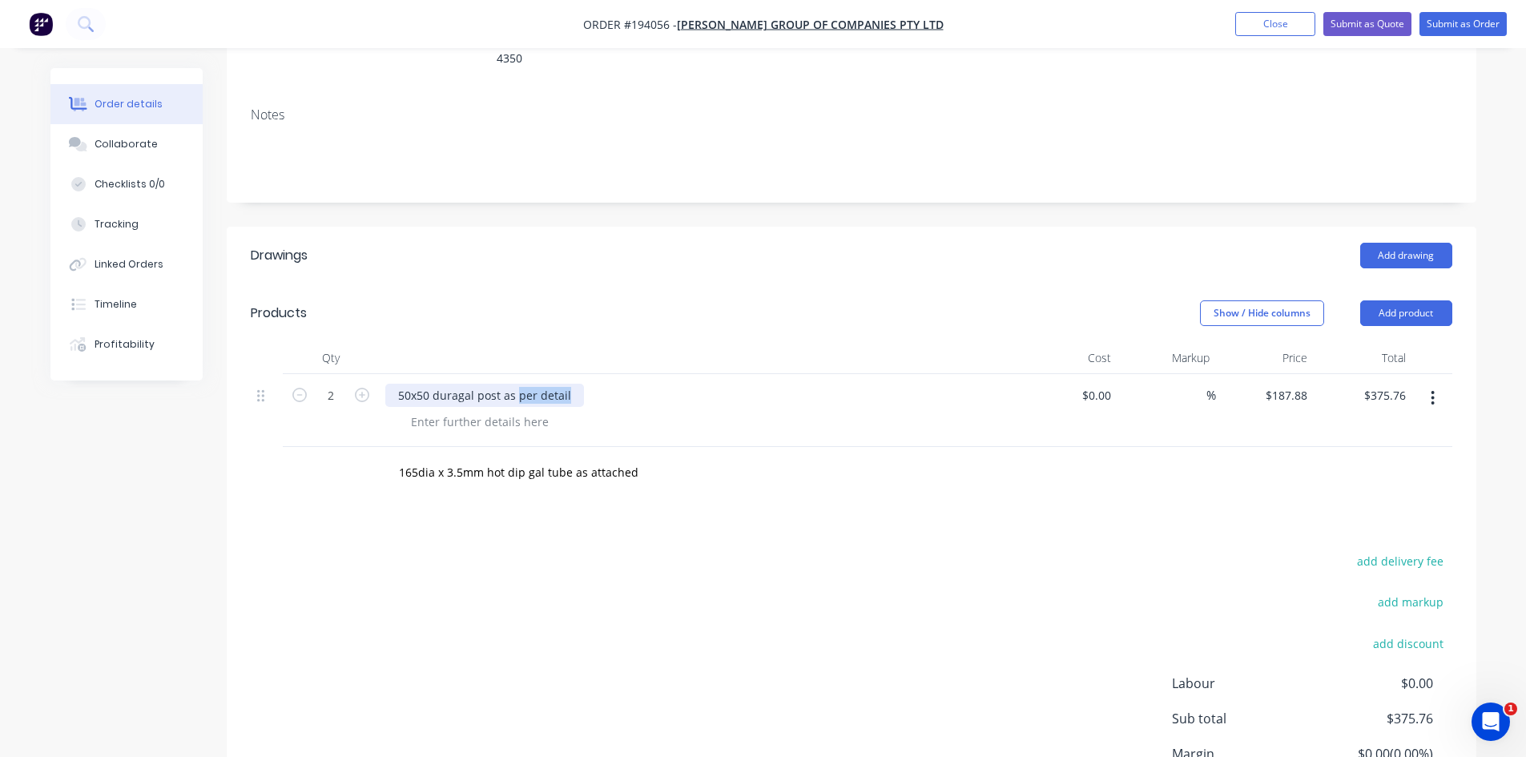
drag, startPoint x: 517, startPoint y: 375, endPoint x: 694, endPoint y: 388, distance: 177.5
click at [688, 388] on div "50x50 duragal post as per detail" at bounding box center [699, 410] width 641 height 73
drag, startPoint x: 538, startPoint y: 374, endPoint x: 597, endPoint y: 375, distance: 58.5
click at [597, 384] on div "50x50 duragal post as attaac" at bounding box center [699, 395] width 628 height 23
click at [671, 342] on div at bounding box center [699, 358] width 641 height 32
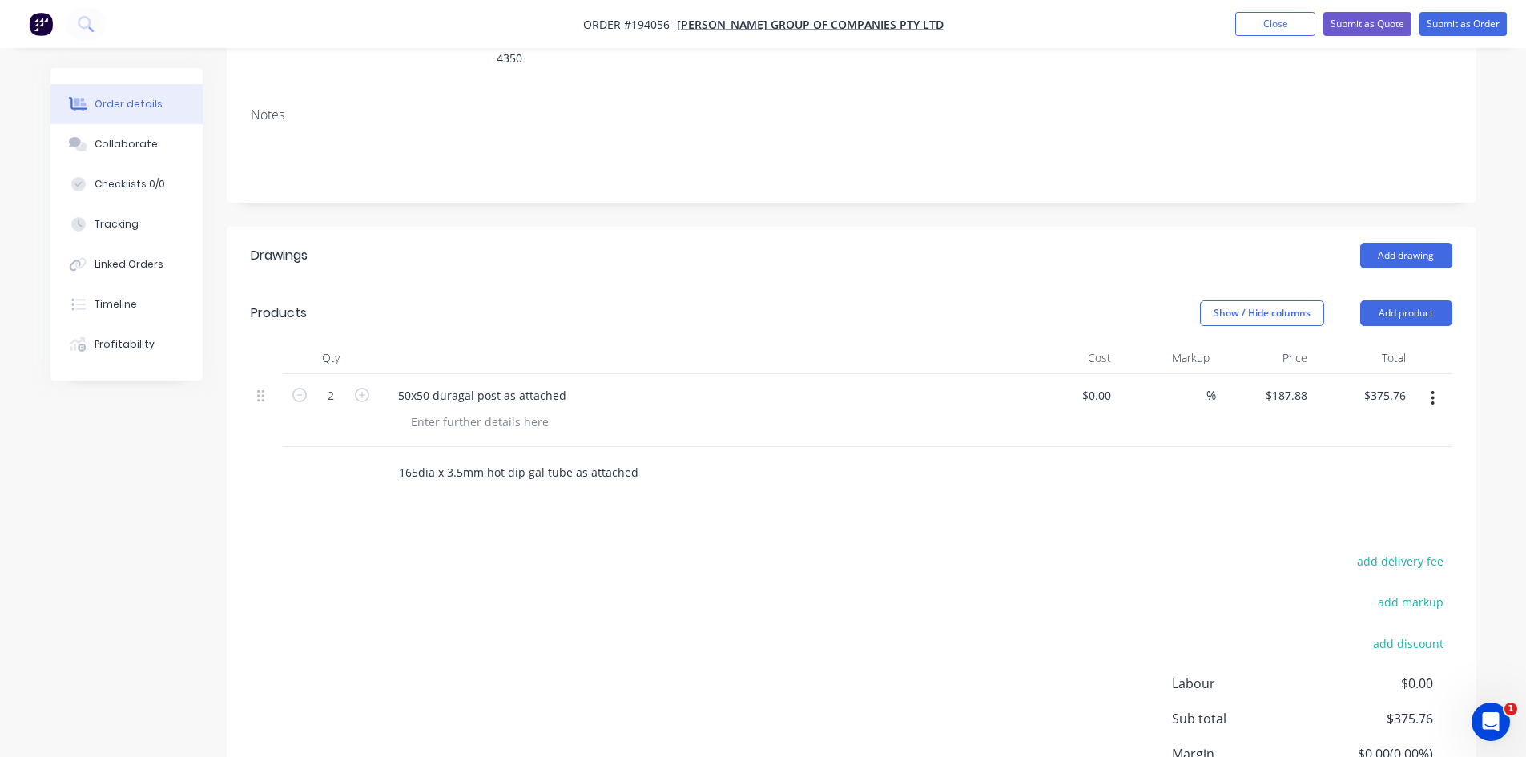
click at [609, 461] on input "165dia x 3.5mm hot dip gal tube as attached" at bounding box center [558, 473] width 320 height 32
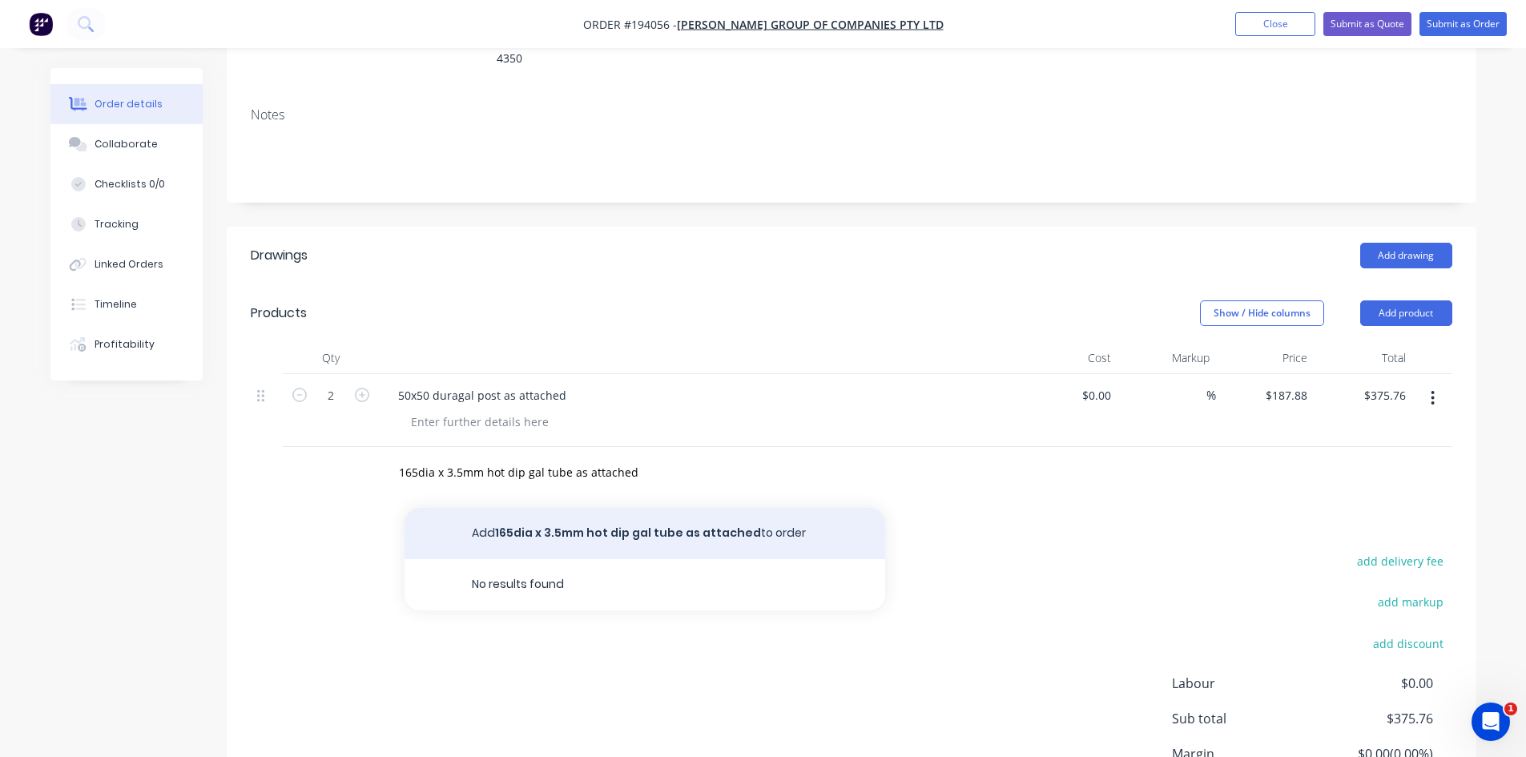
click at [614, 508] on button "Add 165dia x 3.5mm hot dip gal tube as attached to order" at bounding box center [645, 533] width 481 height 51
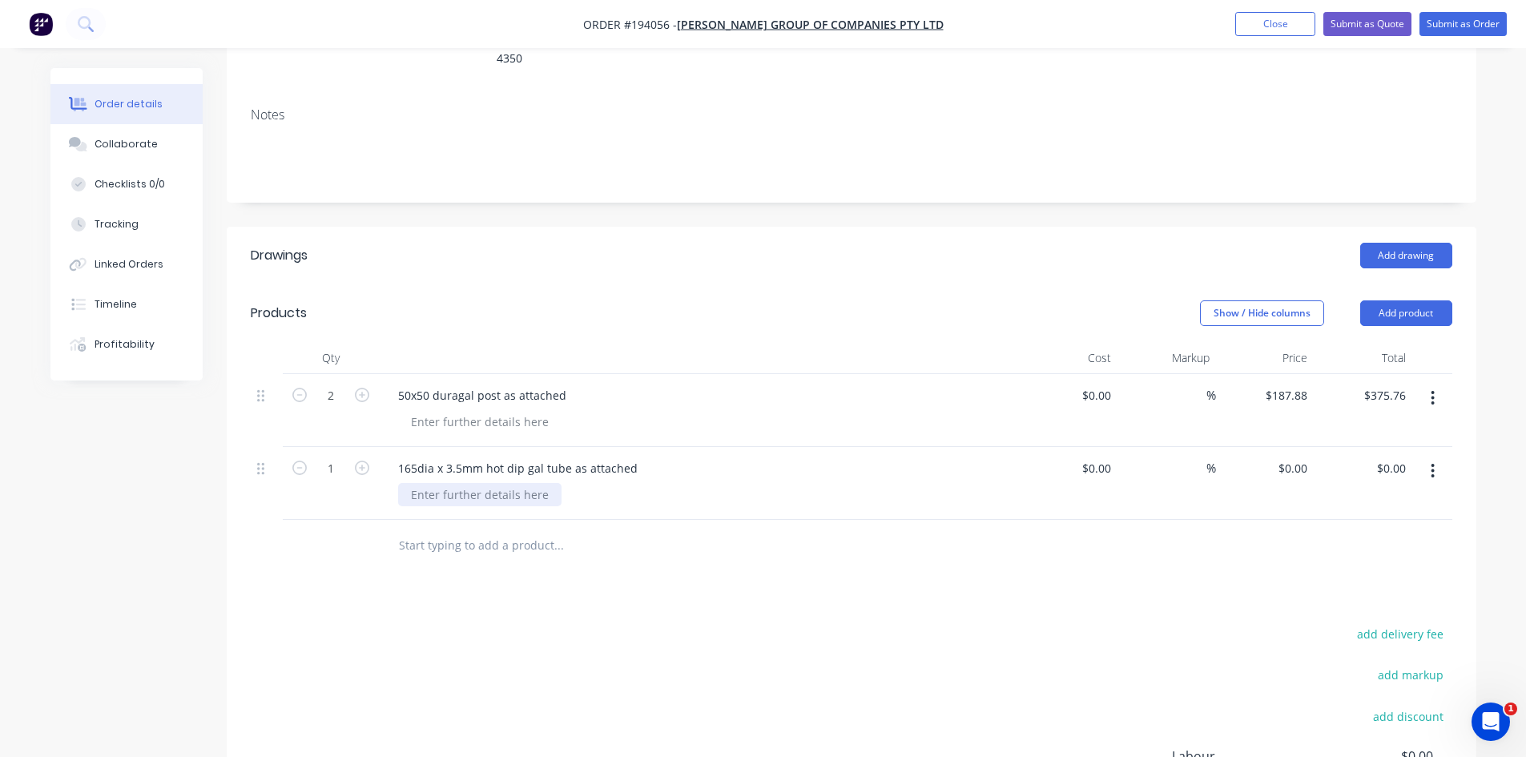
click at [518, 483] on div at bounding box center [479, 494] width 163 height 23
click at [552, 483] on div "1 x bend 4 x lugs 1 x bell end" at bounding box center [705, 511] width 615 height 57
click at [370, 458] on button "button" at bounding box center [362, 466] width 21 height 17
type input "2"
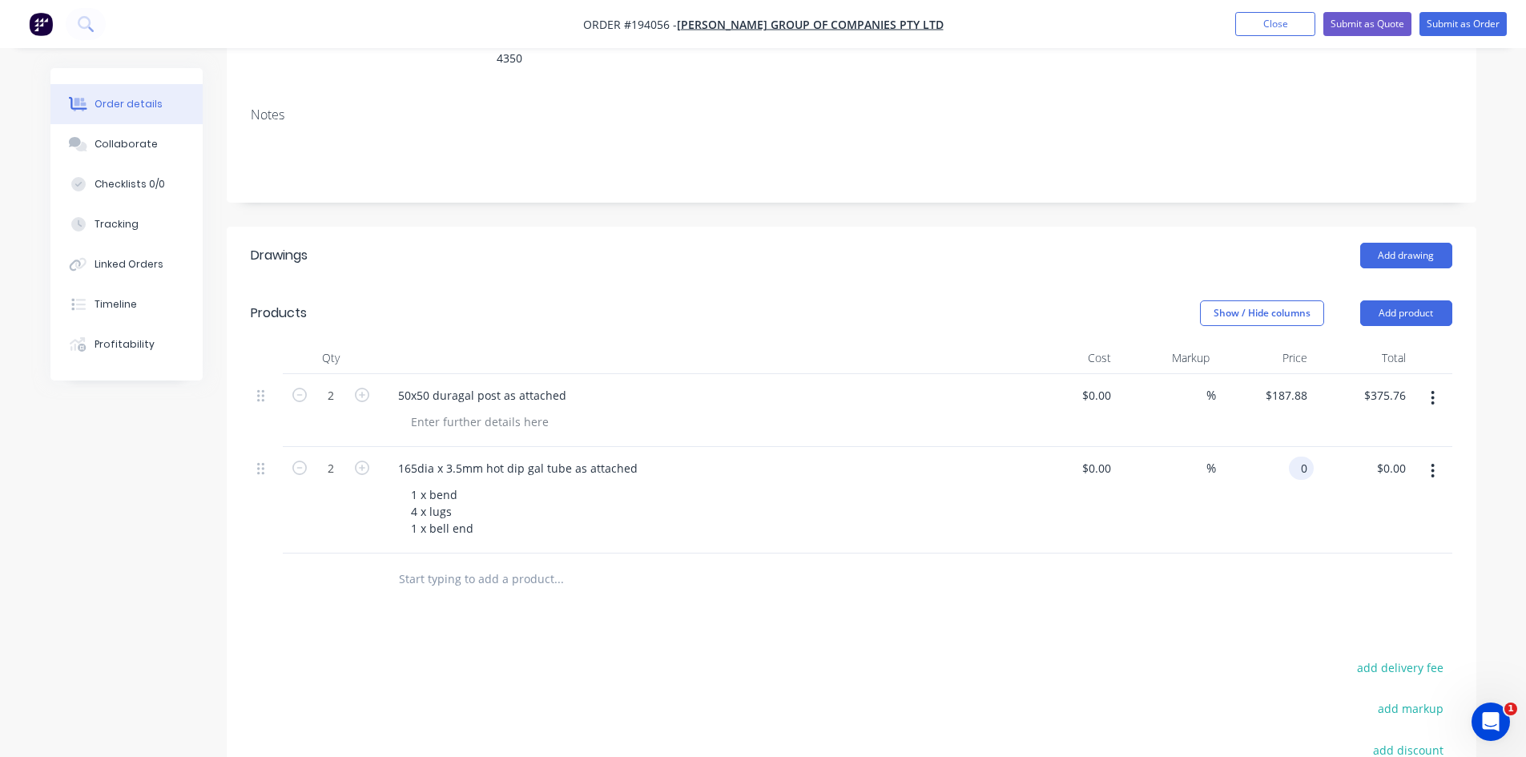
click at [1294, 457] on div "0 0" at bounding box center [1301, 468] width 25 height 23
type input "$1,003.08"
type input "$2,006.16"
click at [1330, 554] on div at bounding box center [852, 580] width 1202 height 52
click at [1436, 457] on button "button" at bounding box center [1433, 471] width 38 height 29
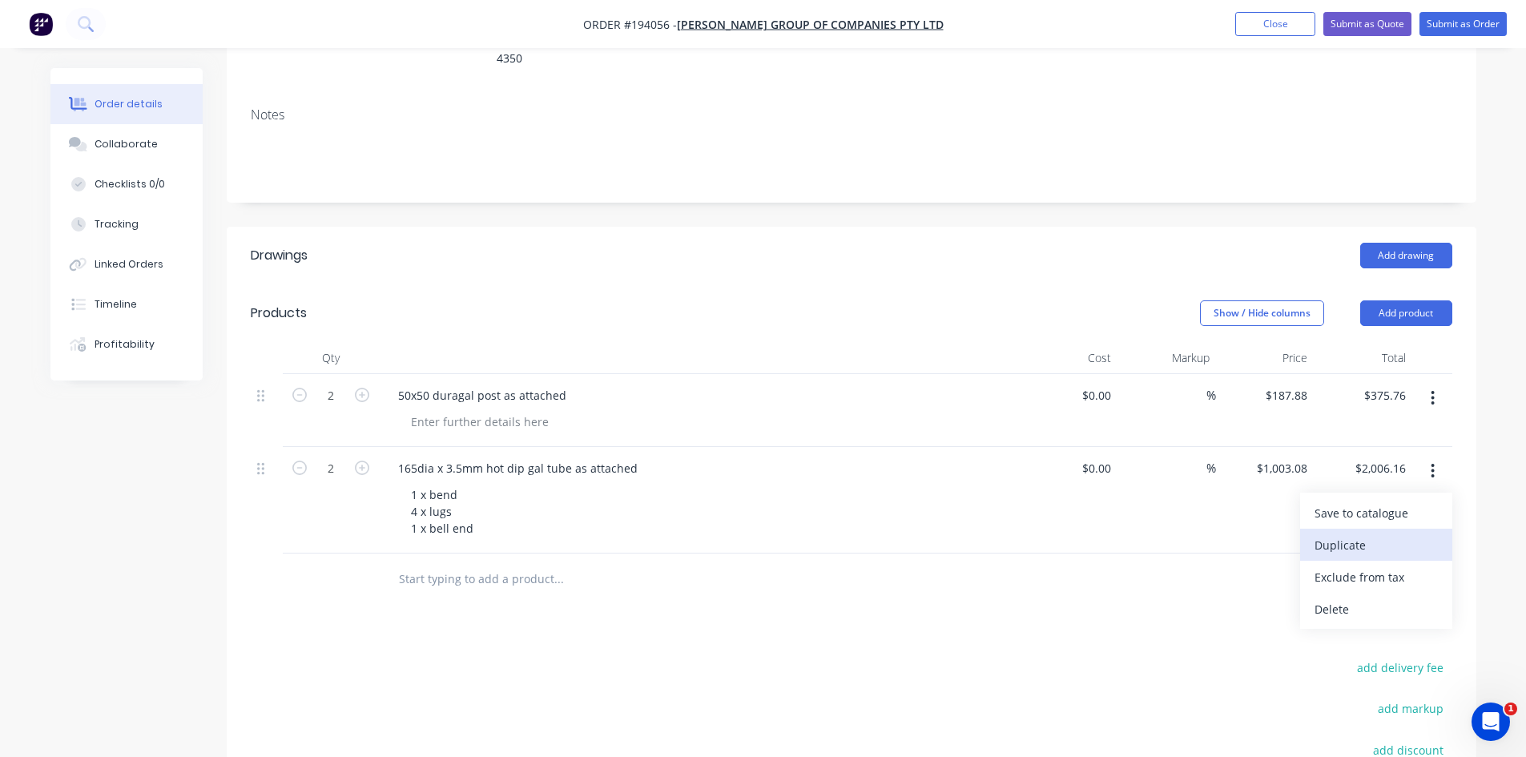
click at [1395, 534] on div "Duplicate" at bounding box center [1376, 545] width 123 height 23
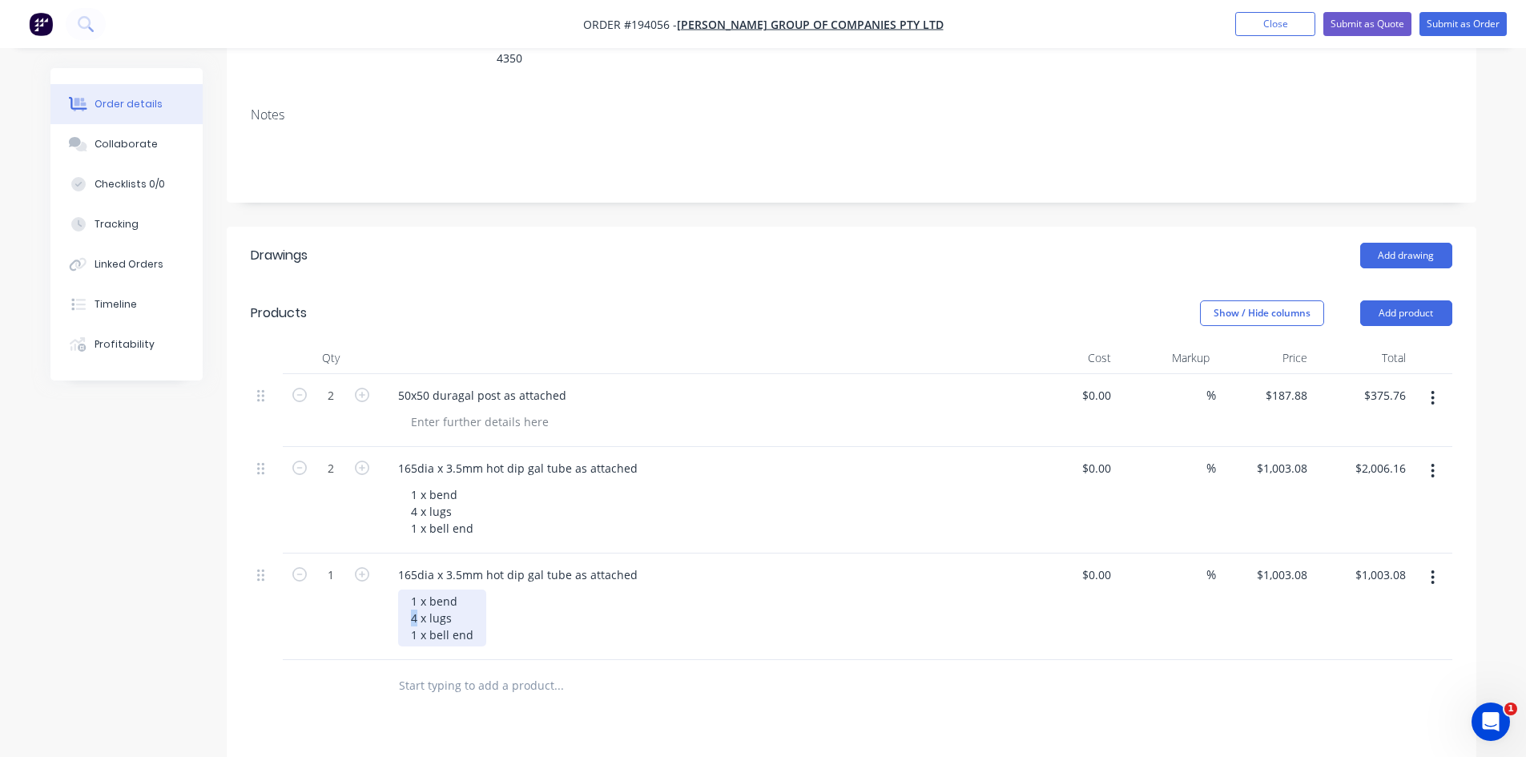
click at [410, 602] on div "1 x bend 4 x lugs 1 x bell end" at bounding box center [442, 618] width 88 height 57
click at [515, 606] on div "1 x bend 2 x lugs 1 x bell end" at bounding box center [705, 618] width 615 height 57
click at [359, 567] on icon "button" at bounding box center [362, 574] width 14 height 14
type input "2"
type input "$2,006.16"
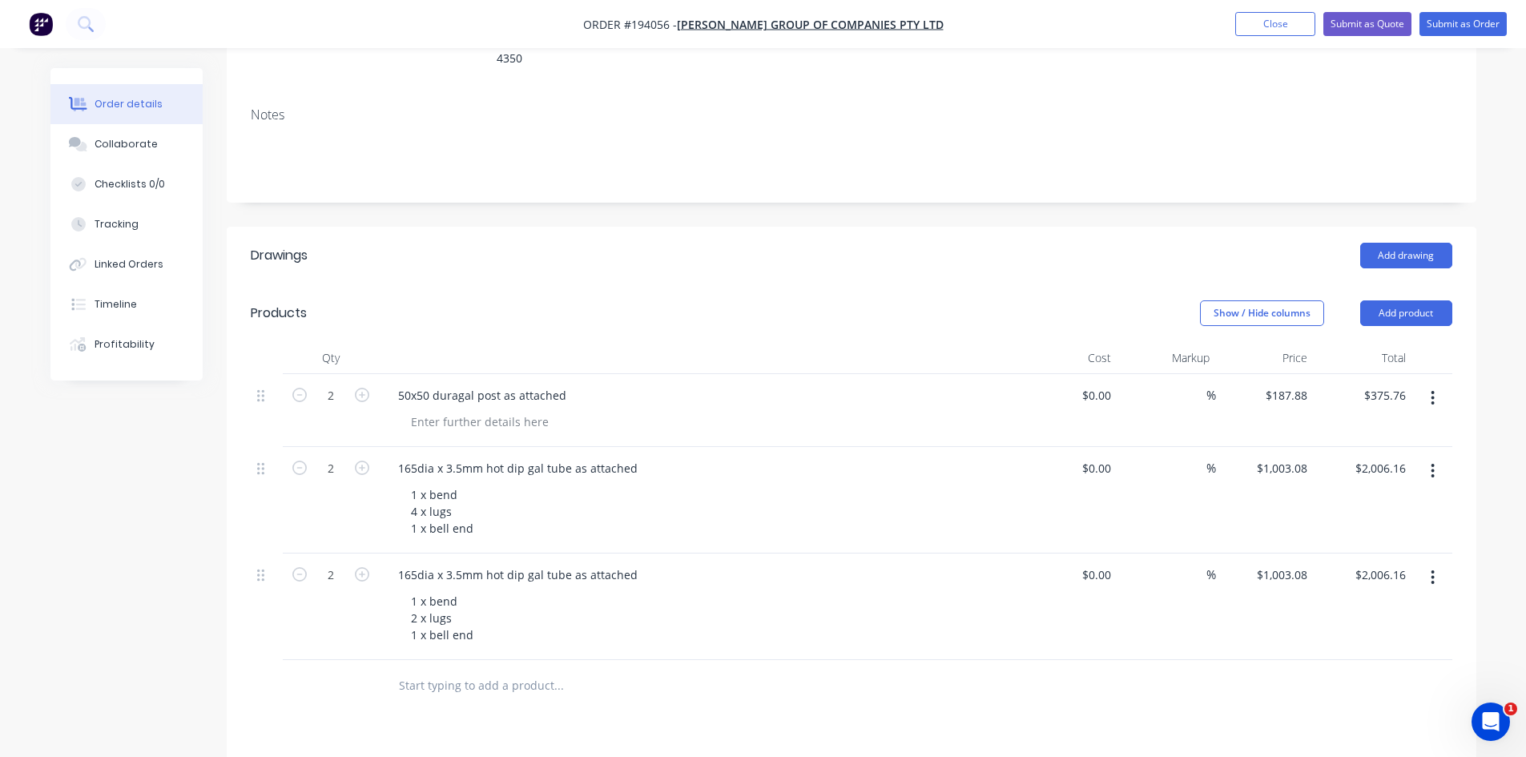
click at [1321, 596] on div "$2,006.16 $2,006.16" at bounding box center [1363, 607] width 99 height 107
click at [1265, 563] on input "1003.08" at bounding box center [1284, 574] width 58 height 23
type input "$903.00"
type input "$1,806.00"
click at [1247, 660] on div at bounding box center [852, 686] width 1202 height 52
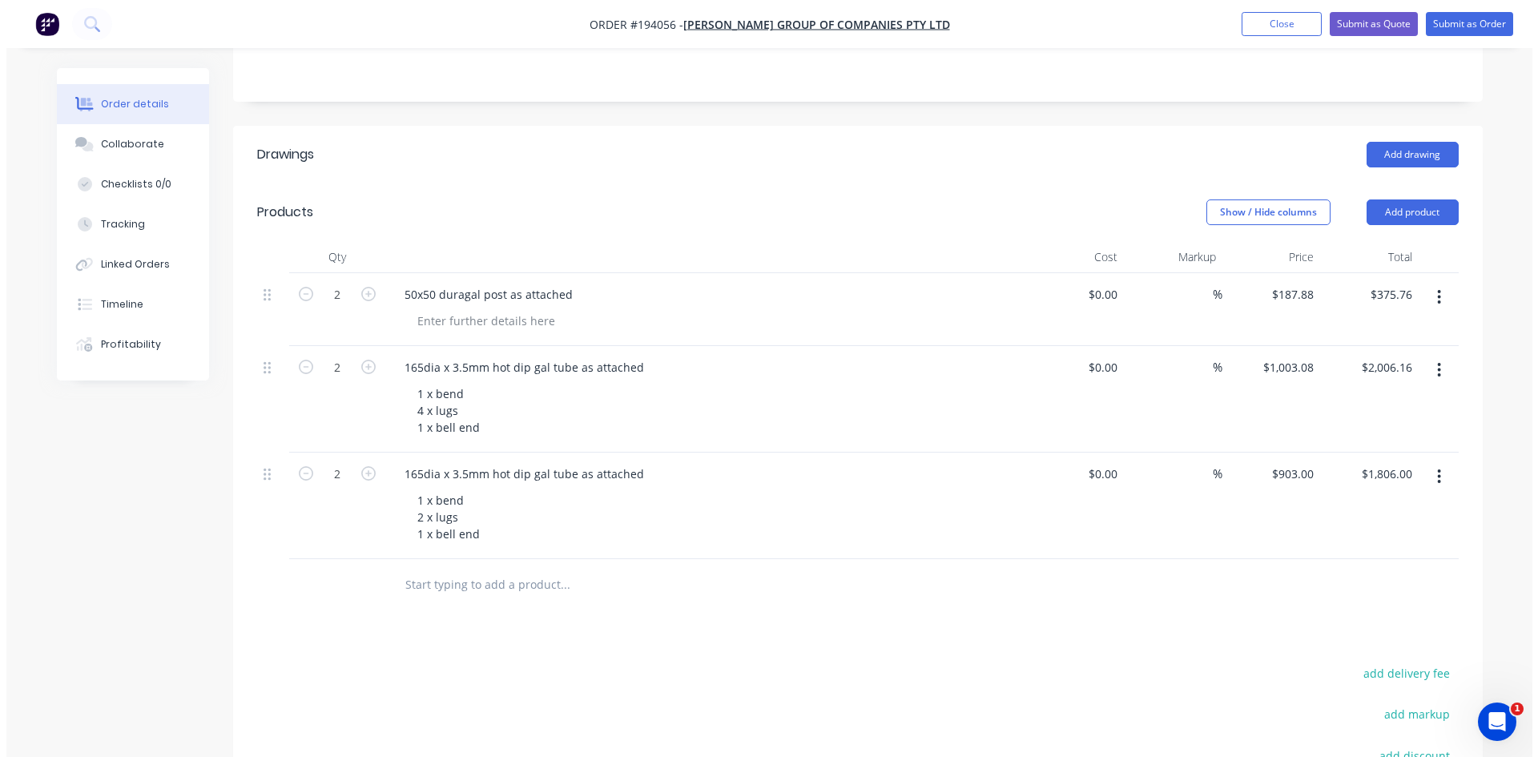
scroll to position [341, 0]
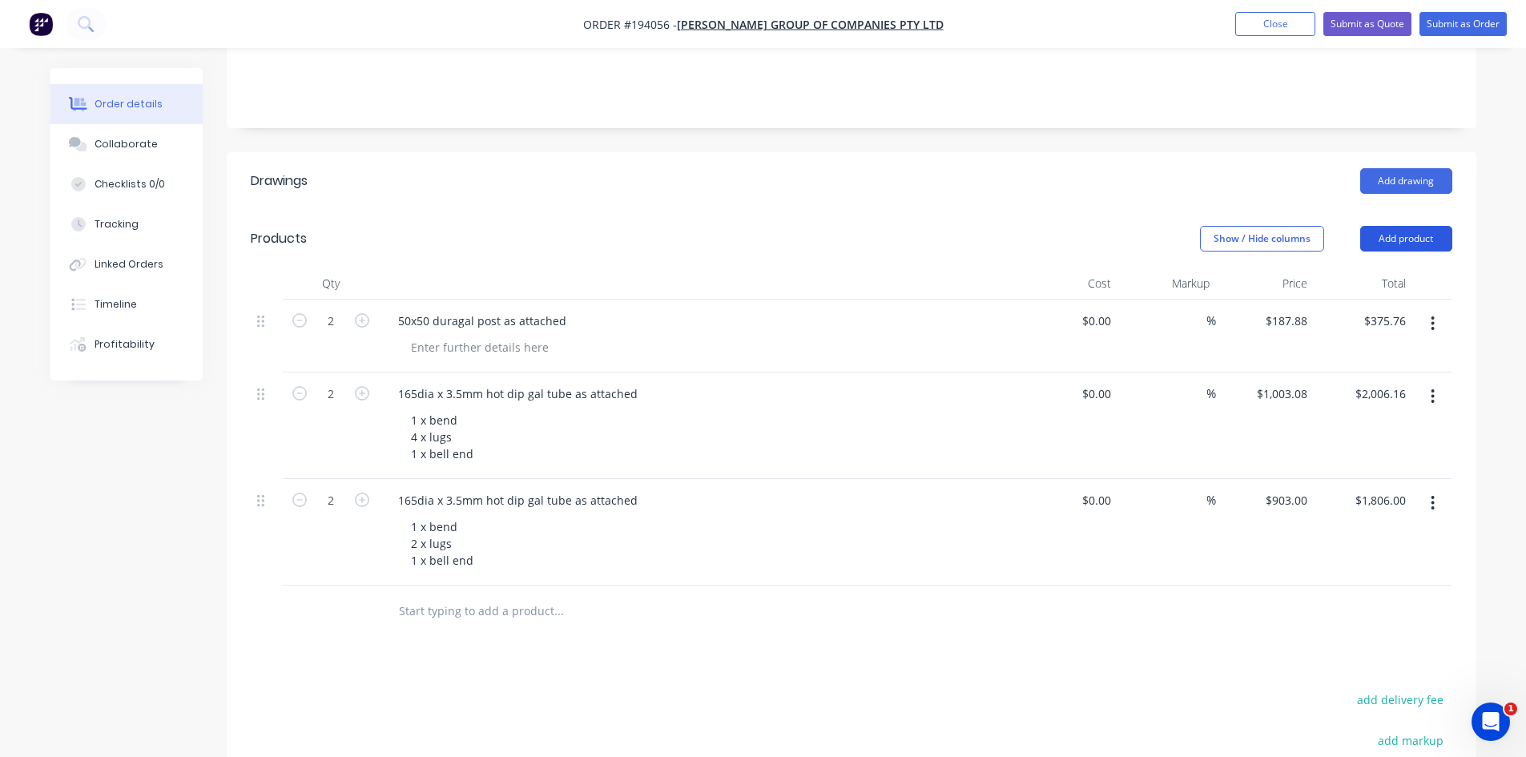
click at [1402, 226] on button "Add product" at bounding box center [1406, 239] width 92 height 26
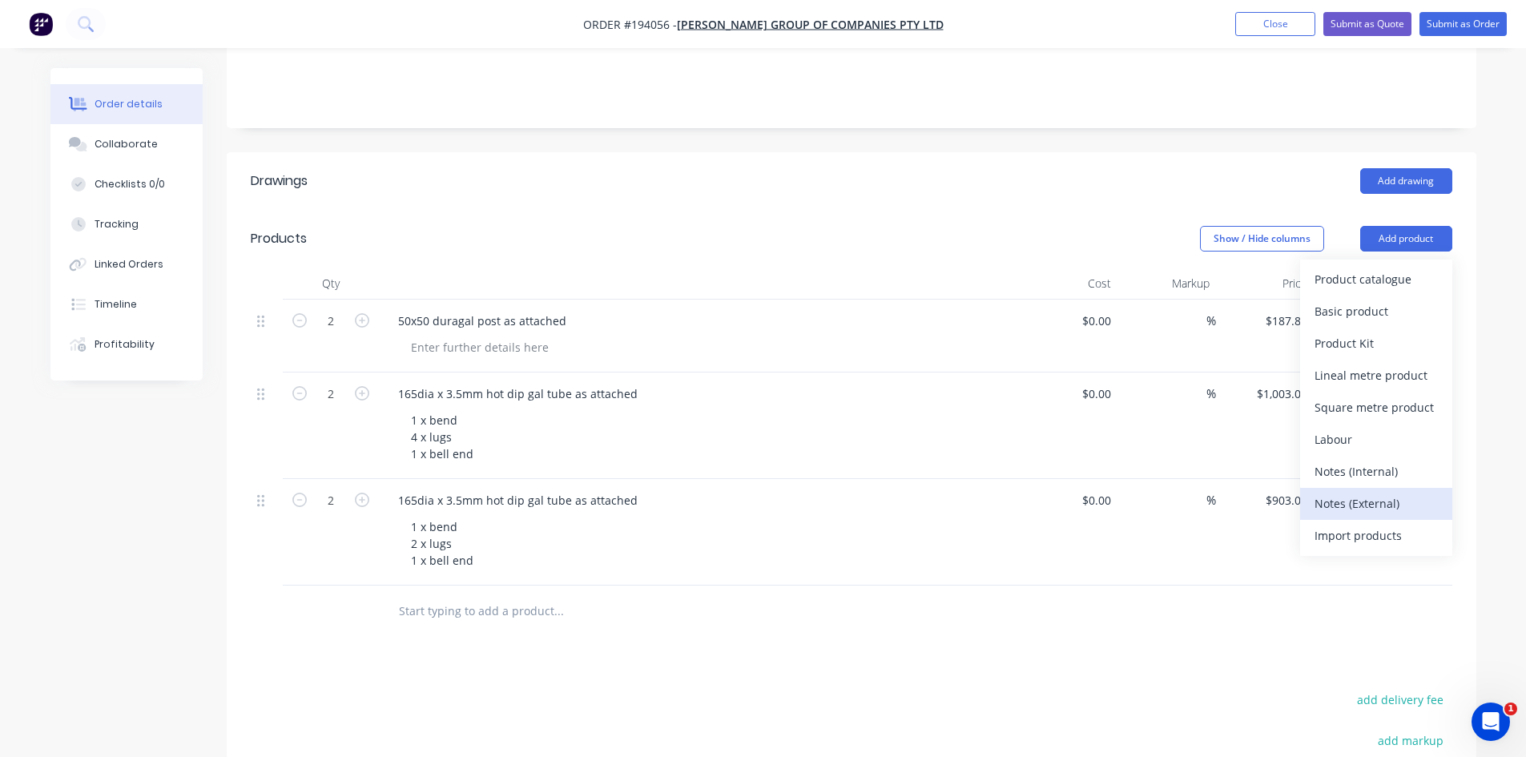
click at [1386, 492] on div "Notes (External)" at bounding box center [1376, 503] width 123 height 23
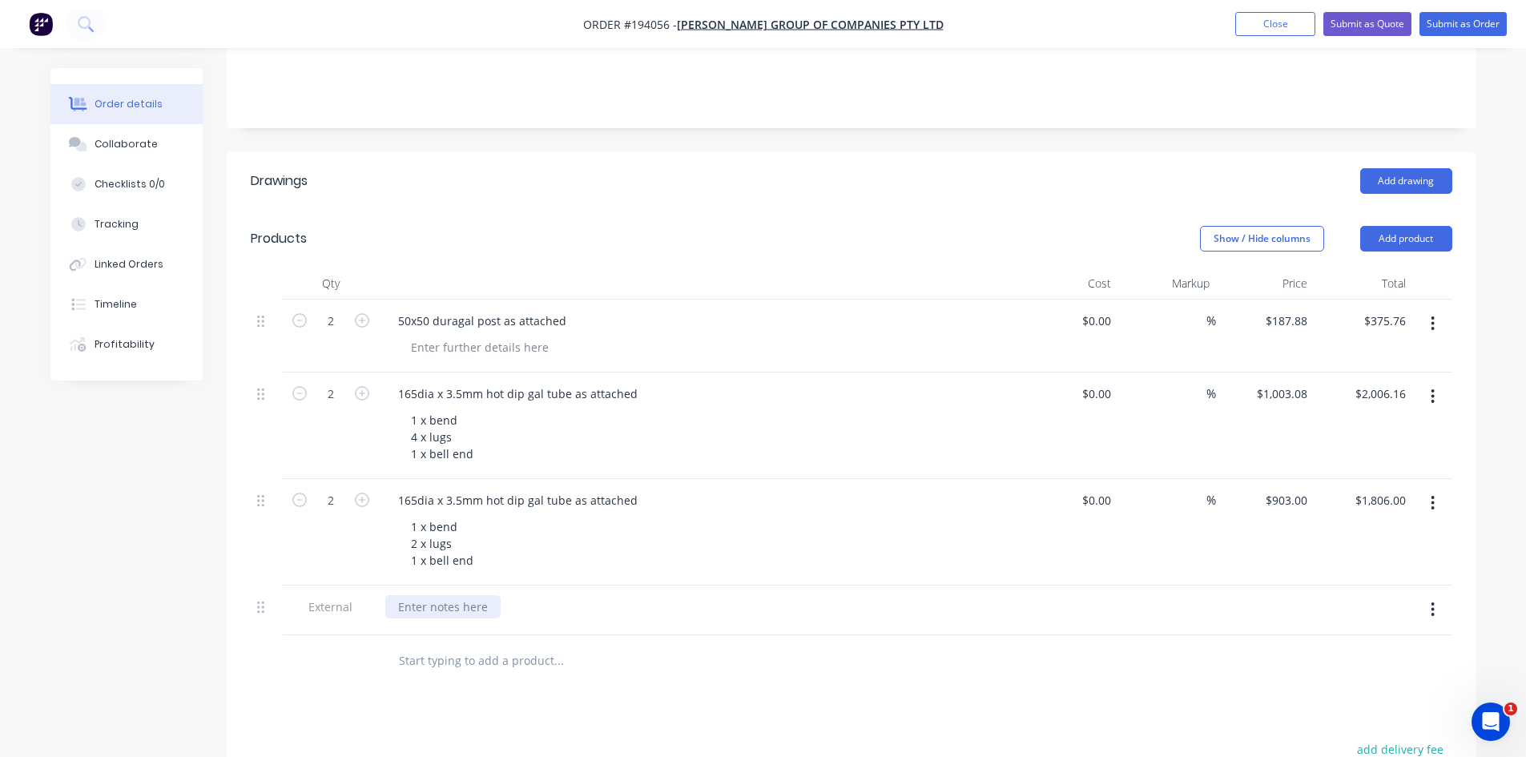
click at [445, 595] on div at bounding box center [442, 606] width 115 height 23
click at [466, 595] on div "Lead Time: 20 working days" at bounding box center [472, 606] width 174 height 23
click at [534, 238] on header "Products Show / Hide columns Add product" at bounding box center [852, 239] width 1250 height 58
click at [472, 595] on div "Lead Time: 25 working days" at bounding box center [472, 606] width 174 height 23
click at [465, 595] on div "Lead Time: 25 working days" at bounding box center [472, 606] width 174 height 23
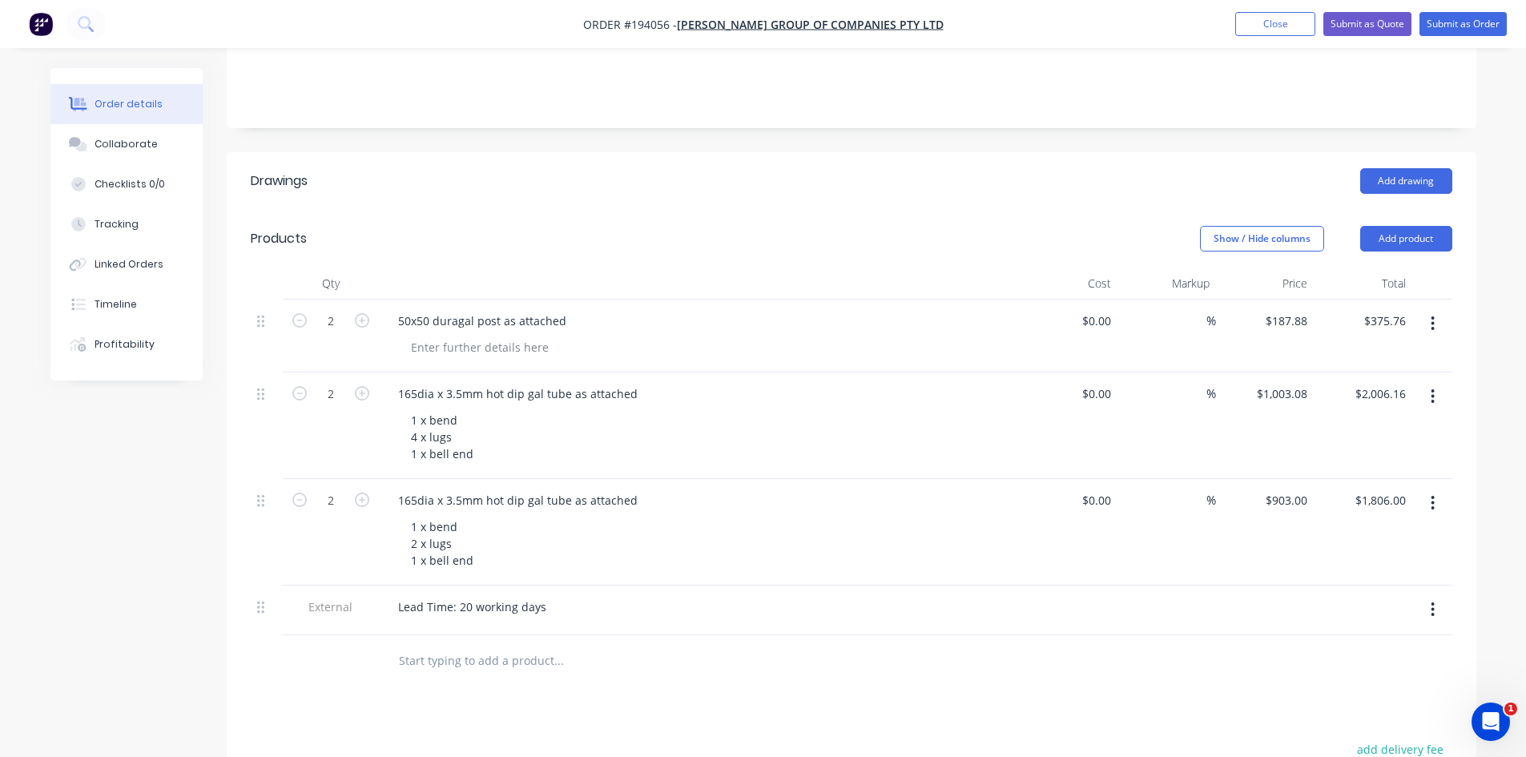
click at [727, 596] on div "Lead Time: 20 working days" at bounding box center [699, 611] width 641 height 50
click at [1379, 34] on button "Submit as Quote" at bounding box center [1368, 24] width 88 height 24
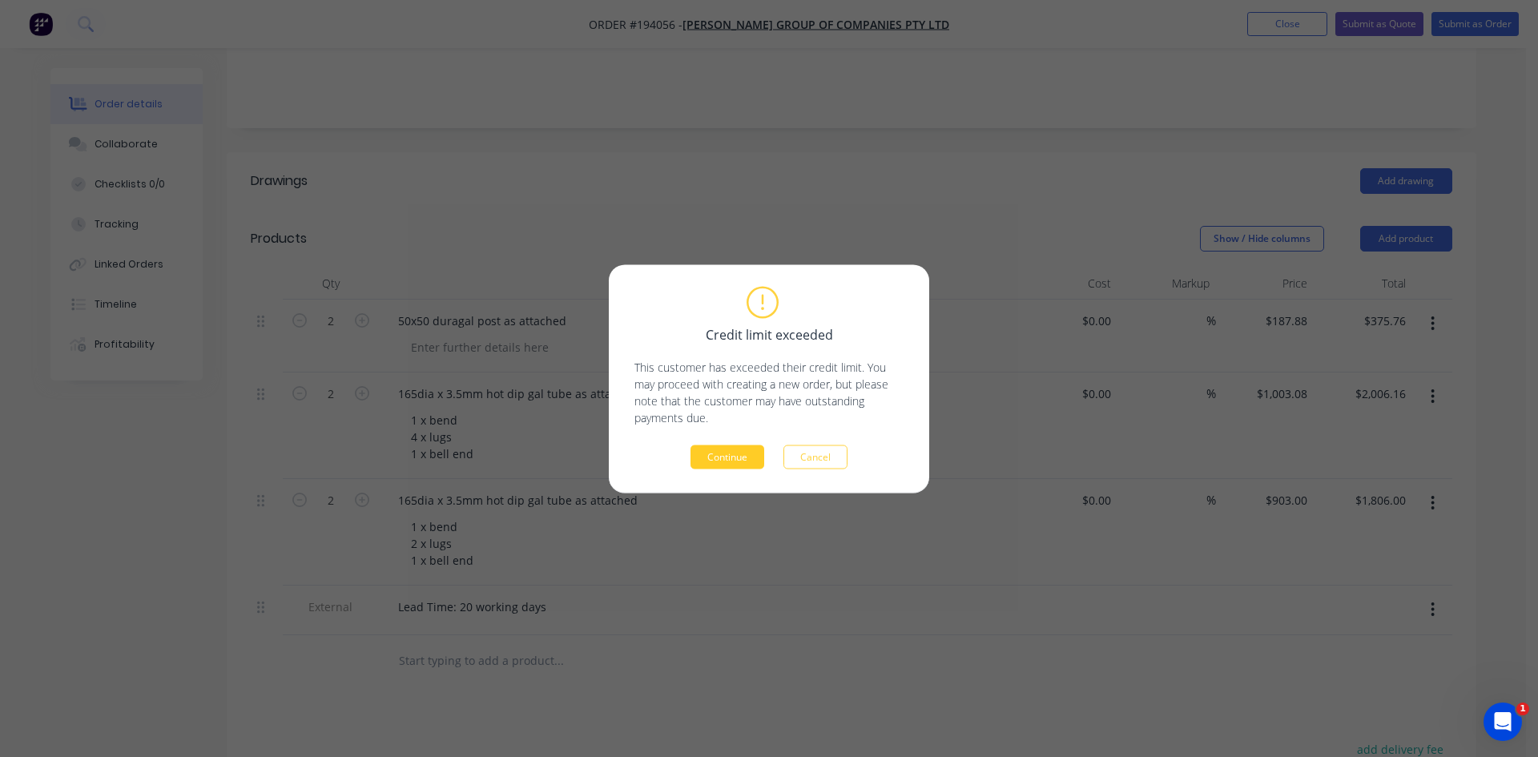
click at [752, 450] on button "Continue" at bounding box center [728, 457] width 74 height 24
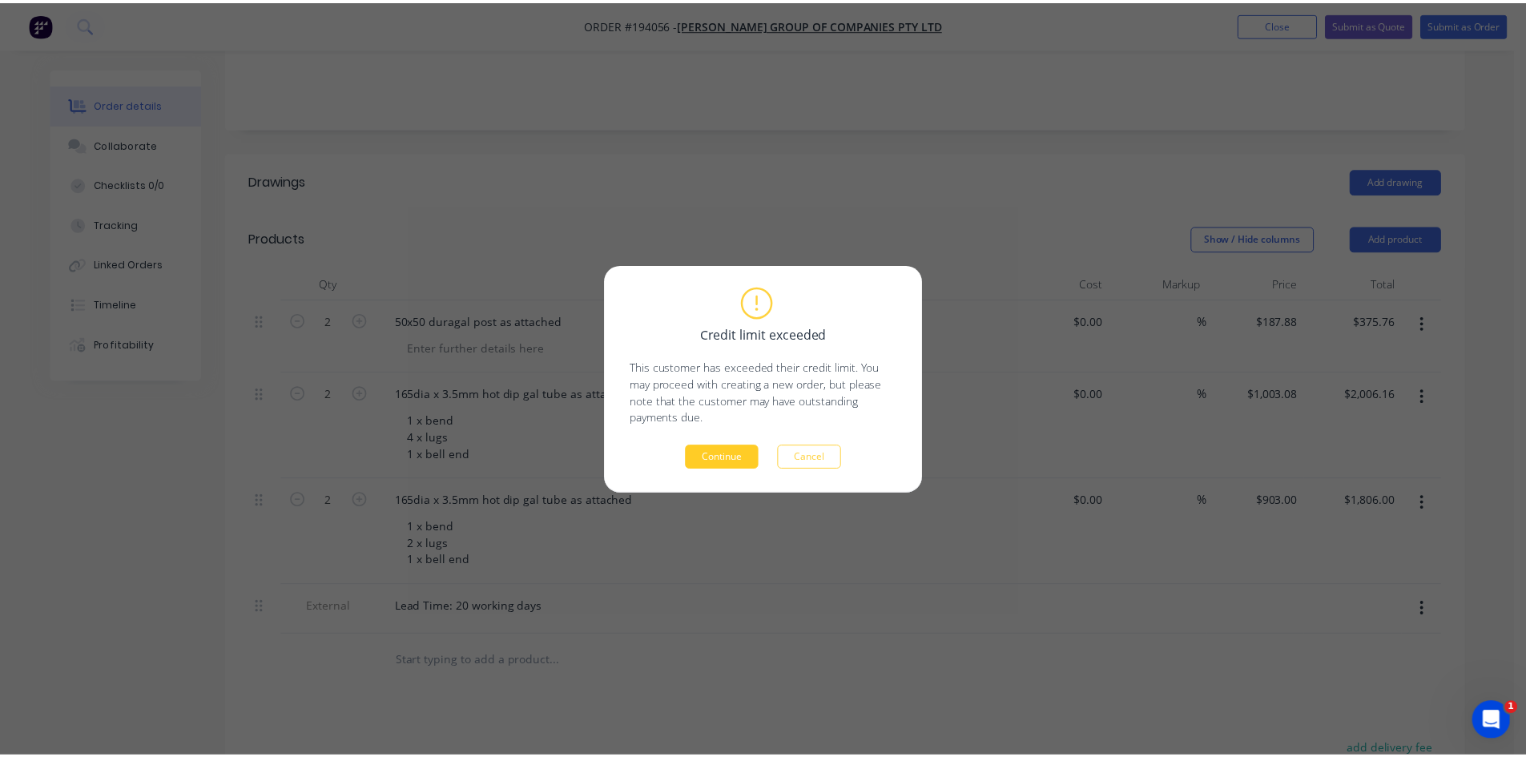
scroll to position [0, 0]
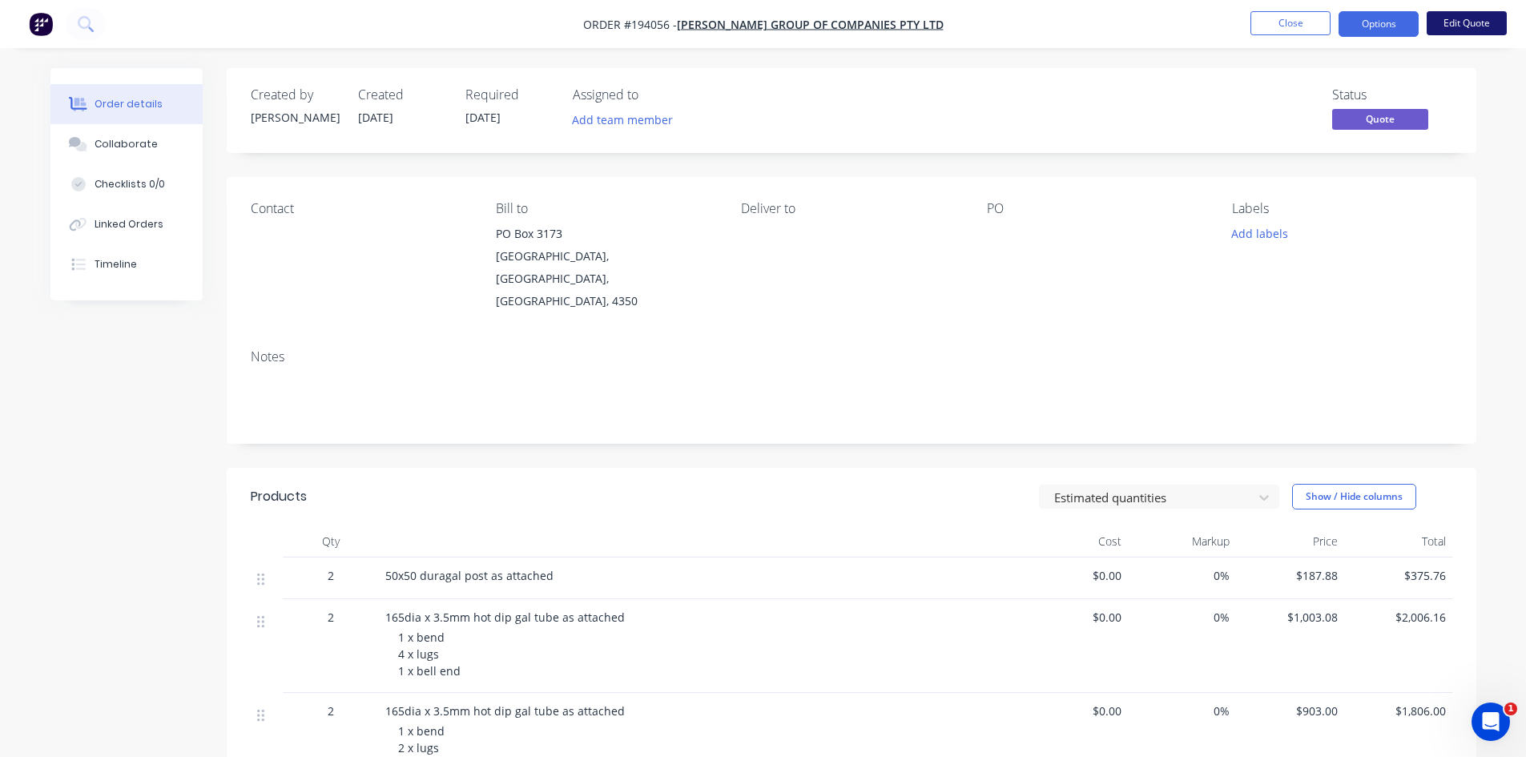
click at [1457, 19] on button "Edit Quote" at bounding box center [1467, 23] width 80 height 24
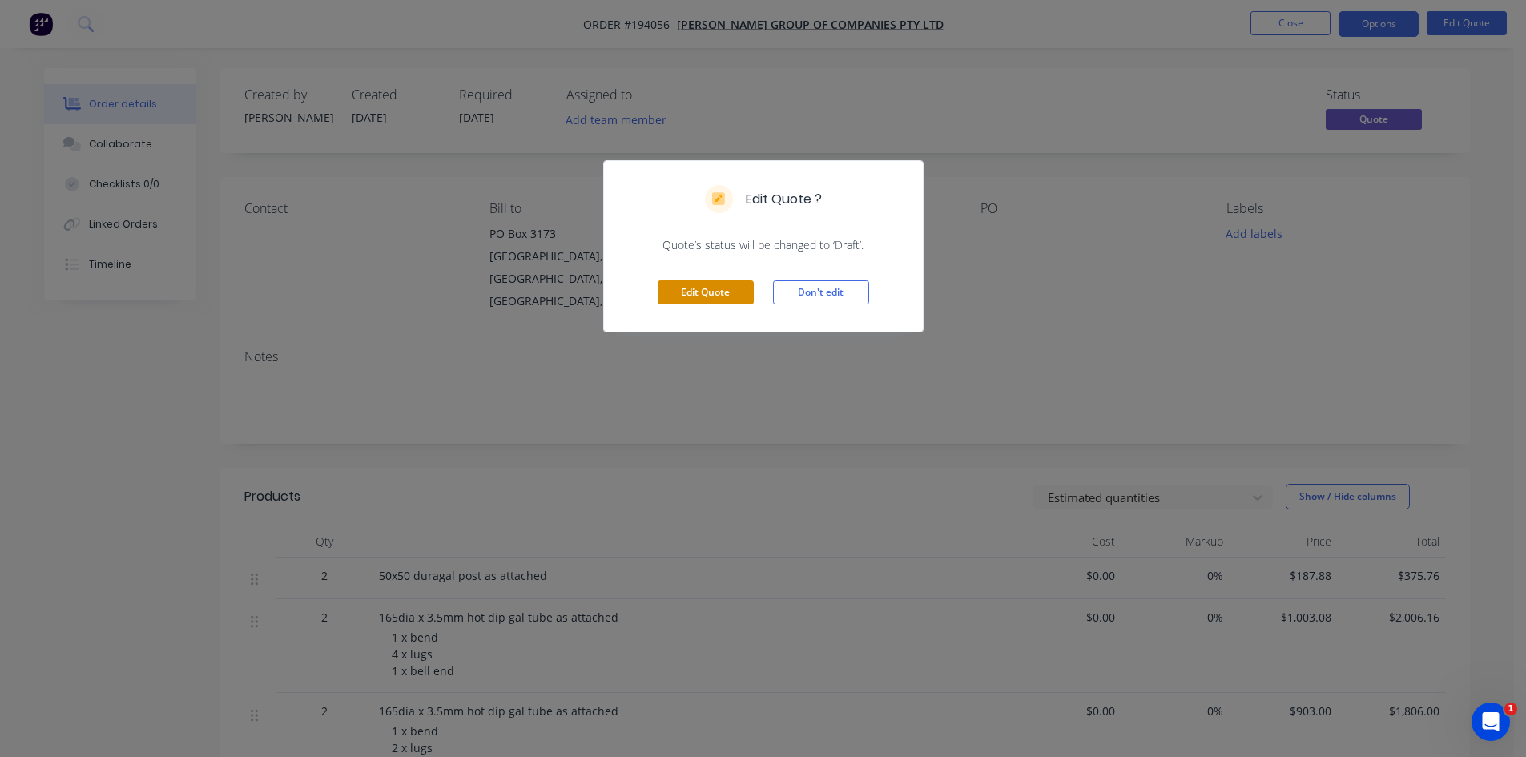
click at [686, 303] on button "Edit Quote" at bounding box center [706, 292] width 96 height 24
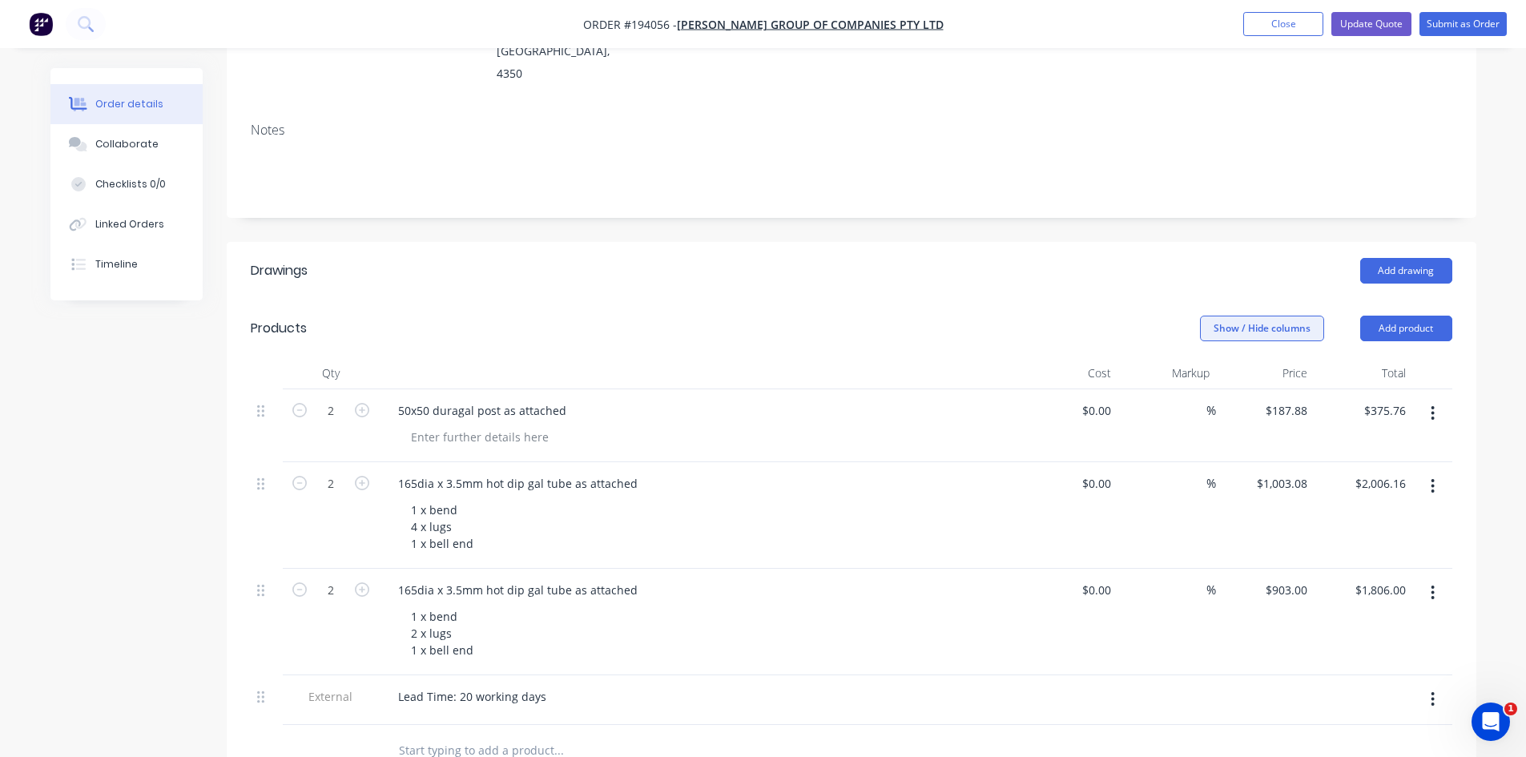
scroll to position [267, 0]
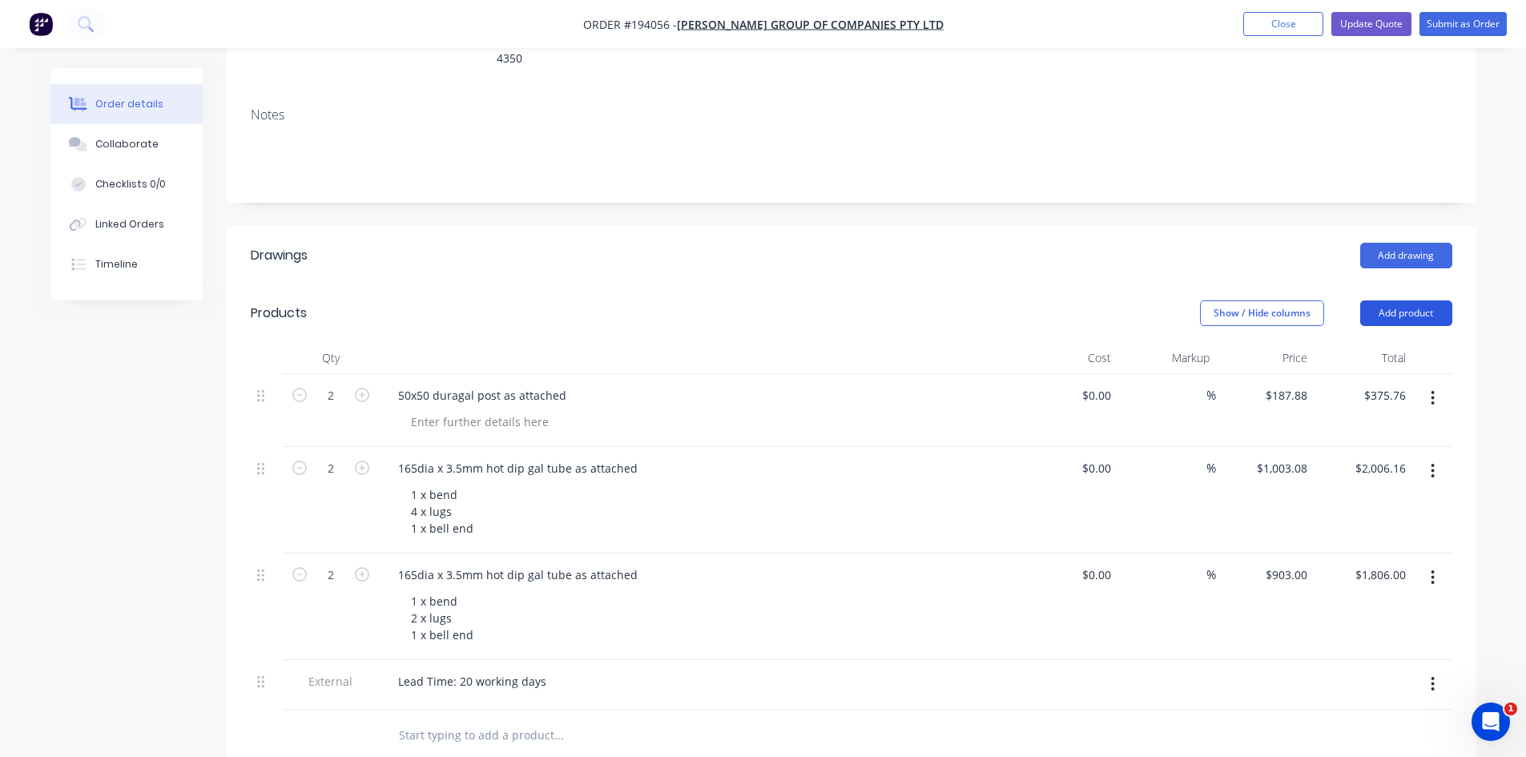
click at [1400, 300] on button "Add product" at bounding box center [1406, 313] width 92 height 26
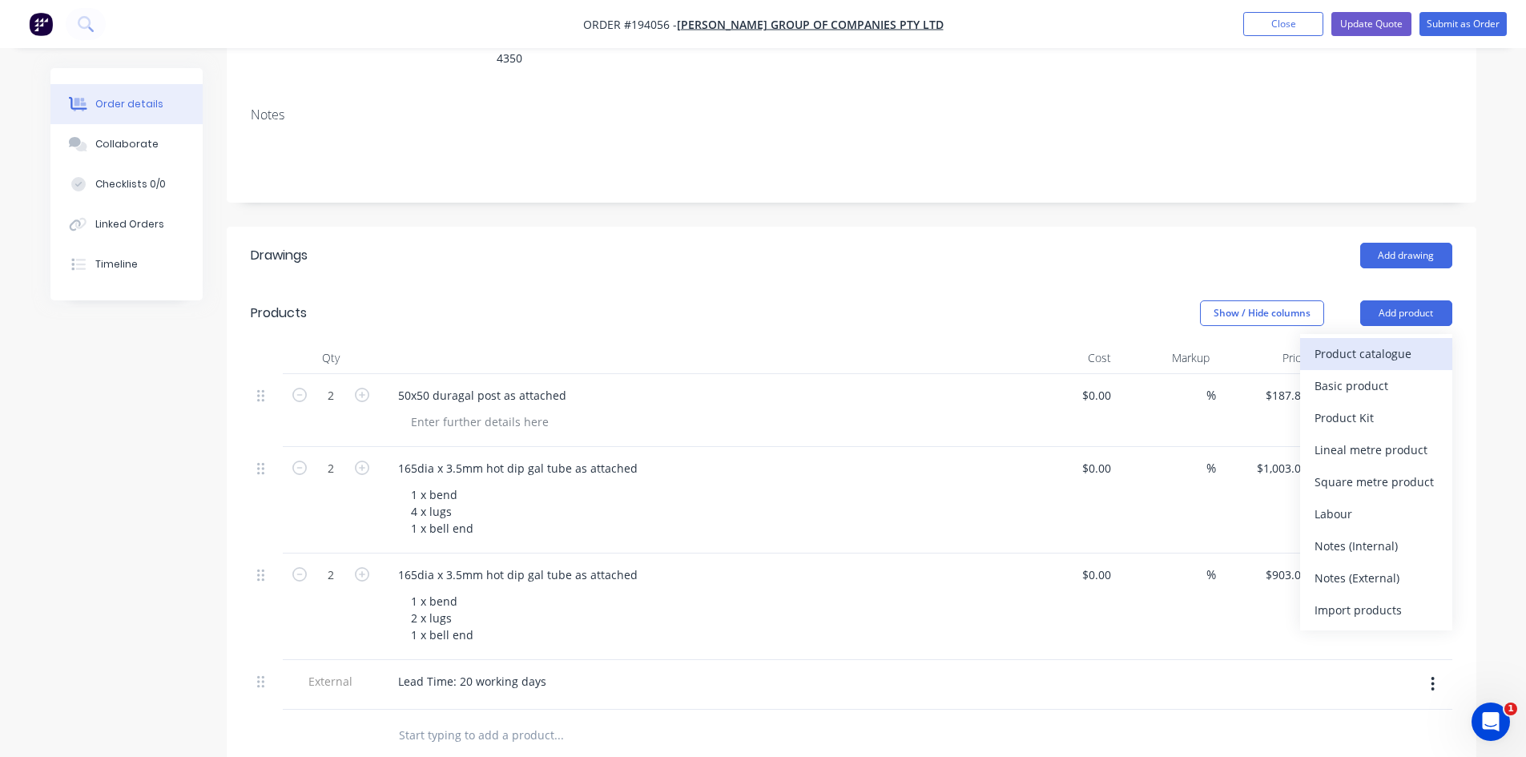
click at [1388, 342] on div "Product catalogue" at bounding box center [1376, 353] width 123 height 23
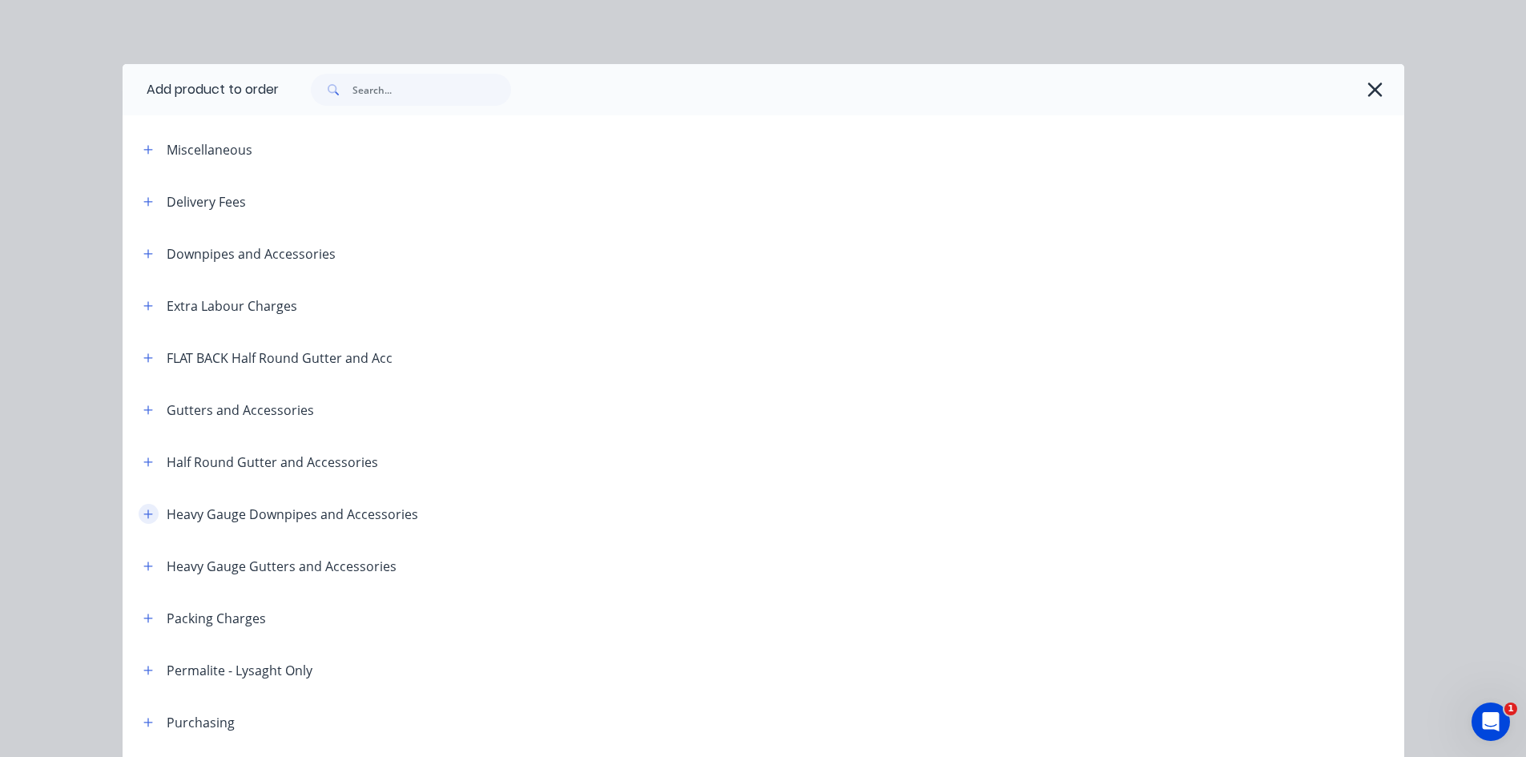
click at [139, 510] on button "button" at bounding box center [149, 514] width 20 height 20
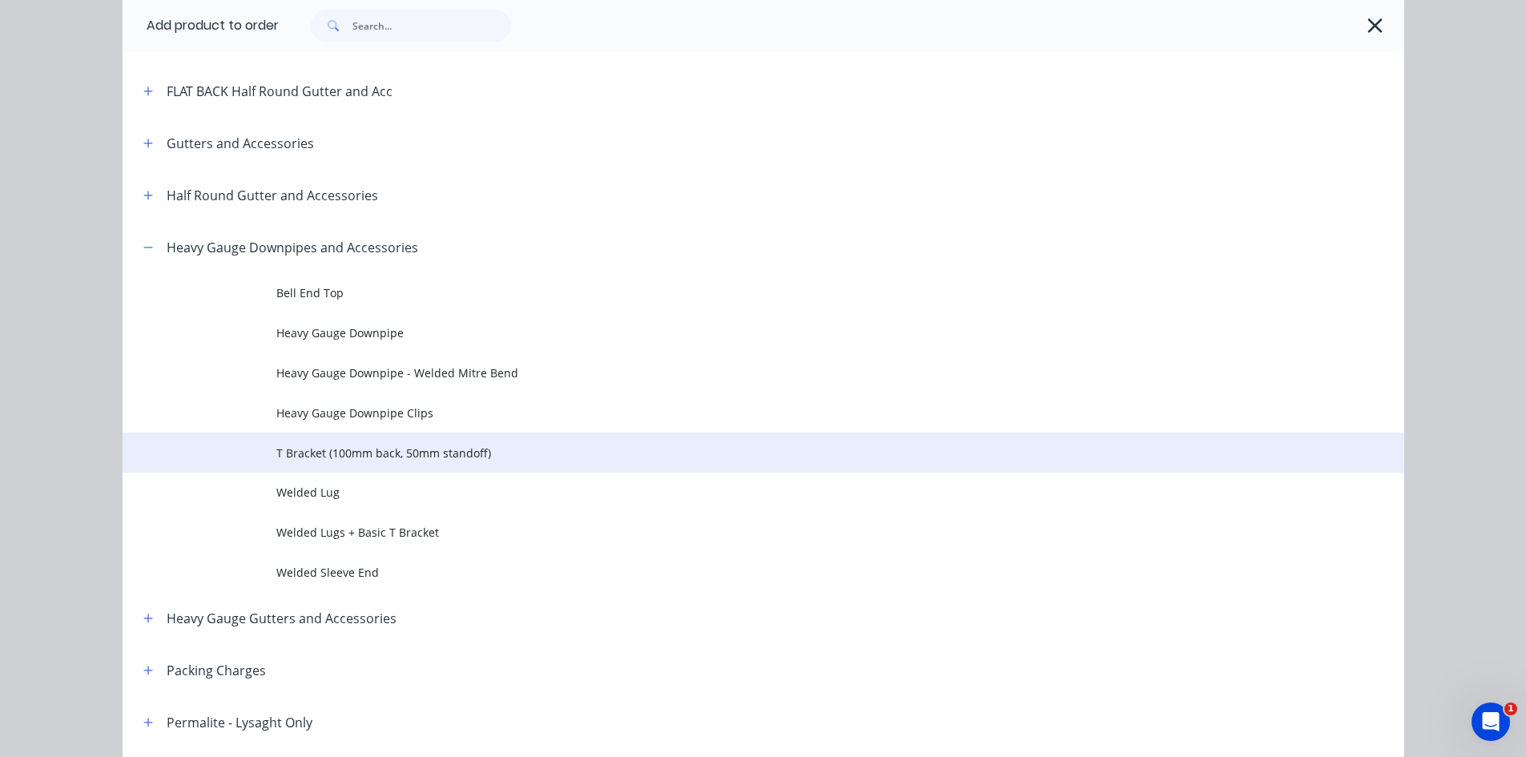
click at [450, 457] on span "T Bracket (100mm back, 50mm standoff)" at bounding box center [727, 453] width 902 height 17
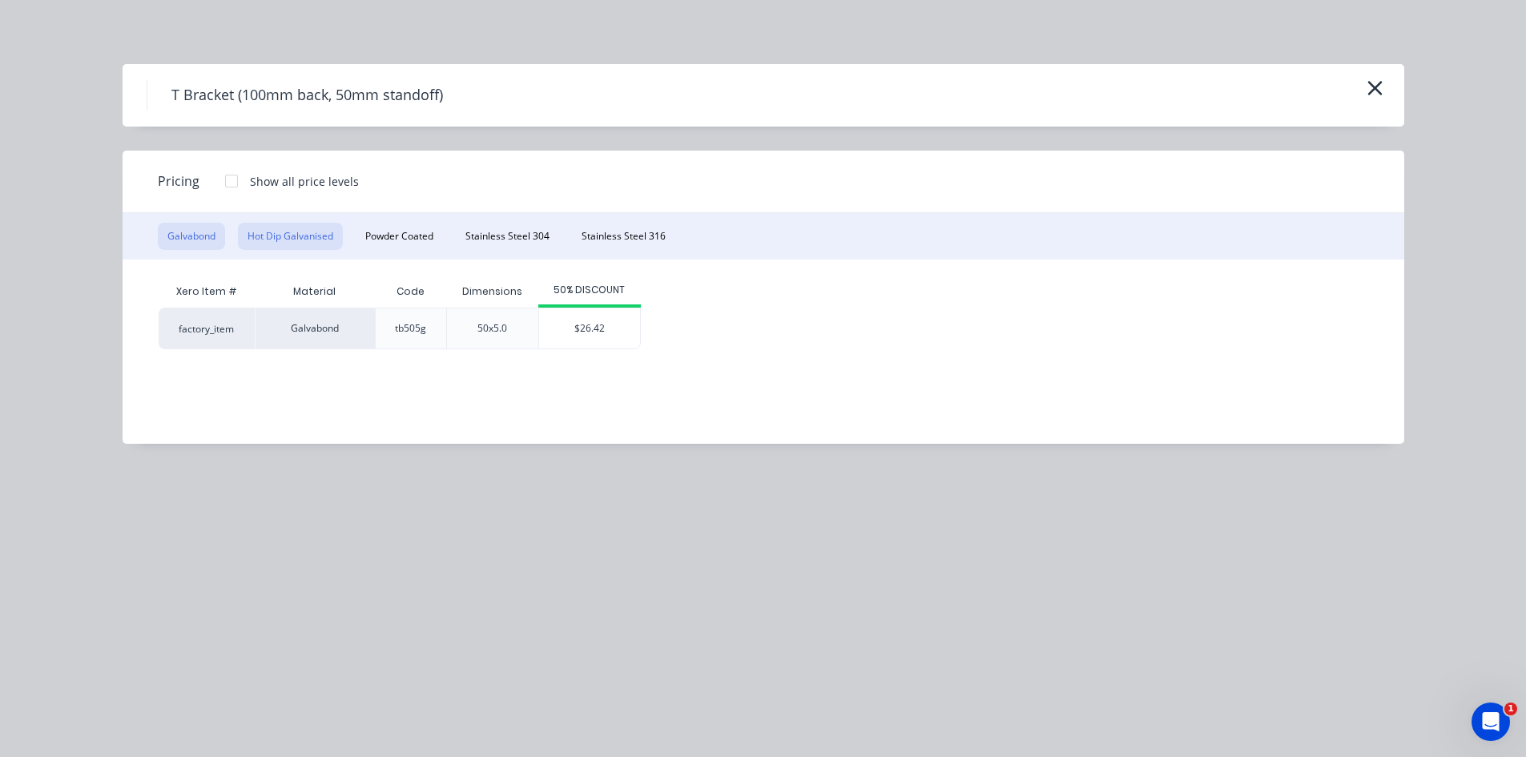
click at [289, 228] on button "Hot Dip Galvanised" at bounding box center [290, 236] width 105 height 27
drag, startPoint x: 601, startPoint y: 344, endPoint x: 582, endPoint y: 377, distance: 38.8
click at [602, 344] on div "$33.03" at bounding box center [600, 328] width 101 height 40
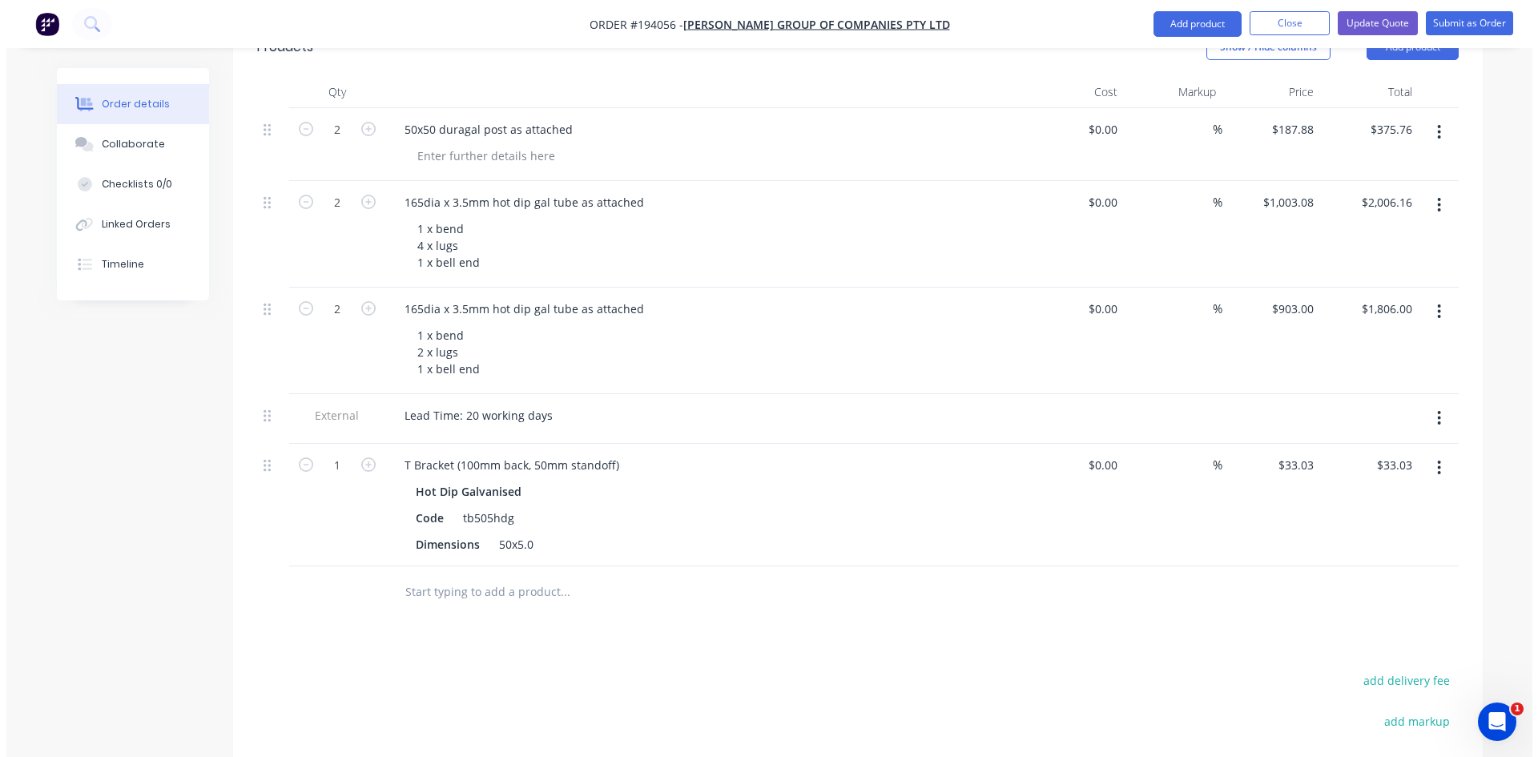
scroll to position [534, 0]
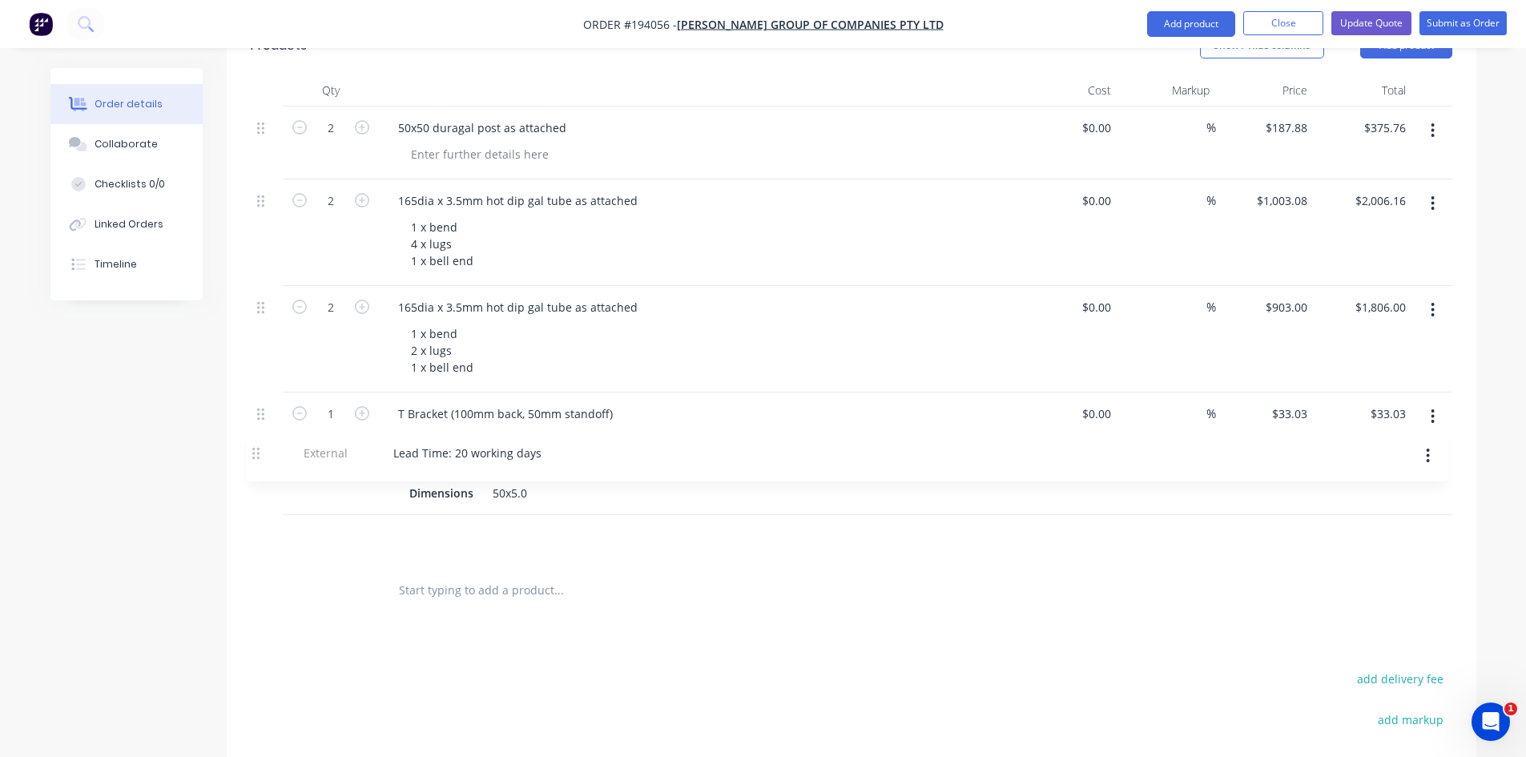
drag, startPoint x: 264, startPoint y: 390, endPoint x: 259, endPoint y: 461, distance: 71.5
click at [259, 461] on div "2 50x50 duragal post as attached $0.00 $0.00 % $187.88 $187.88 $375.76 $375.76 …" at bounding box center [852, 336] width 1202 height 458
click at [357, 404] on button "button" at bounding box center [362, 412] width 21 height 17
type input "2"
type input "$66.06"
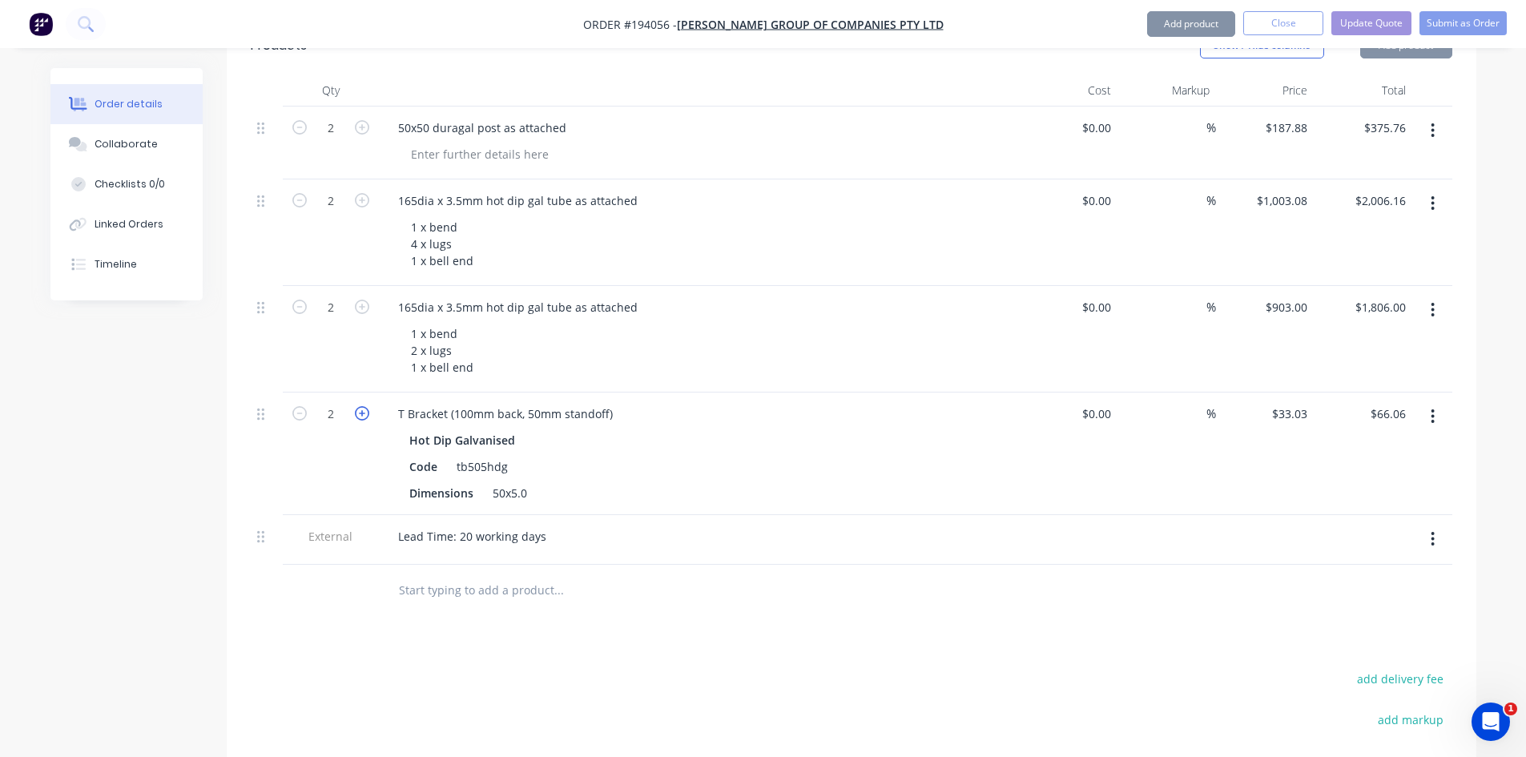
click at [359, 406] on icon "button" at bounding box center [362, 413] width 14 height 14
type input "3"
type input "$99.09"
click at [359, 406] on icon "button" at bounding box center [362, 413] width 14 height 14
type input "4"
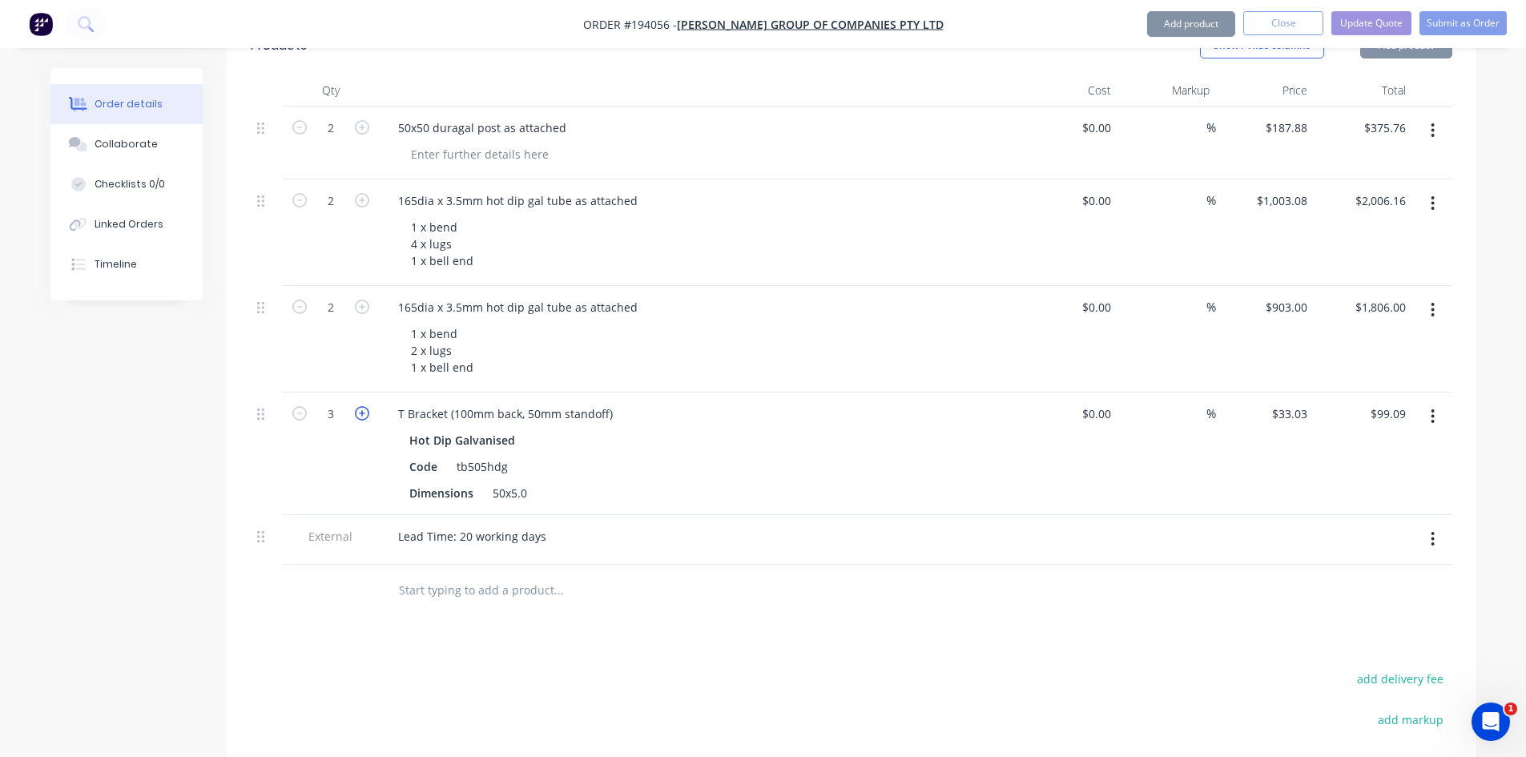
type input "$132.12"
click at [675, 626] on div "Drawings Add drawing Products Show / Hide columns Add product Qty Cost Markup P…" at bounding box center [852, 480] width 1250 height 1042
click at [526, 482] on div "50x5.0" at bounding box center [509, 493] width 47 height 23
click at [778, 574] on div at bounding box center [625, 590] width 481 height 32
drag, startPoint x: 506, startPoint y: 467, endPoint x: 525, endPoint y: 468, distance: 18.4
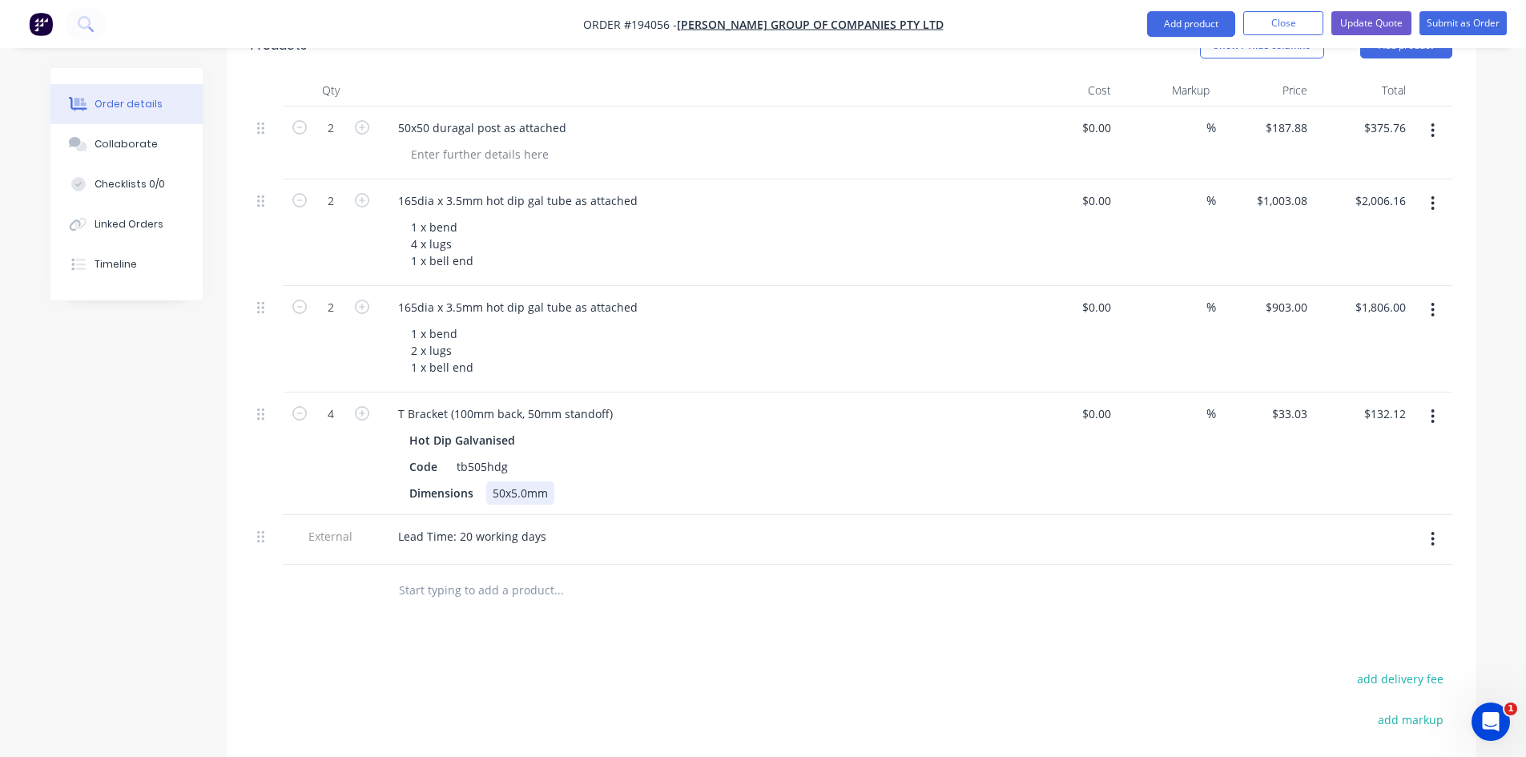
click at [507, 482] on div "50x5.0mm" at bounding box center [520, 493] width 68 height 23
click at [514, 482] on div "50 x5.0mm" at bounding box center [521, 493] width 71 height 23
click at [723, 603] on div "Drawings Add drawing Products Show / Hide columns Add product Qty Cost Markup P…" at bounding box center [852, 480] width 1250 height 1042
click at [1383, 24] on button "Update Quote" at bounding box center [1372, 23] width 80 height 24
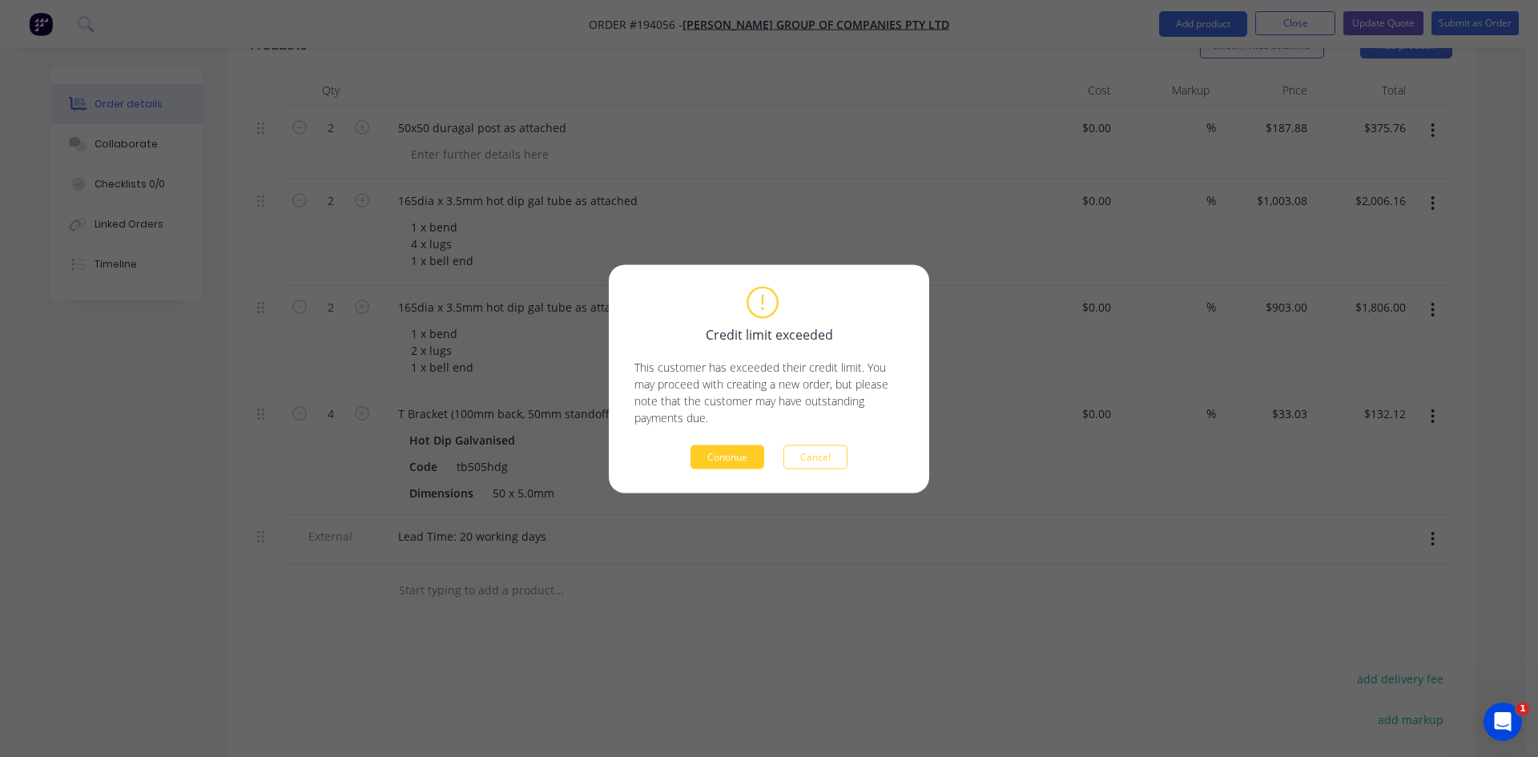
click at [742, 453] on button "Continue" at bounding box center [728, 457] width 74 height 24
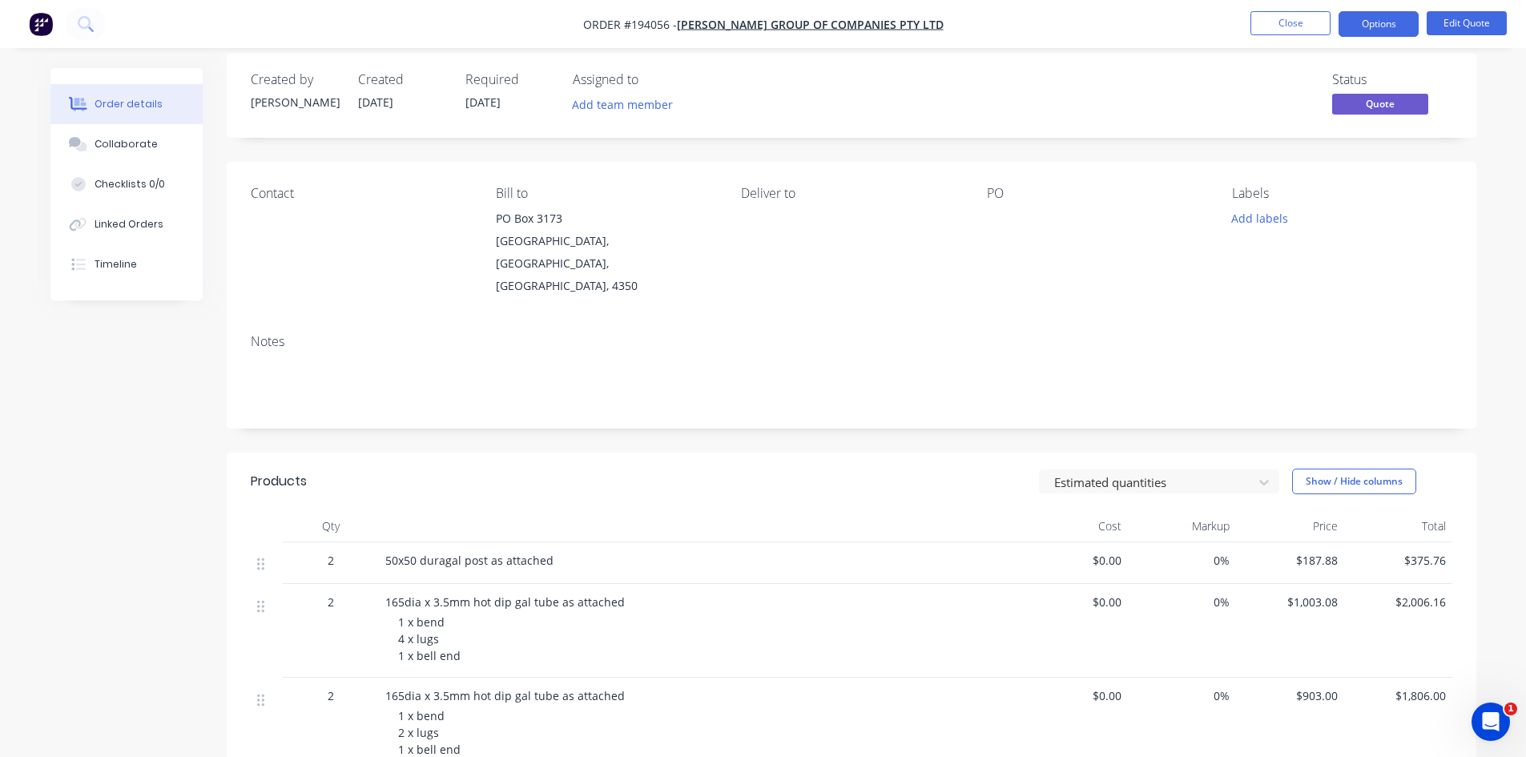
scroll to position [0, 0]
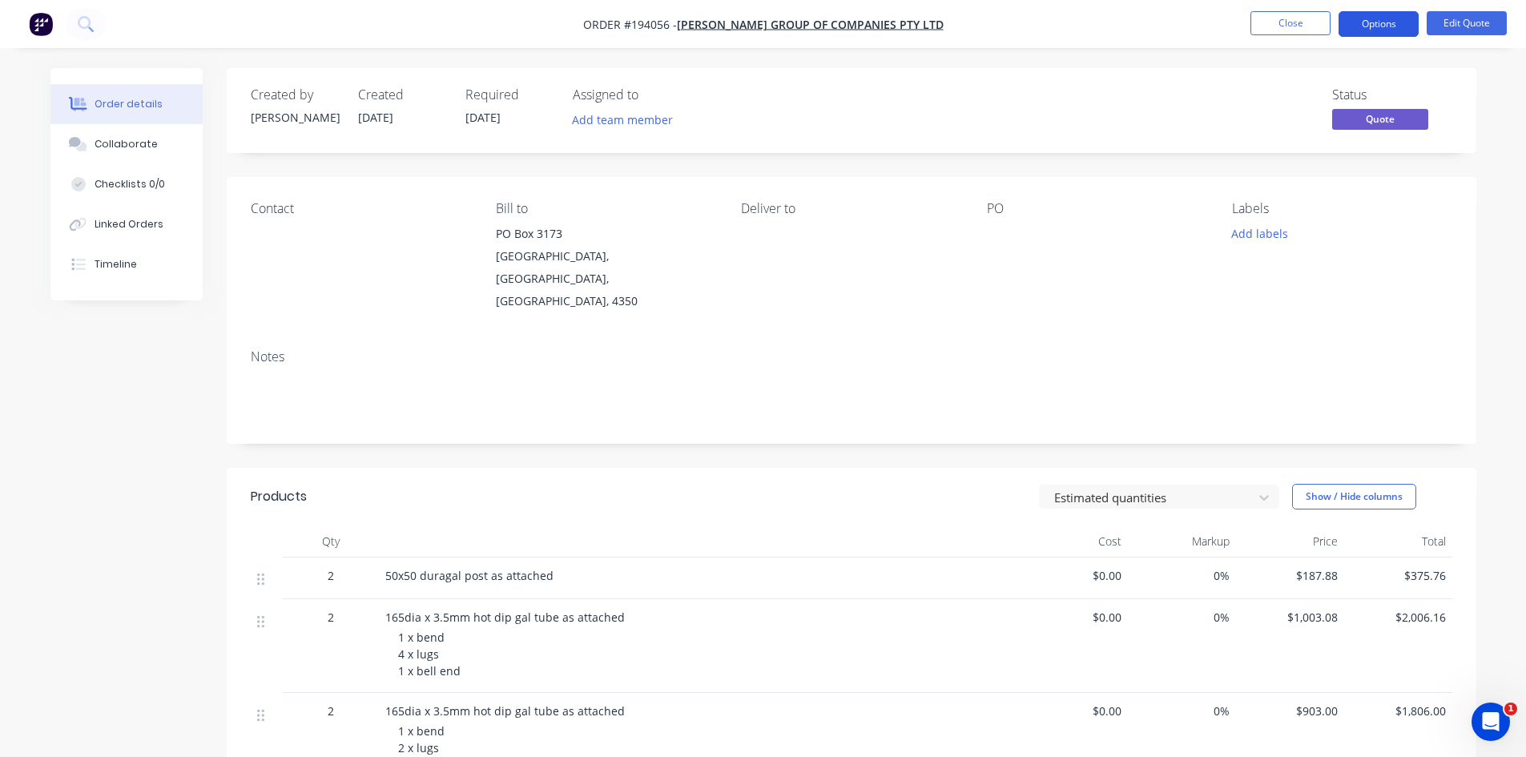
click at [1367, 28] on button "Options" at bounding box center [1379, 24] width 80 height 26
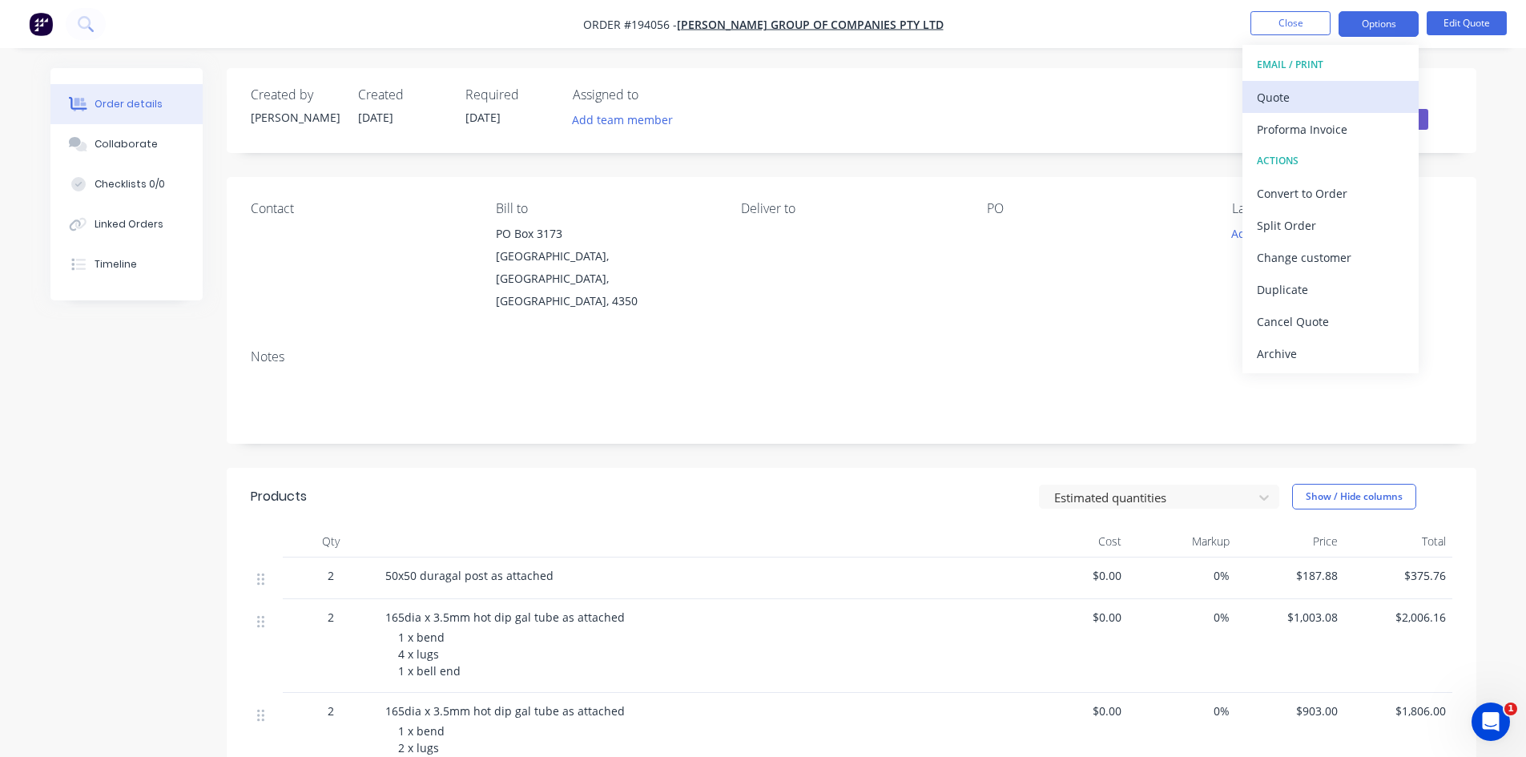
click at [1342, 78] on button "EMAIL / PRINT" at bounding box center [1331, 65] width 176 height 32
click at [1341, 95] on div "Quote" at bounding box center [1330, 97] width 147 height 23
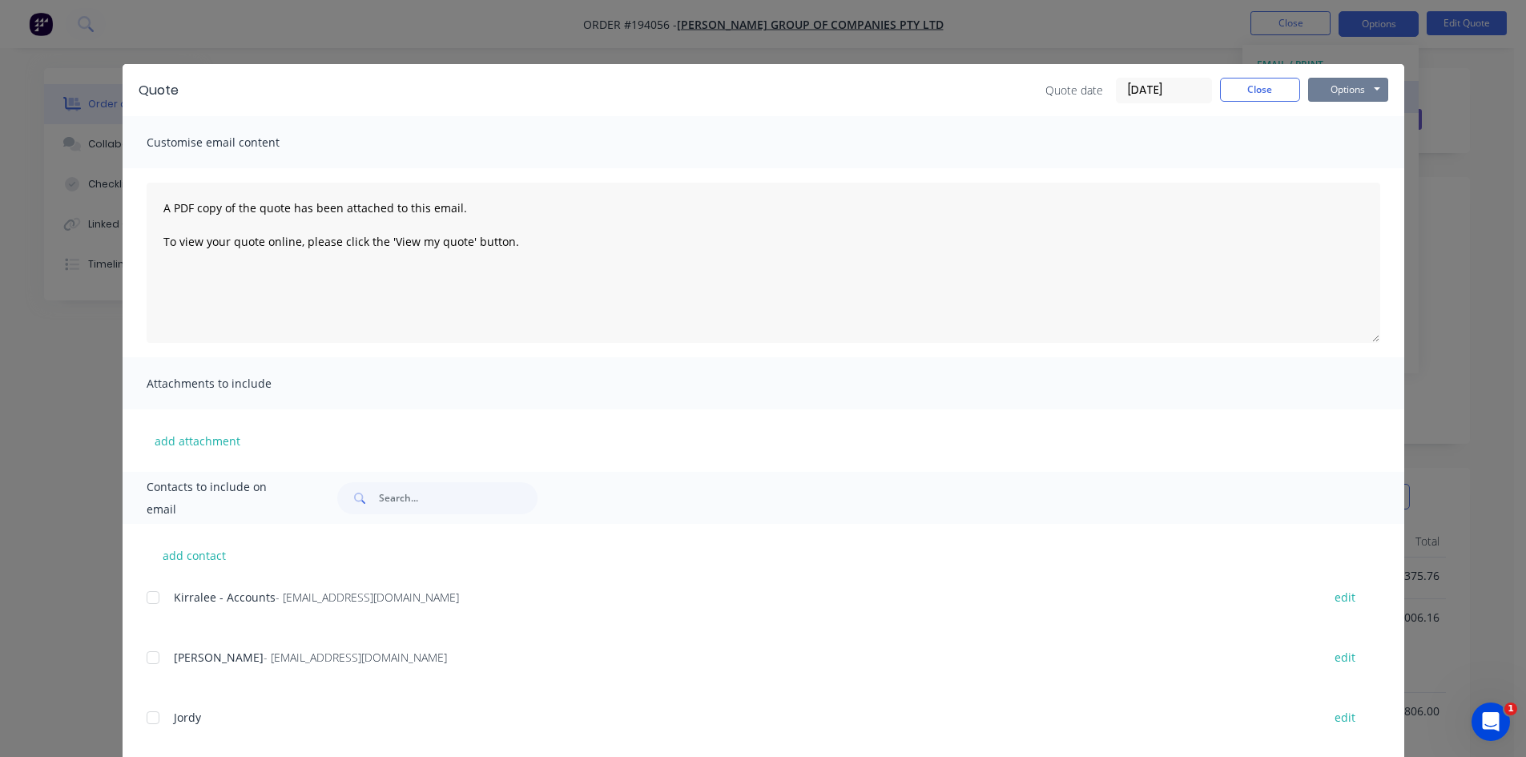
click at [1352, 91] on button "Options" at bounding box center [1348, 90] width 80 height 24
click at [1352, 114] on button "Preview" at bounding box center [1359, 118] width 103 height 26
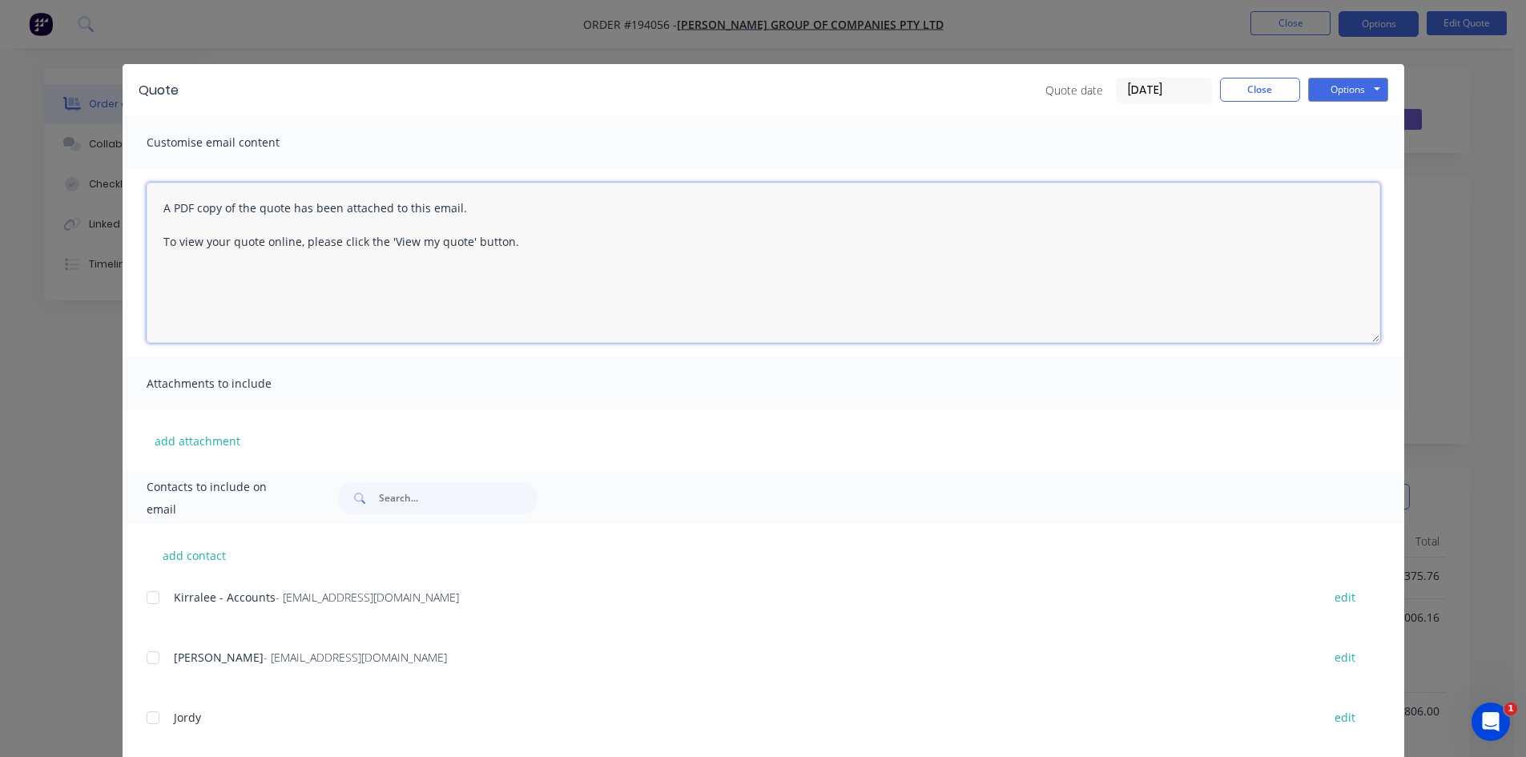
click at [1010, 209] on textarea "A PDF copy of the quote has been attached to this email. To view your quote onl…" at bounding box center [764, 263] width 1234 height 160
